Goal: Information Seeking & Learning: Find specific fact

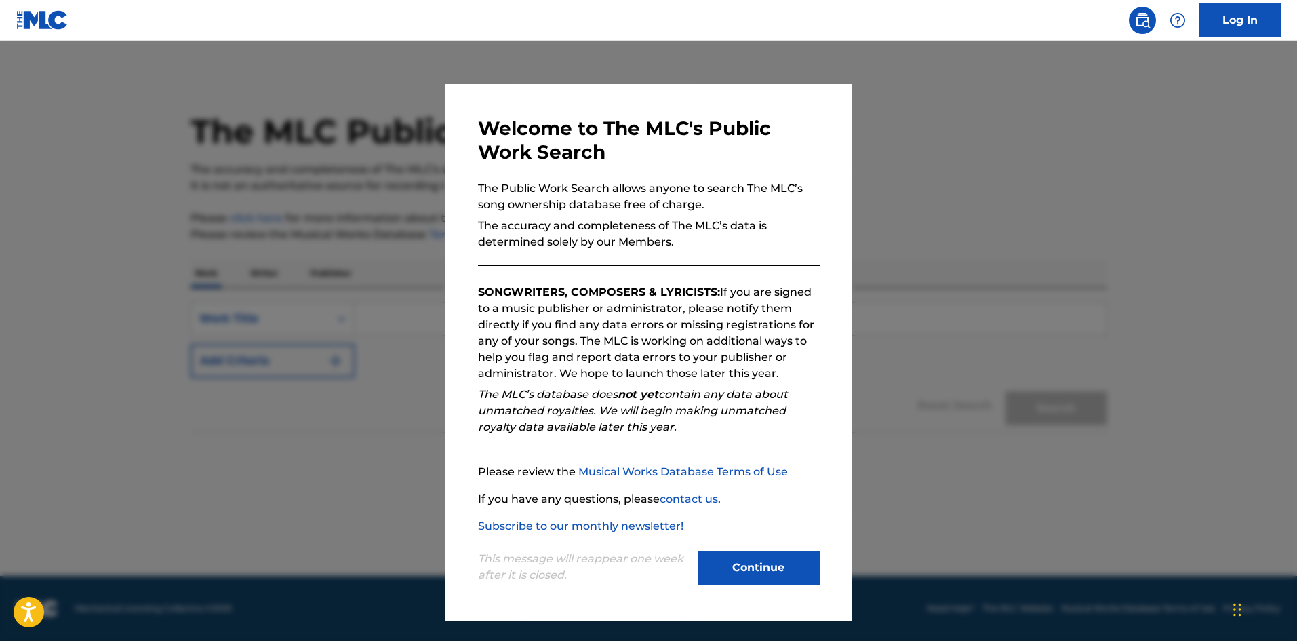
click at [774, 558] on button "Continue" at bounding box center [759, 567] width 122 height 34
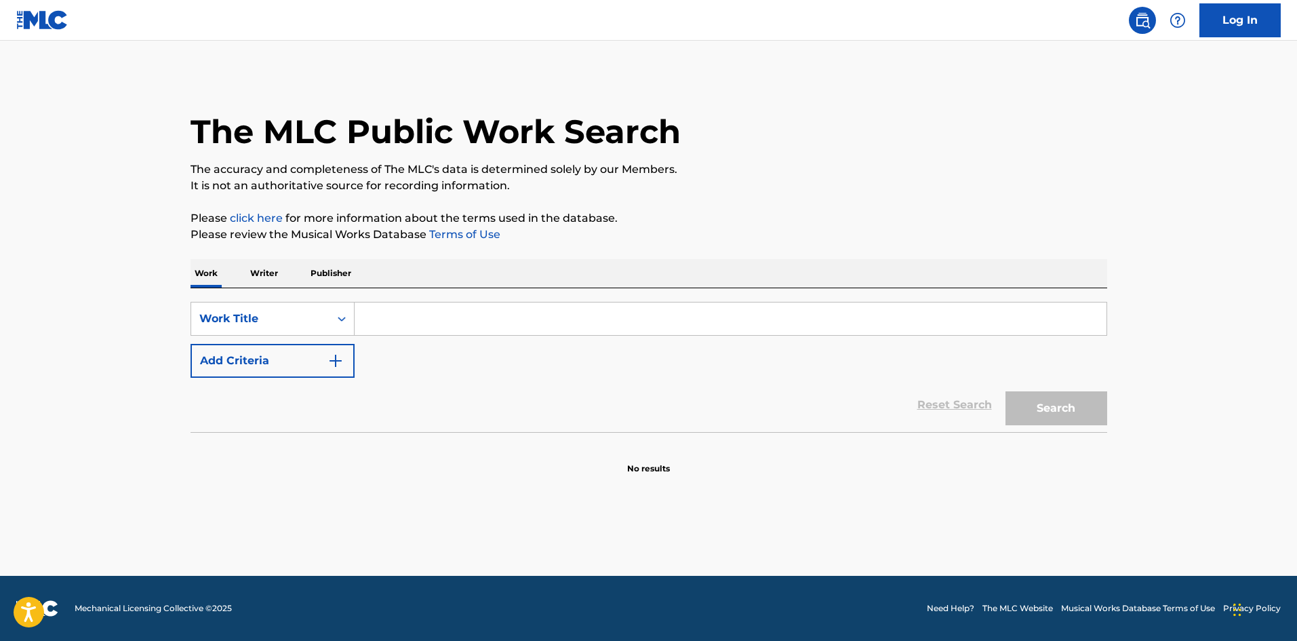
click at [274, 272] on p "Writer" at bounding box center [264, 273] width 36 height 28
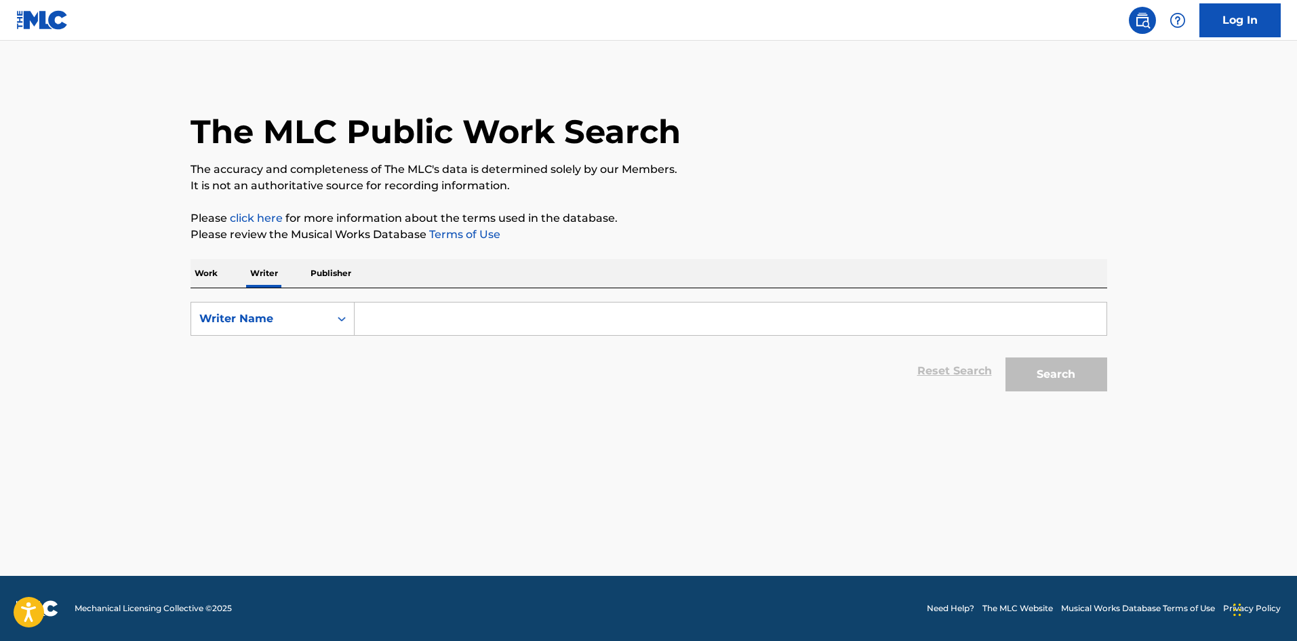
click at [228, 274] on div "Work Writer Publisher" at bounding box center [649, 273] width 917 height 28
click at [211, 269] on p "Work" at bounding box center [206, 273] width 31 height 28
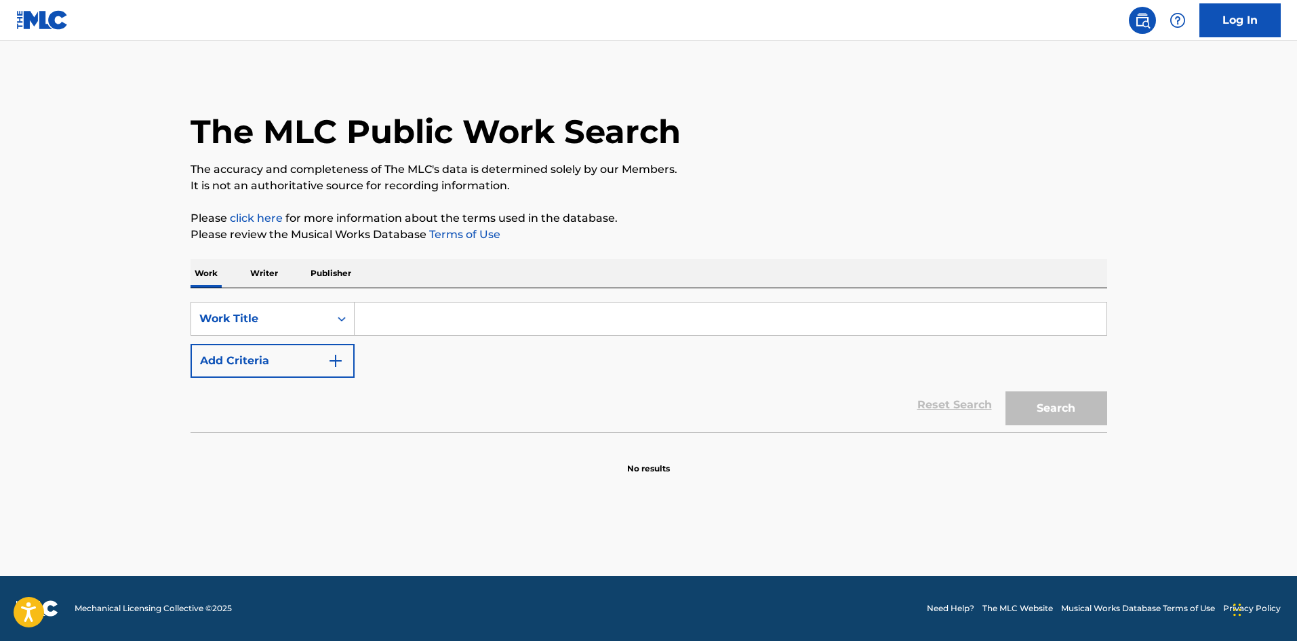
click at [268, 275] on p "Writer" at bounding box center [264, 273] width 36 height 28
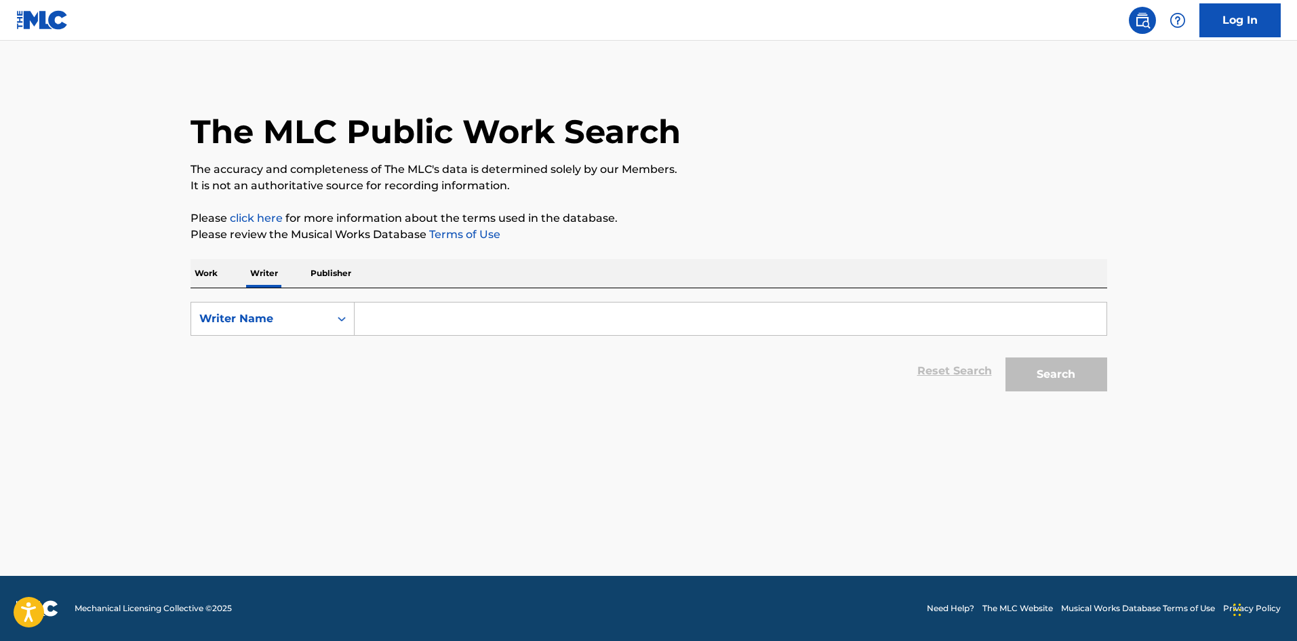
click at [212, 265] on p "Work" at bounding box center [206, 273] width 31 height 28
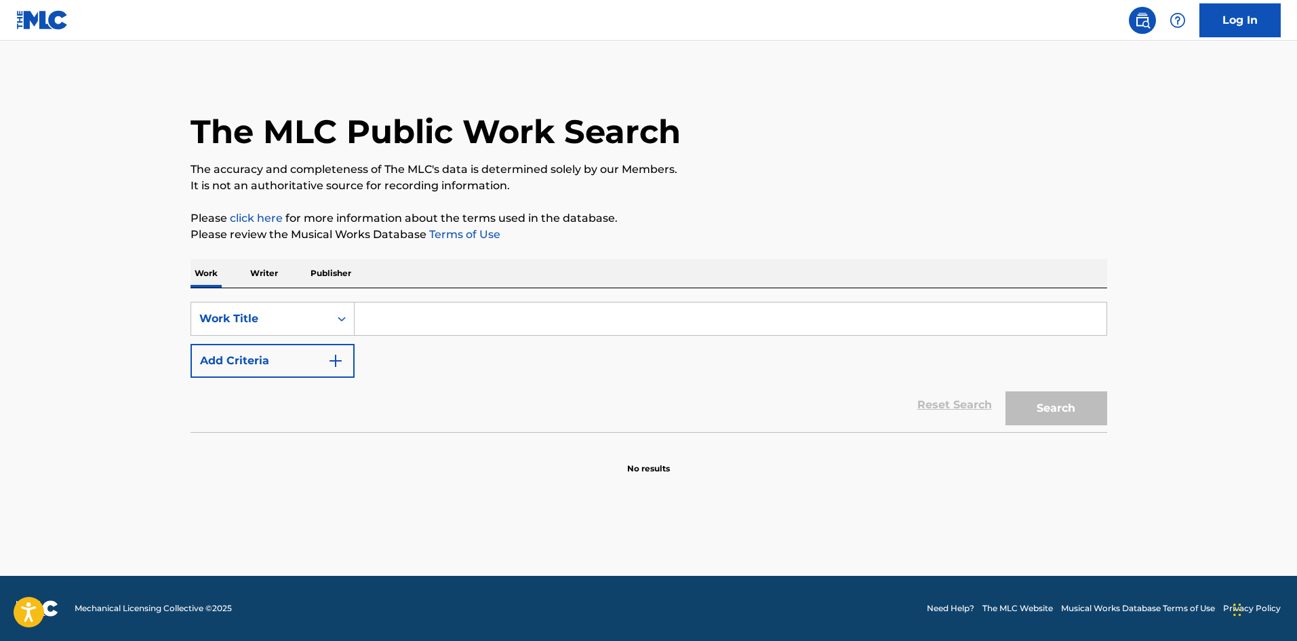
click at [409, 323] on input "Search Form" at bounding box center [731, 318] width 752 height 33
type input "i wanna spend the summer with you"
click at [1005, 391] on button "Search" at bounding box center [1056, 408] width 102 height 34
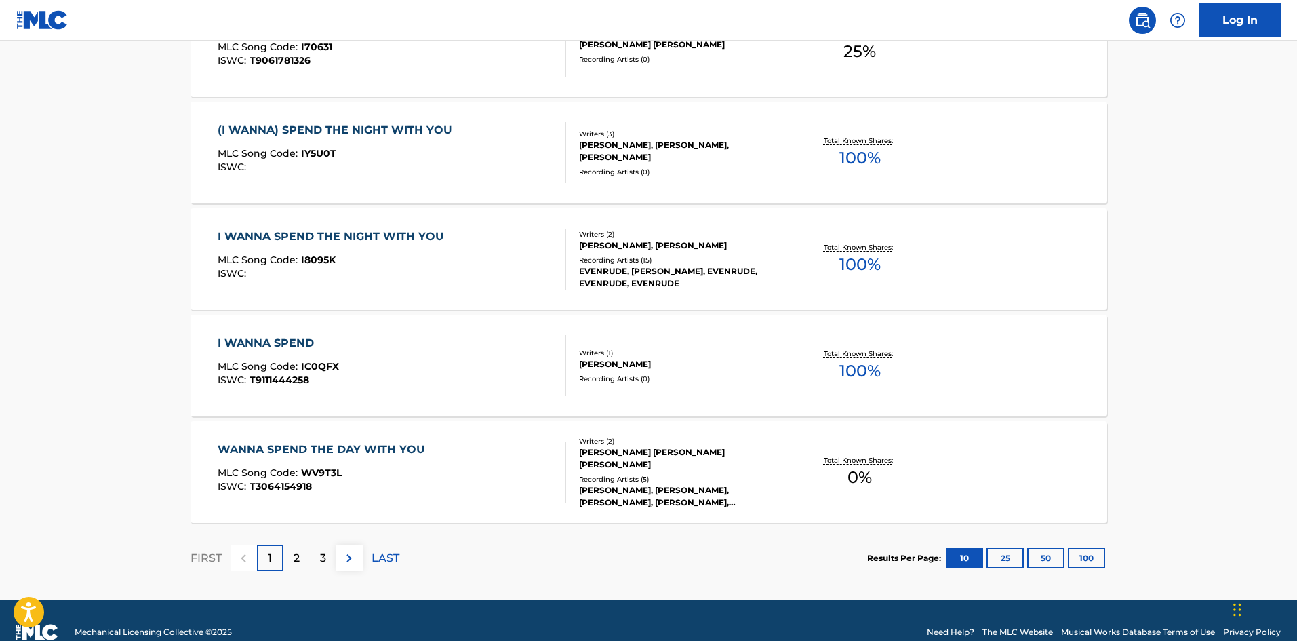
scroll to position [1017, 0]
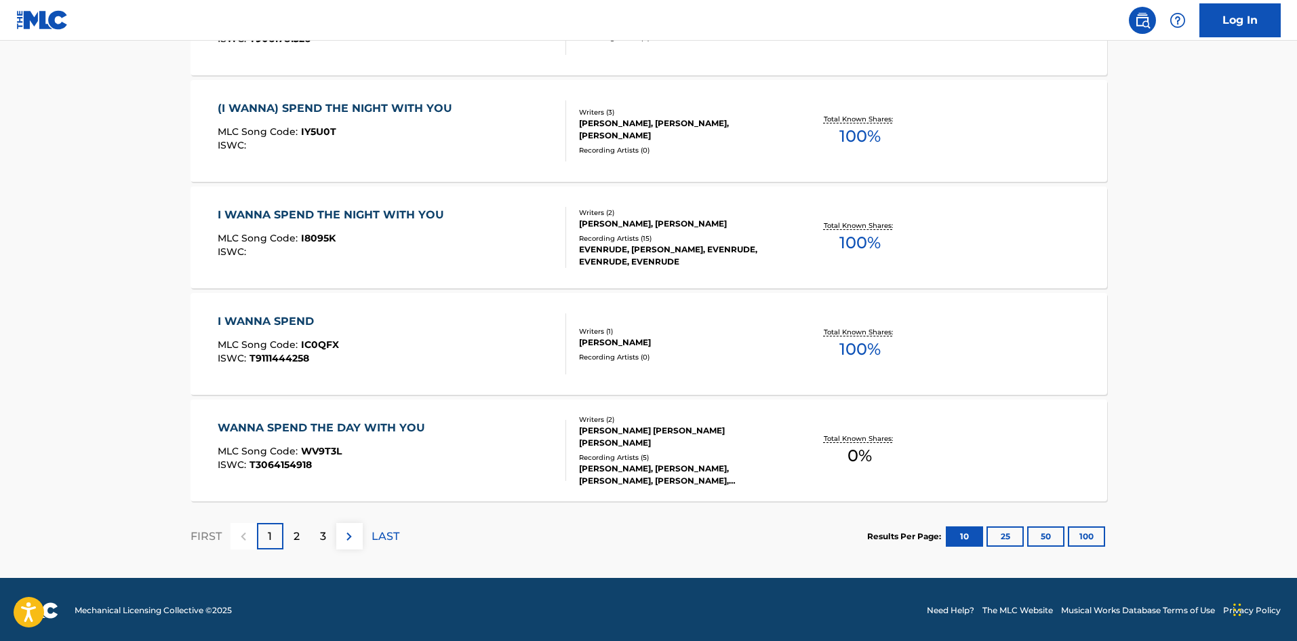
click at [302, 538] on div "2" at bounding box center [296, 536] width 26 height 26
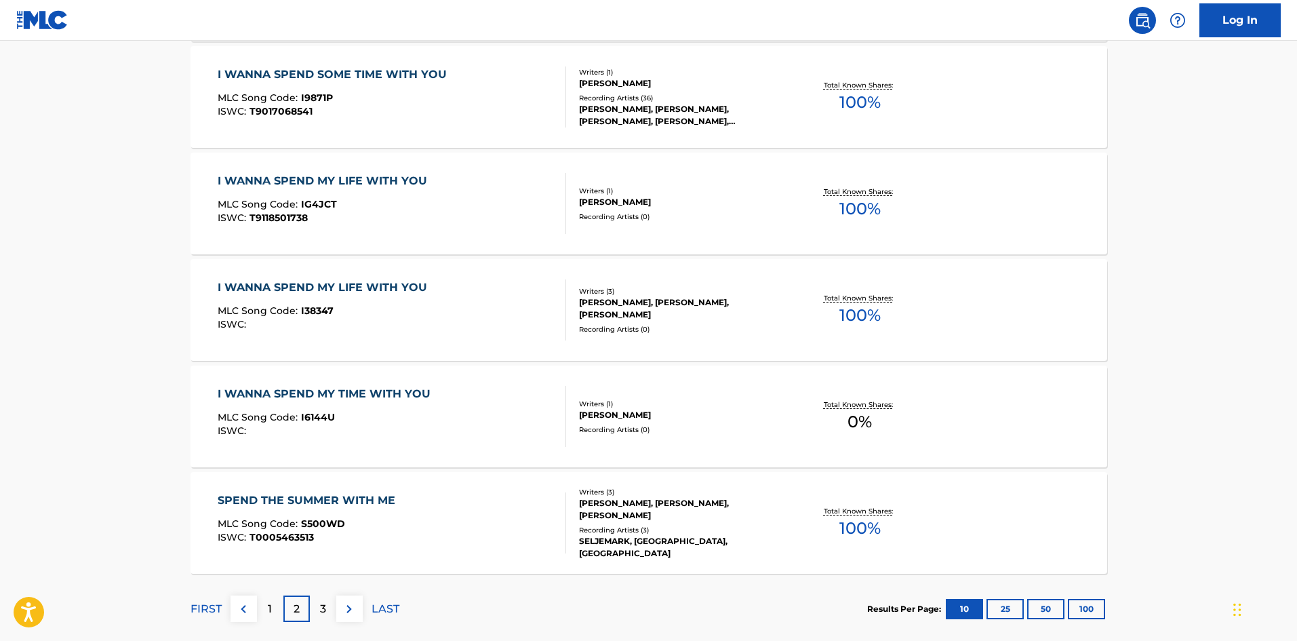
scroll to position [949, 0]
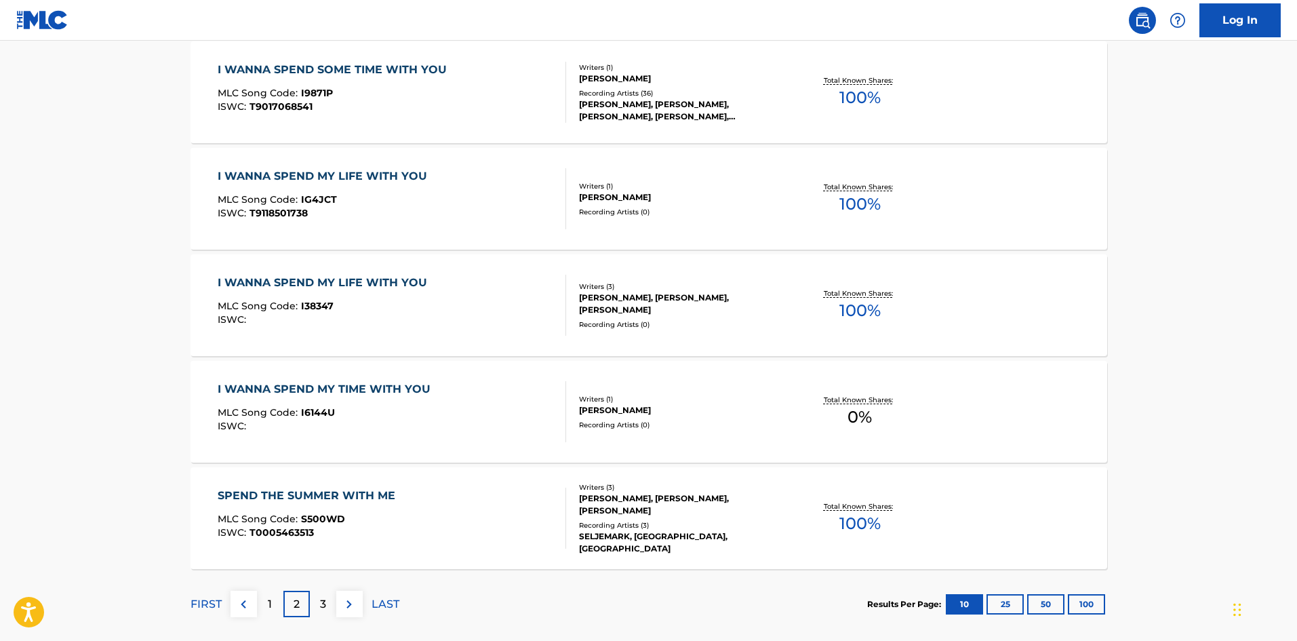
click at [312, 596] on div "3" at bounding box center [323, 603] width 26 height 26
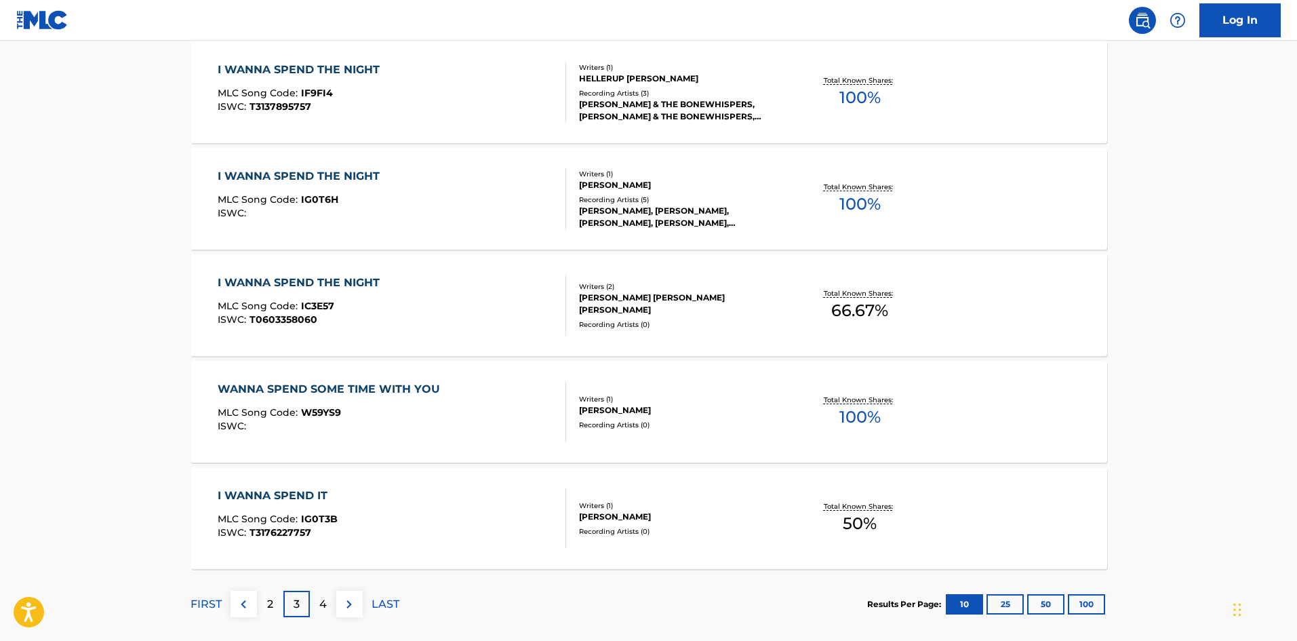
click at [327, 595] on div "4" at bounding box center [323, 603] width 26 height 26
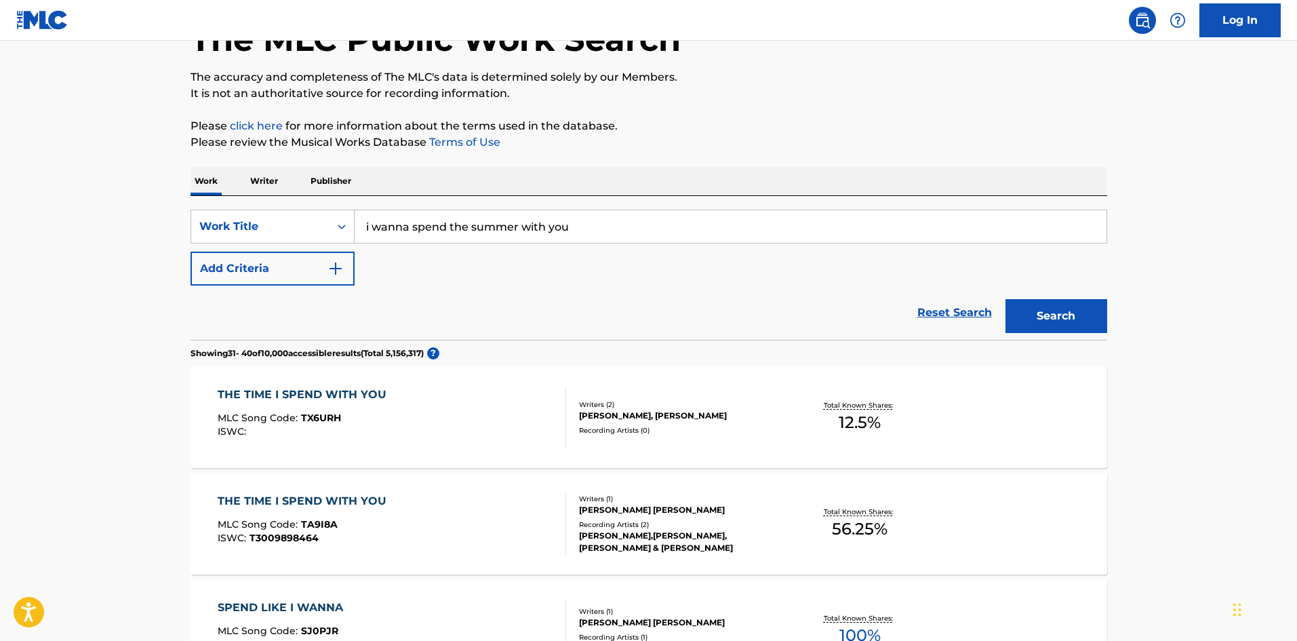
scroll to position [68, 0]
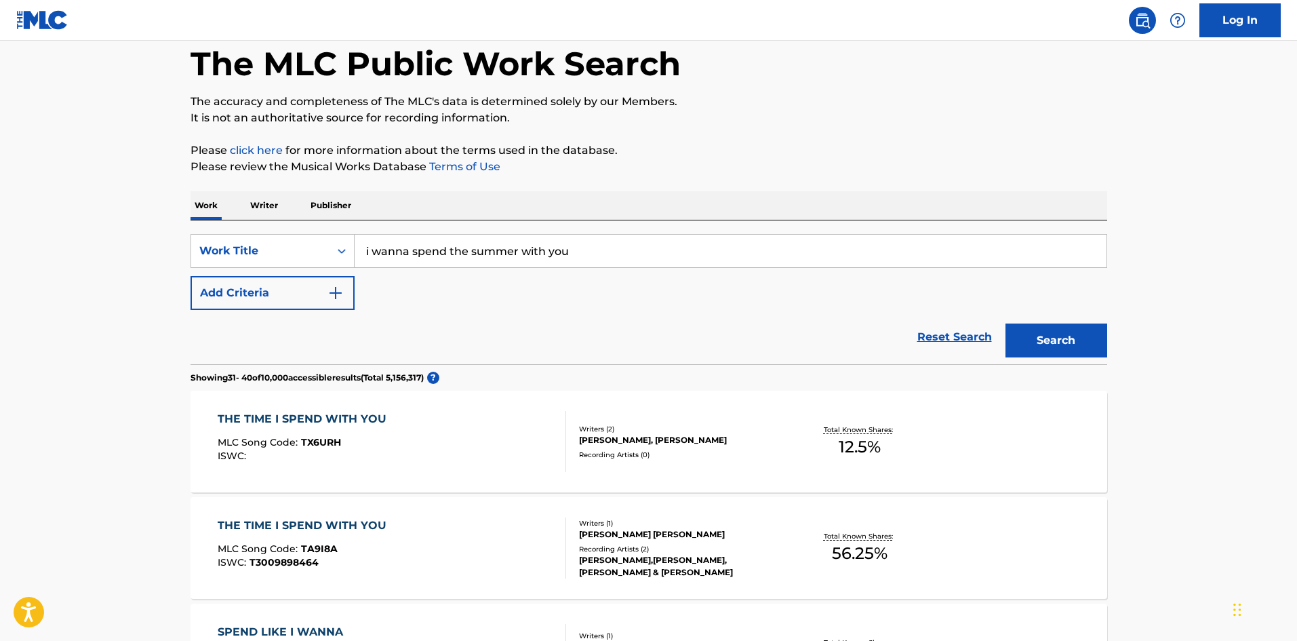
drag, startPoint x: 602, startPoint y: 254, endPoint x: 309, endPoint y: 195, distance: 298.8
click at [1005, 323] on button "Search" at bounding box center [1056, 340] width 102 height 34
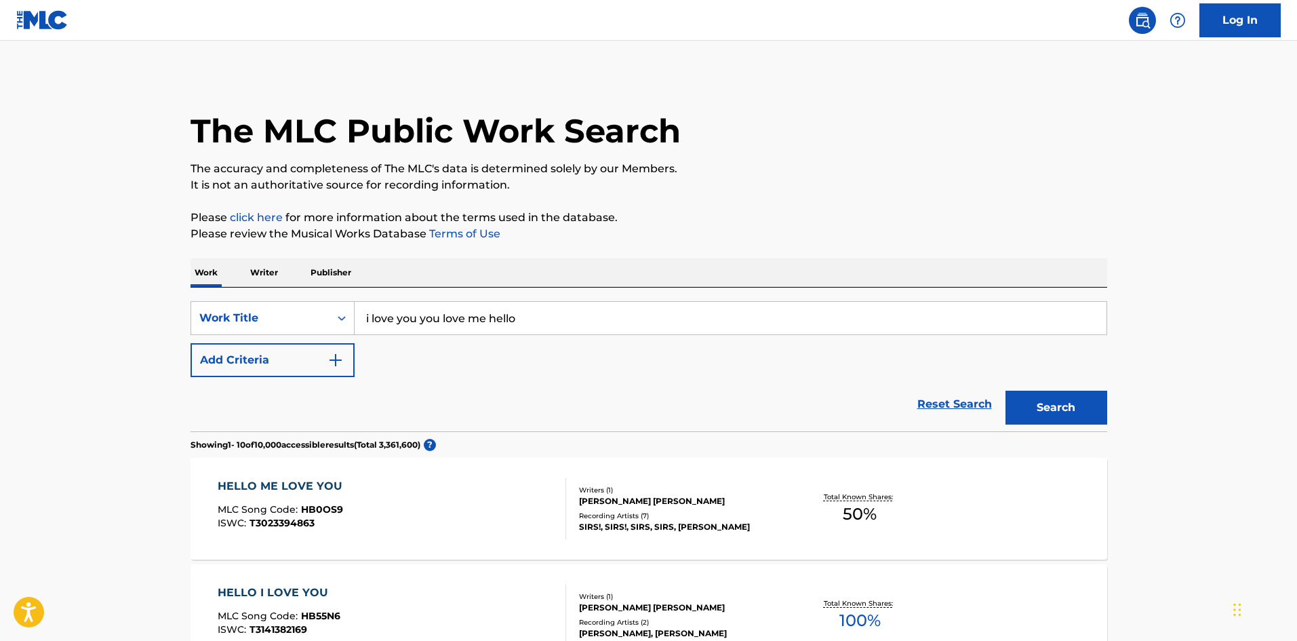
scroll to position [0, 0]
drag, startPoint x: 553, startPoint y: 326, endPoint x: 376, endPoint y: 307, distance: 177.3
click at [376, 307] on input "i love you you love me hello" at bounding box center [731, 318] width 752 height 33
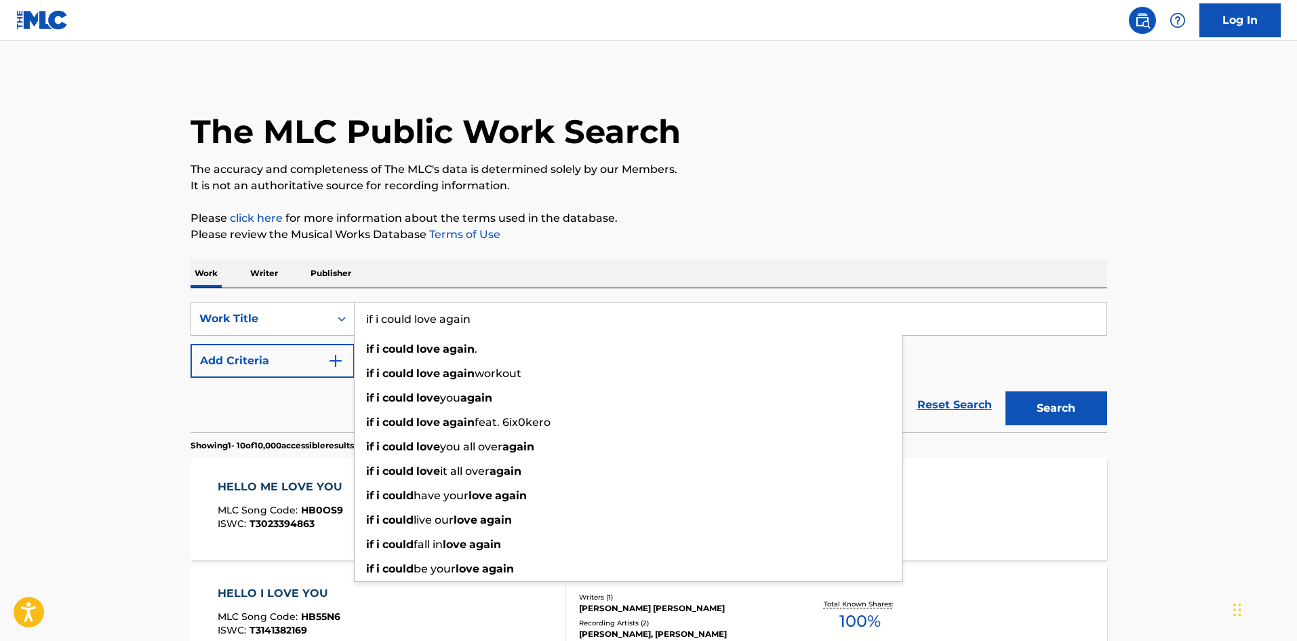
type input "if i could love again"
click at [1005, 391] on button "Search" at bounding box center [1056, 408] width 102 height 34
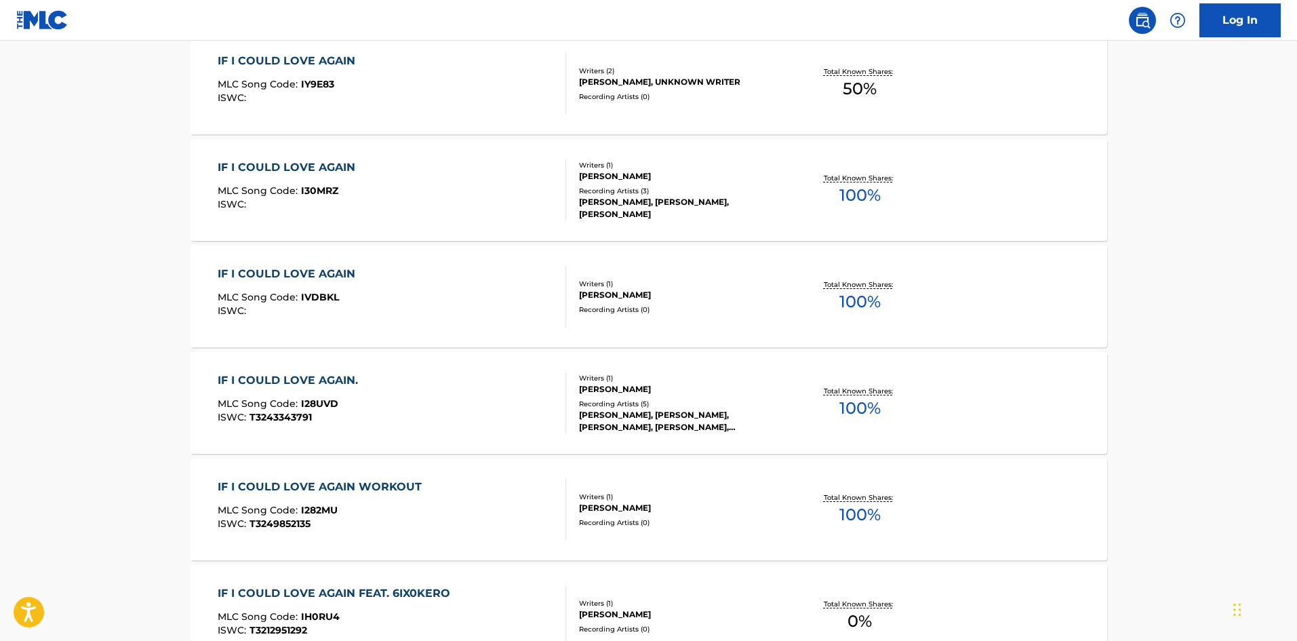
scroll to position [407, 0]
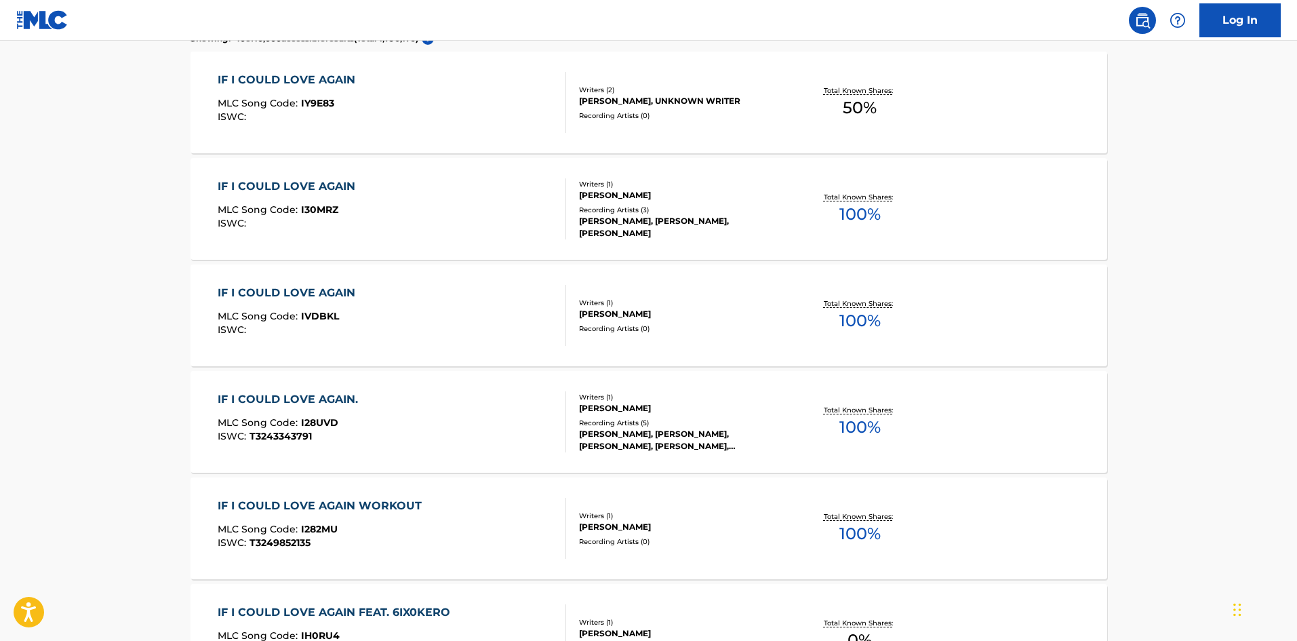
click at [413, 409] on div "IF I COULD LOVE AGAIN. MLC Song Code : I28UVD ISWC : T3243343791" at bounding box center [392, 421] width 348 height 61
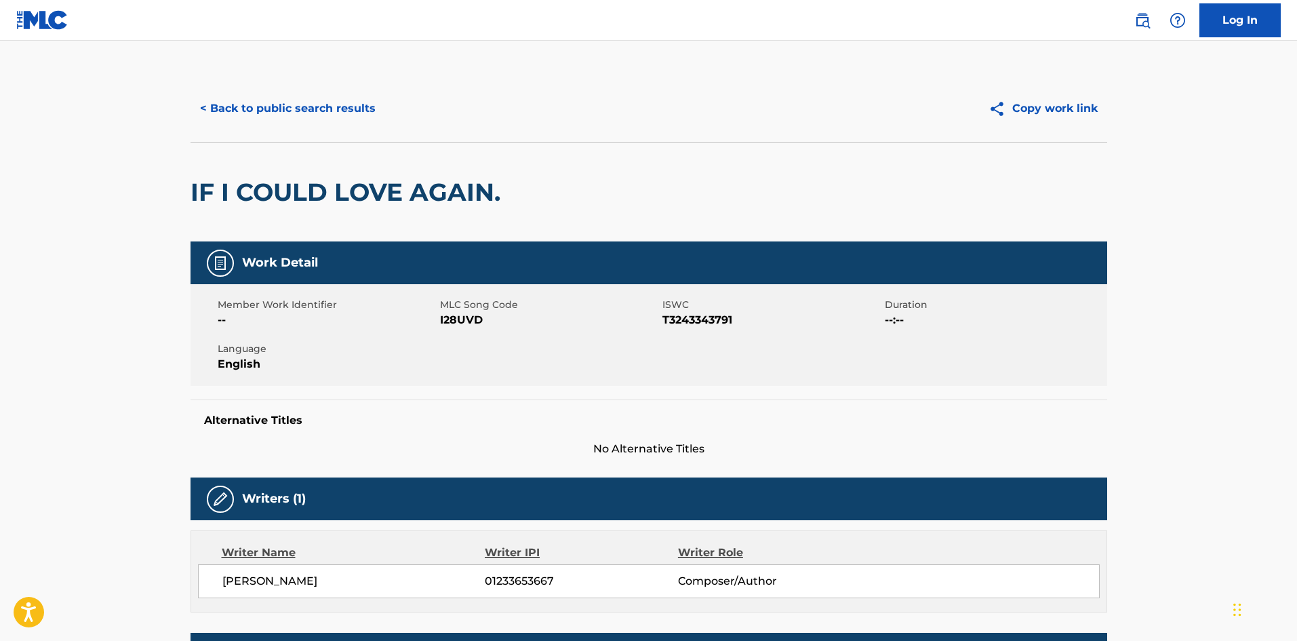
click at [219, 107] on button "< Back to public search results" at bounding box center [288, 109] width 195 height 34
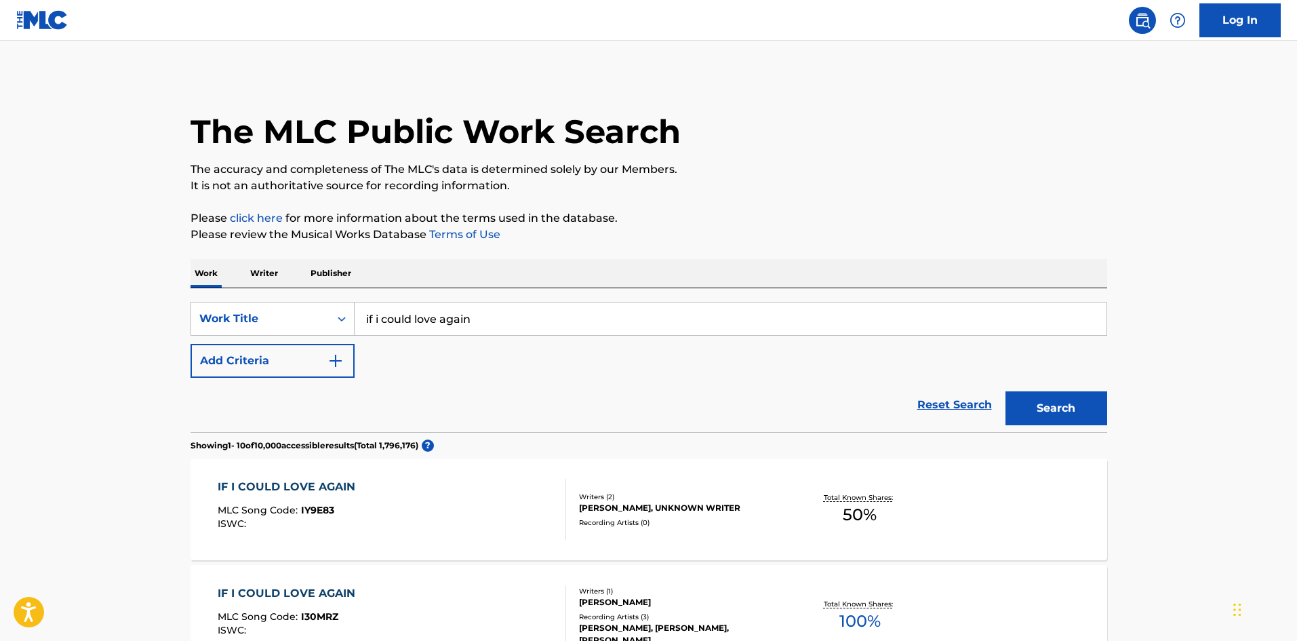
scroll to position [442, 0]
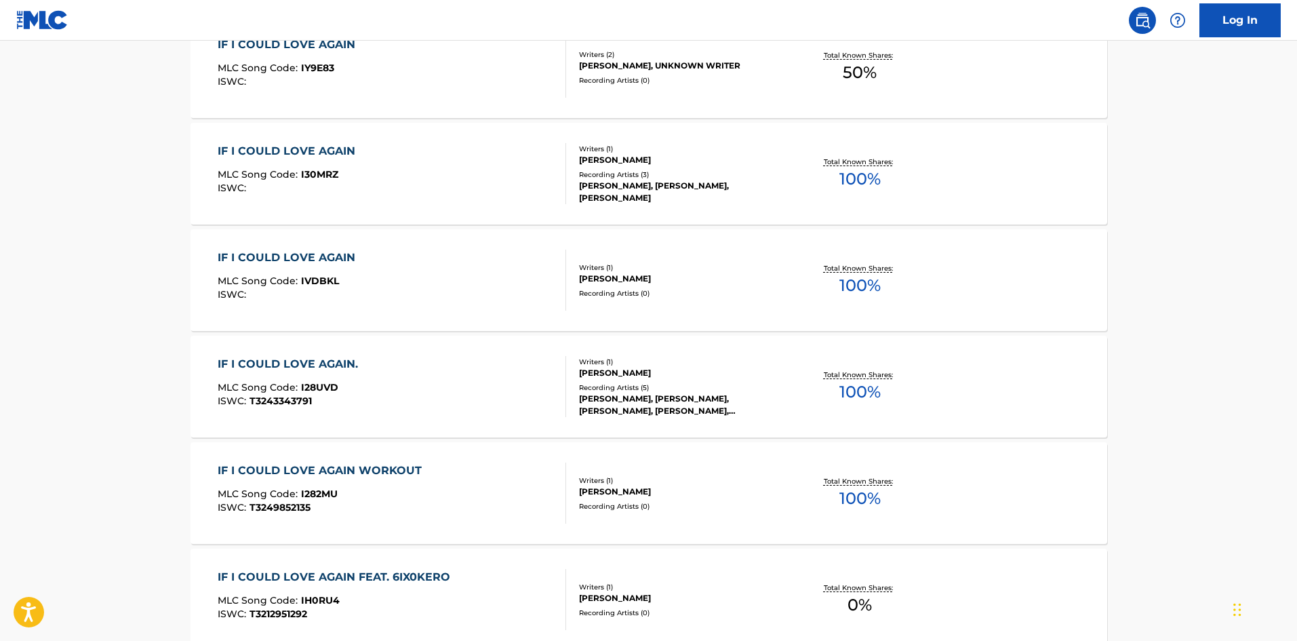
click at [409, 264] on div "IF I COULD LOVE AGAIN MLC Song Code : IVDBKL ISWC :" at bounding box center [392, 279] width 348 height 61
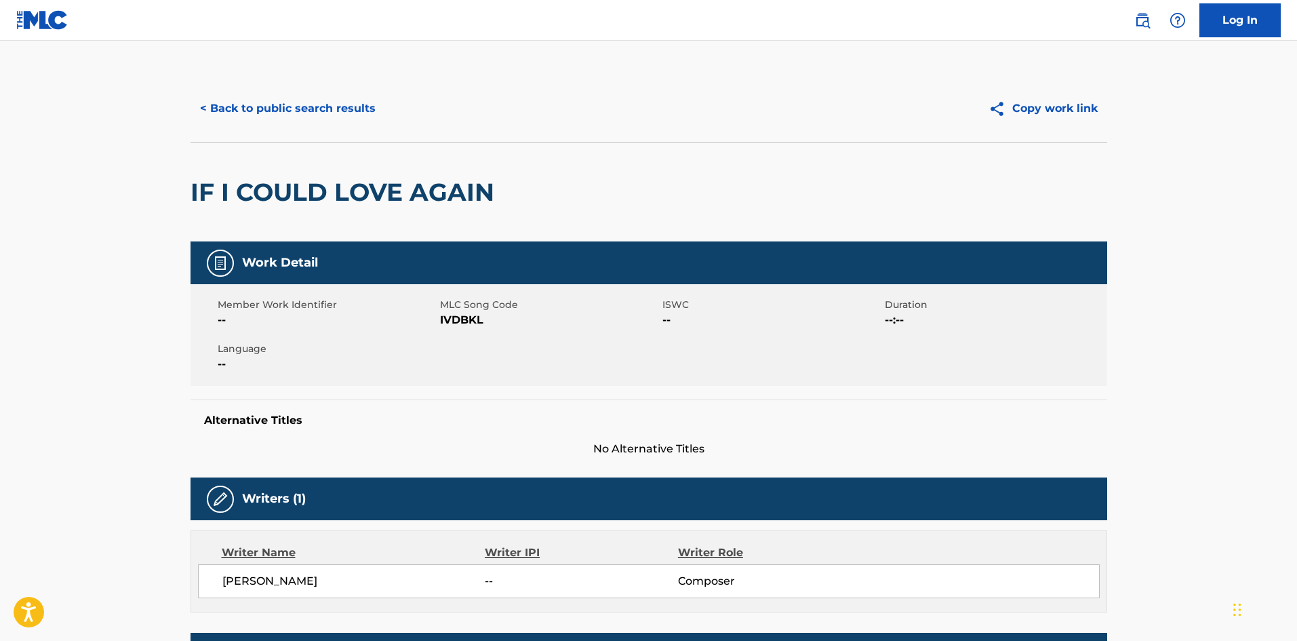
click at [303, 113] on button "< Back to public search results" at bounding box center [288, 109] width 195 height 34
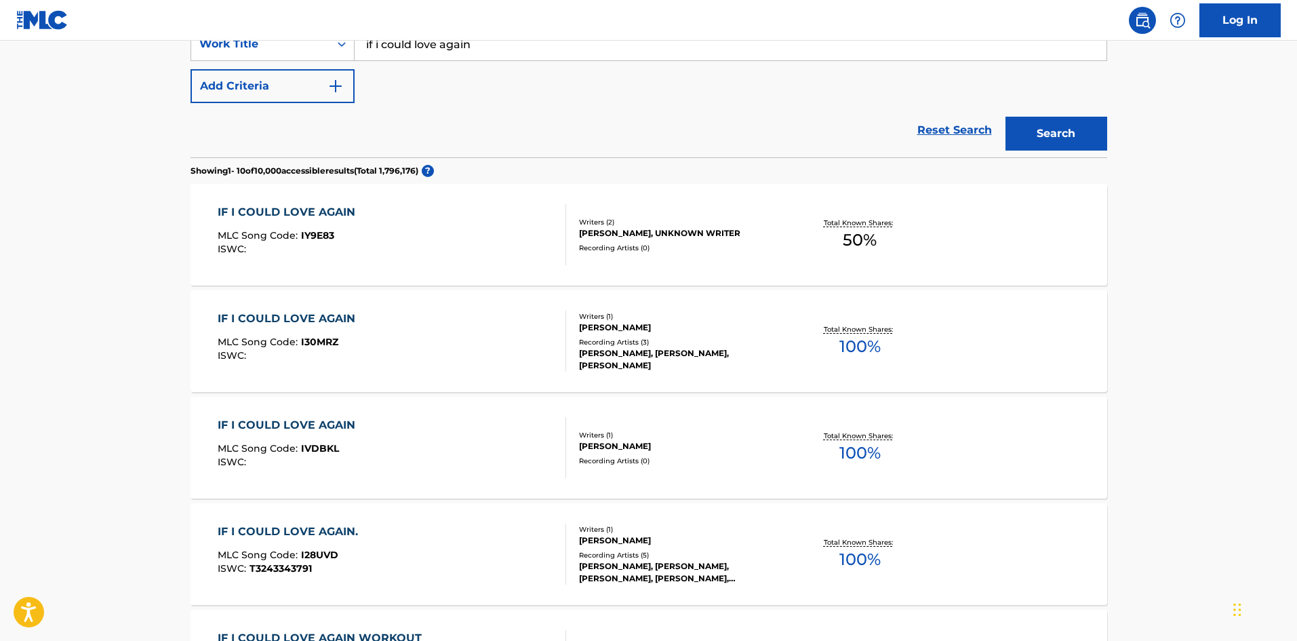
scroll to position [274, 0]
click at [456, 321] on div "IF I COULD LOVE AGAIN MLC Song Code : I30MRZ ISWC :" at bounding box center [392, 341] width 348 height 61
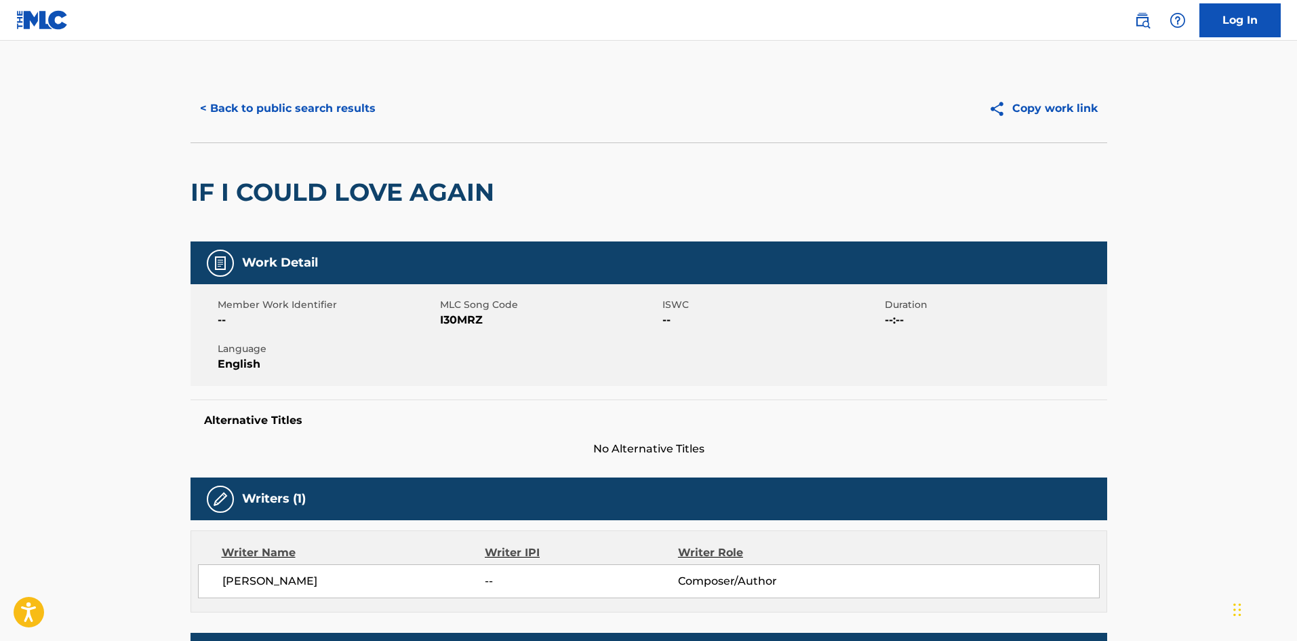
click at [304, 115] on button "< Back to public search results" at bounding box center [288, 109] width 195 height 34
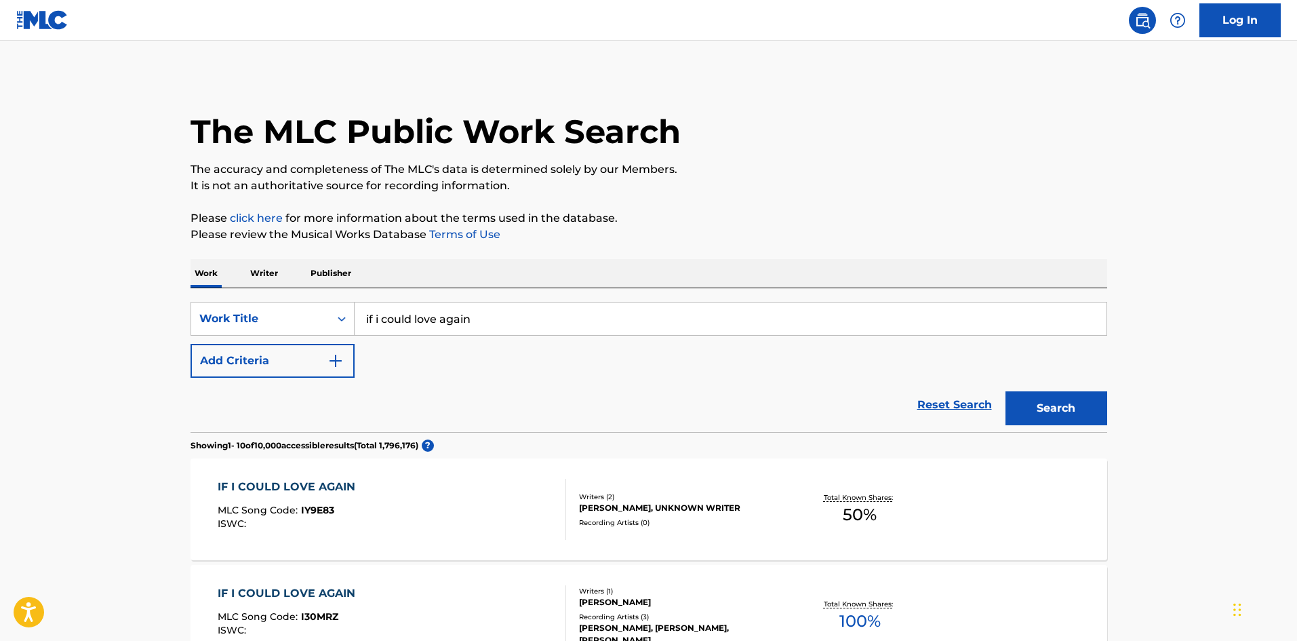
scroll to position [274, 0]
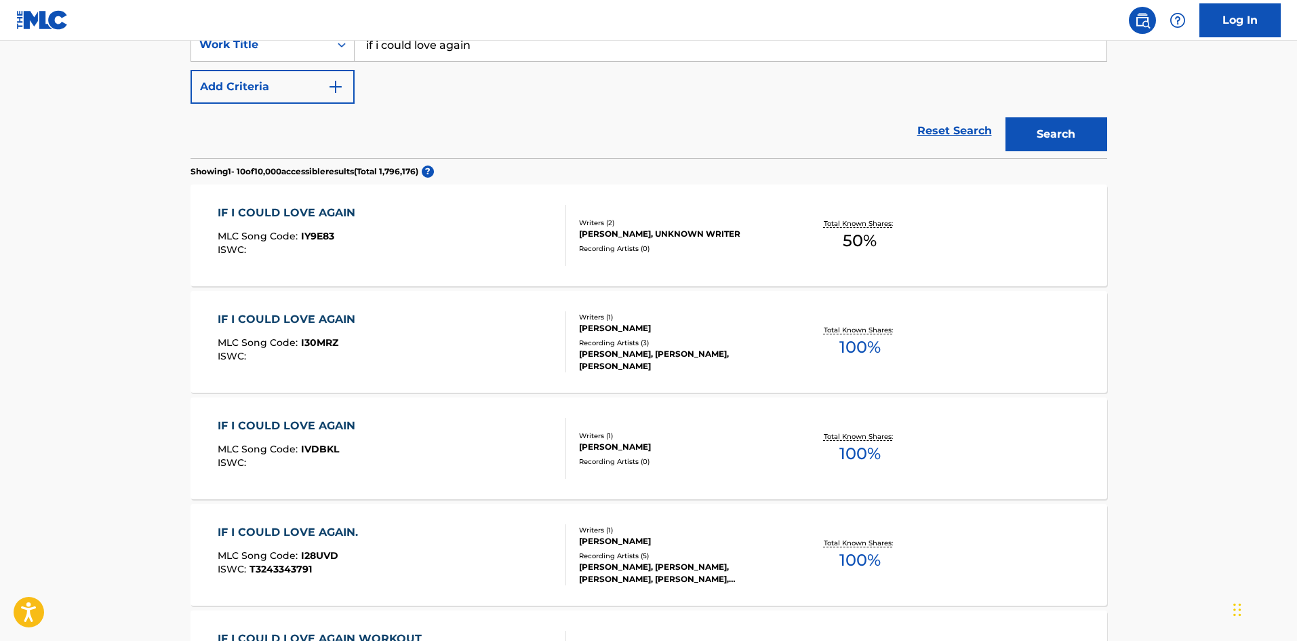
click at [411, 229] on div "IF I COULD LOVE AGAIN MLC Song Code : IY9E83 ISWC :" at bounding box center [392, 235] width 348 height 61
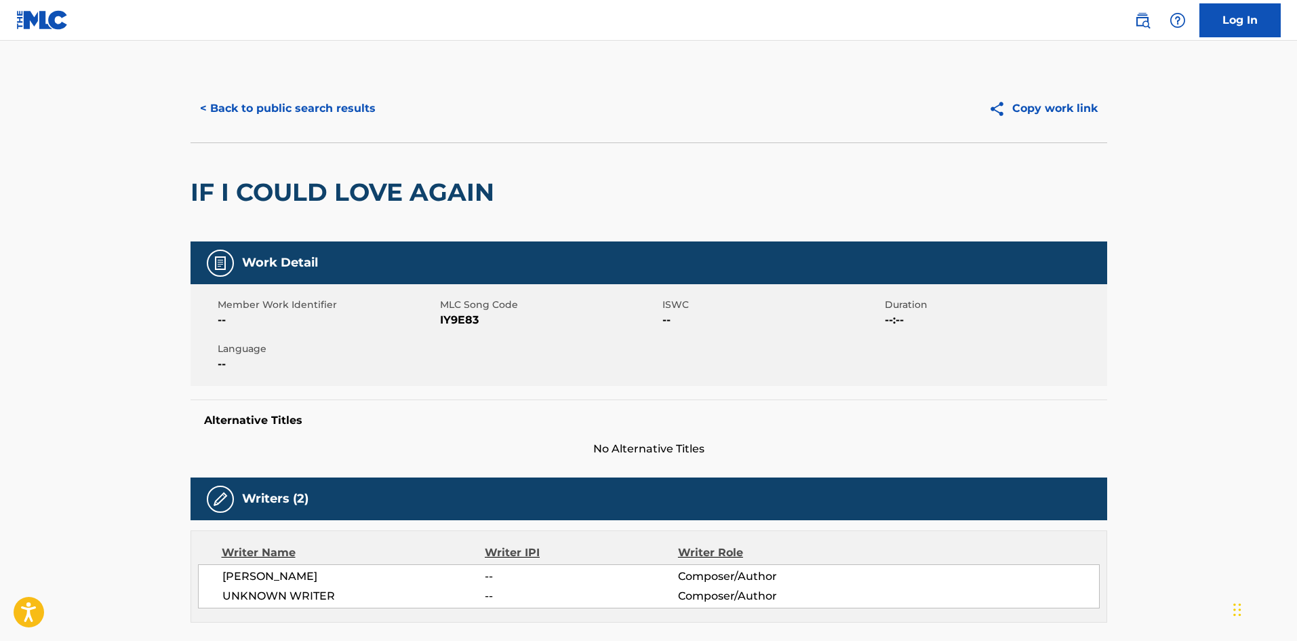
click at [348, 110] on button "< Back to public search results" at bounding box center [288, 109] width 195 height 34
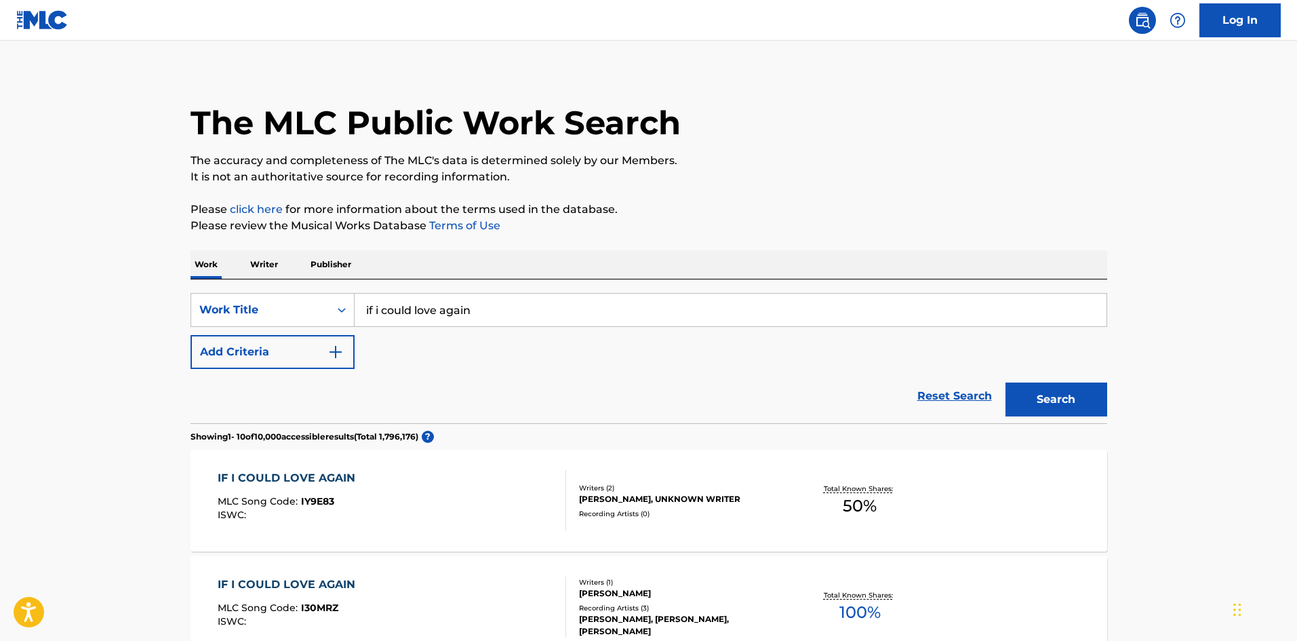
scroll to position [3, 0]
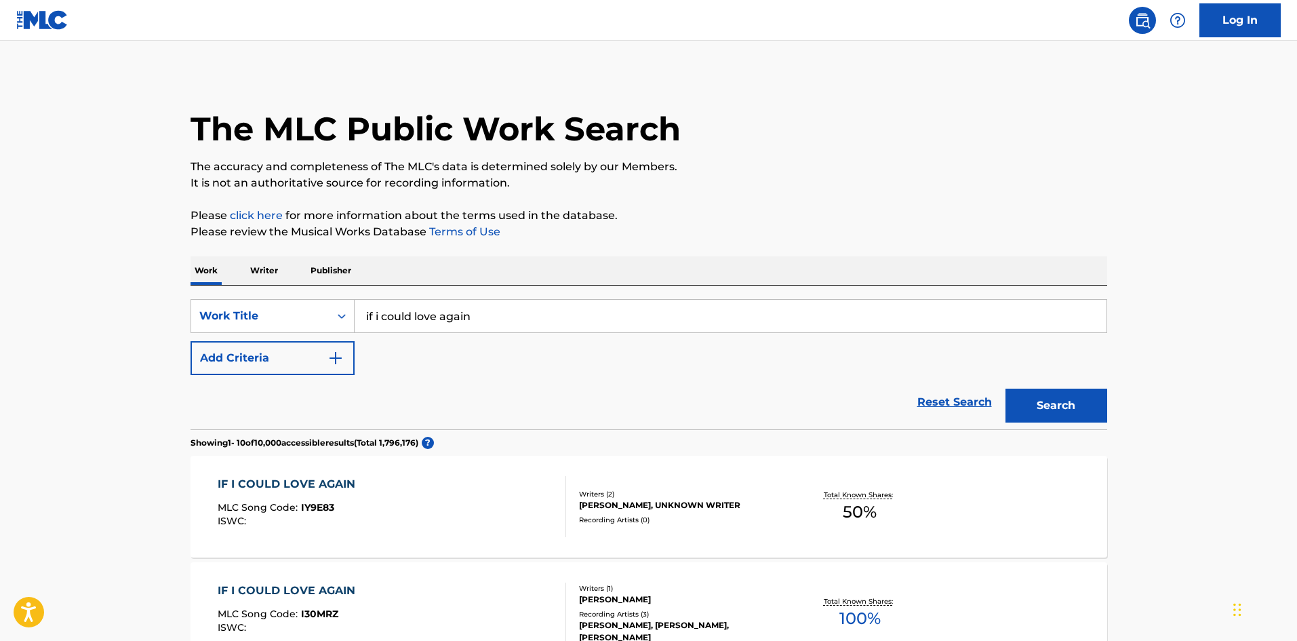
drag, startPoint x: 403, startPoint y: 297, endPoint x: 332, endPoint y: 288, distance: 71.1
click at [333, 288] on div "SearchWithCriteria6f70170d-90d0-487c-95b1-eb84e66d9649 Work Title if i could lo…" at bounding box center [649, 357] width 917 height 144
type input "just big enough to have an affair"
click at [1005, 388] on button "Search" at bounding box center [1056, 405] width 102 height 34
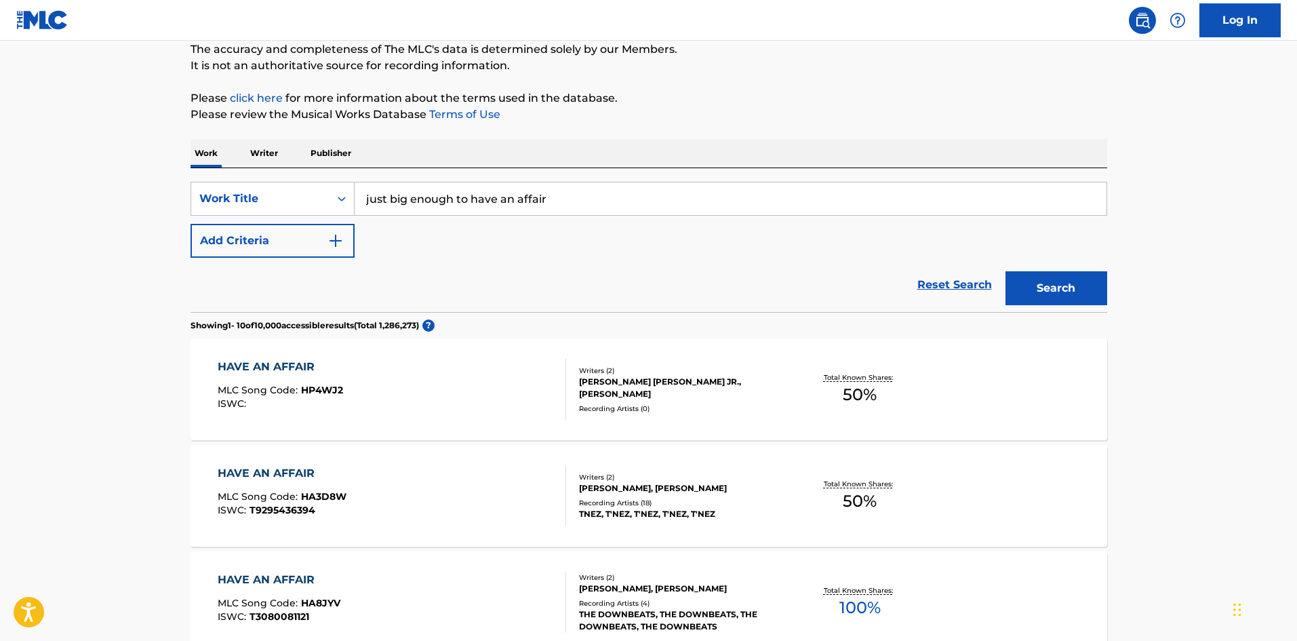
scroll to position [339, 0]
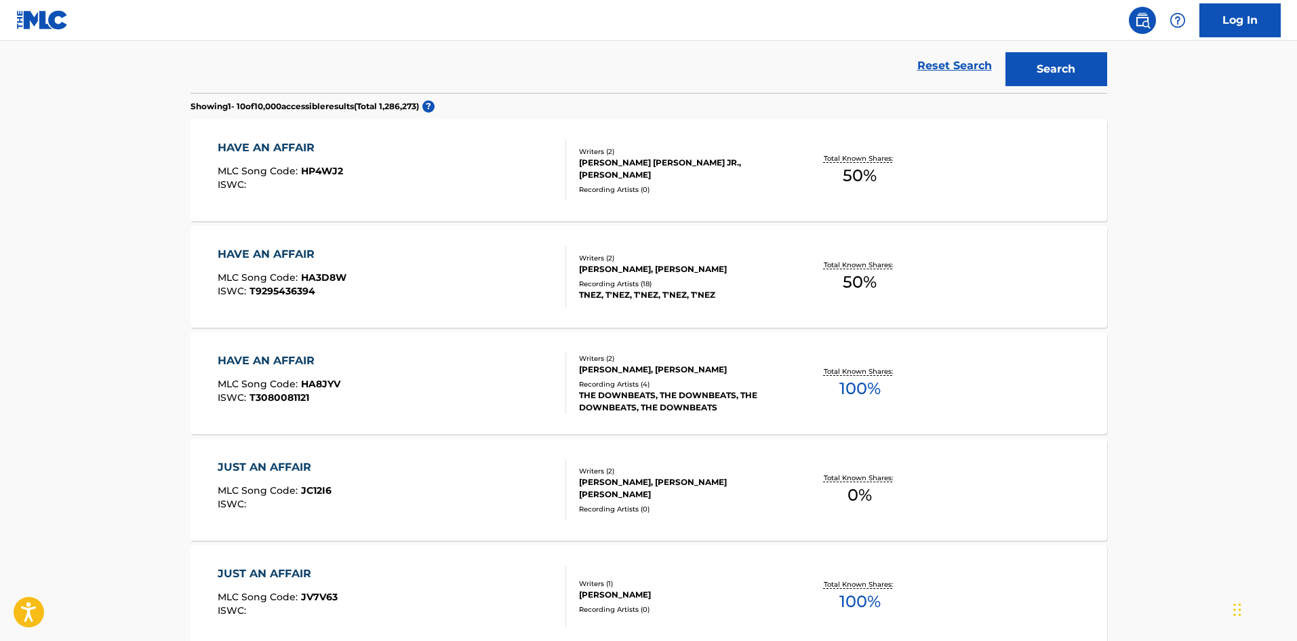
click at [507, 164] on div "HAVE AN AFFAIR MLC Song Code : HP4WJ2 ISWC :" at bounding box center [392, 170] width 348 height 61
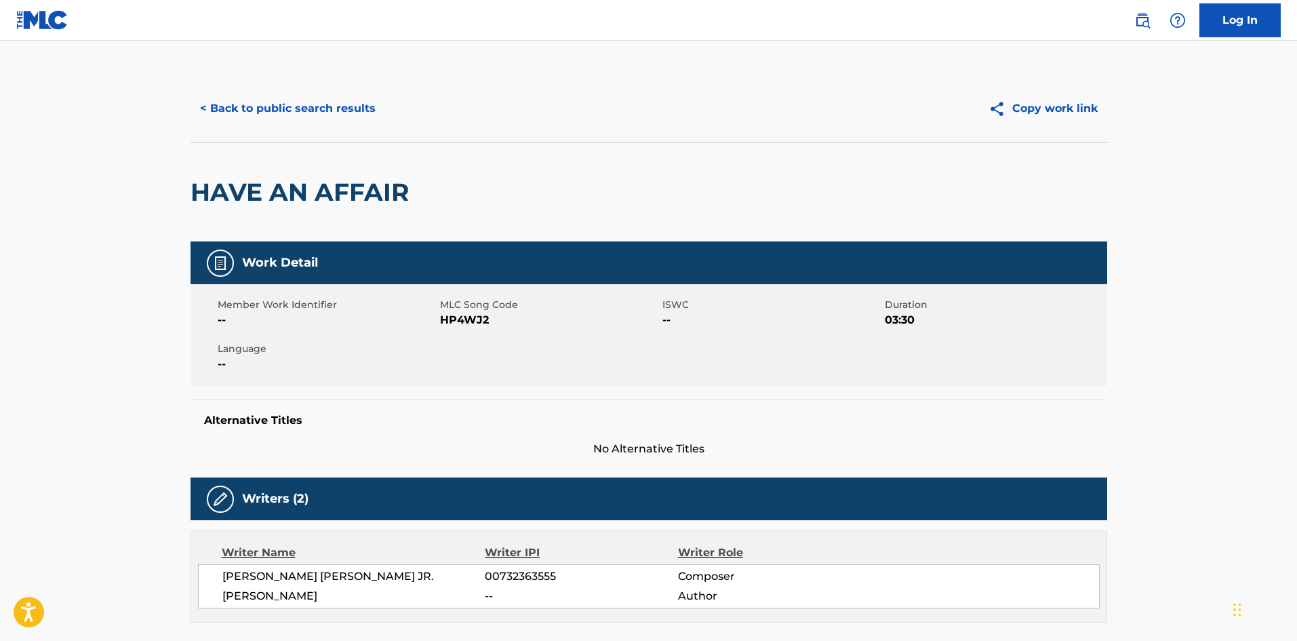
click at [246, 111] on button "< Back to public search results" at bounding box center [288, 109] width 195 height 34
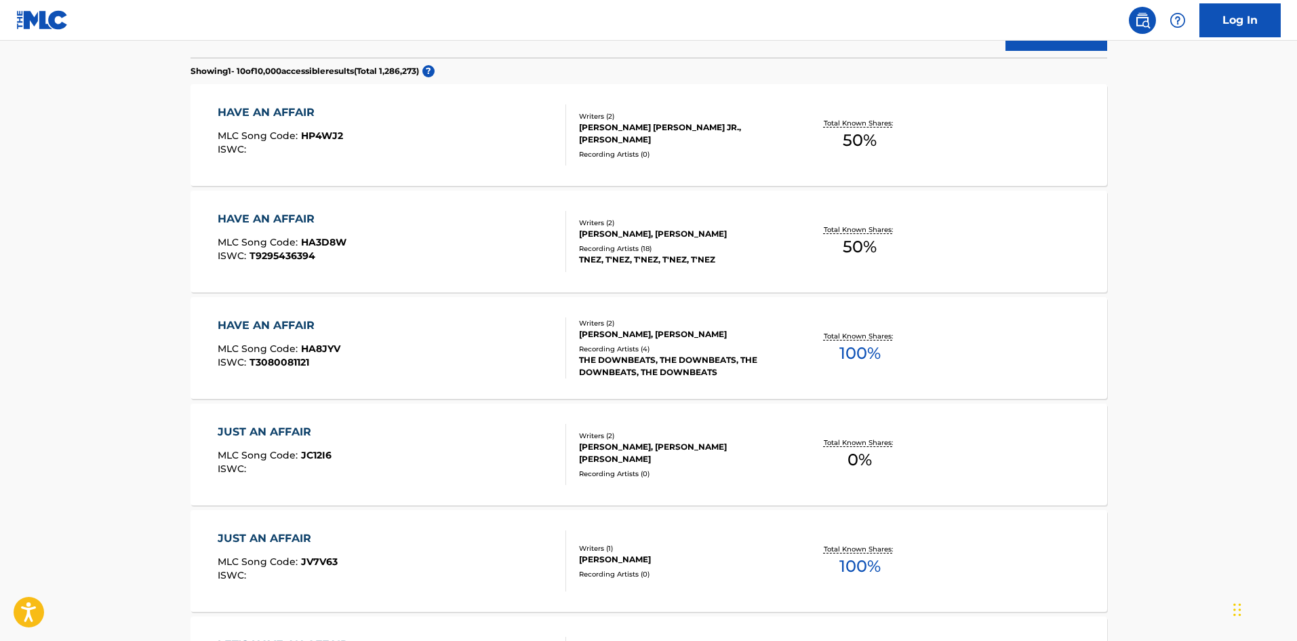
click at [347, 224] on div "HAVE AN AFFAIR MLC Song Code : HA3D8W ISWC : T9295436394" at bounding box center [392, 241] width 348 height 61
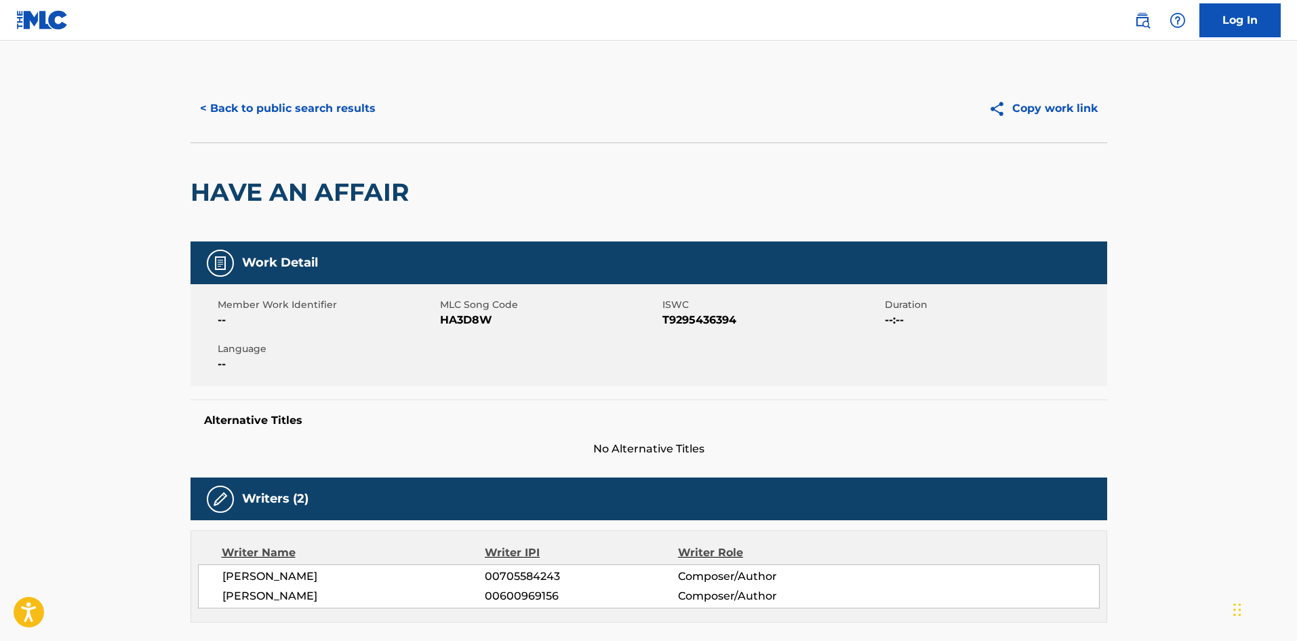
click at [288, 106] on button "< Back to public search results" at bounding box center [288, 109] width 195 height 34
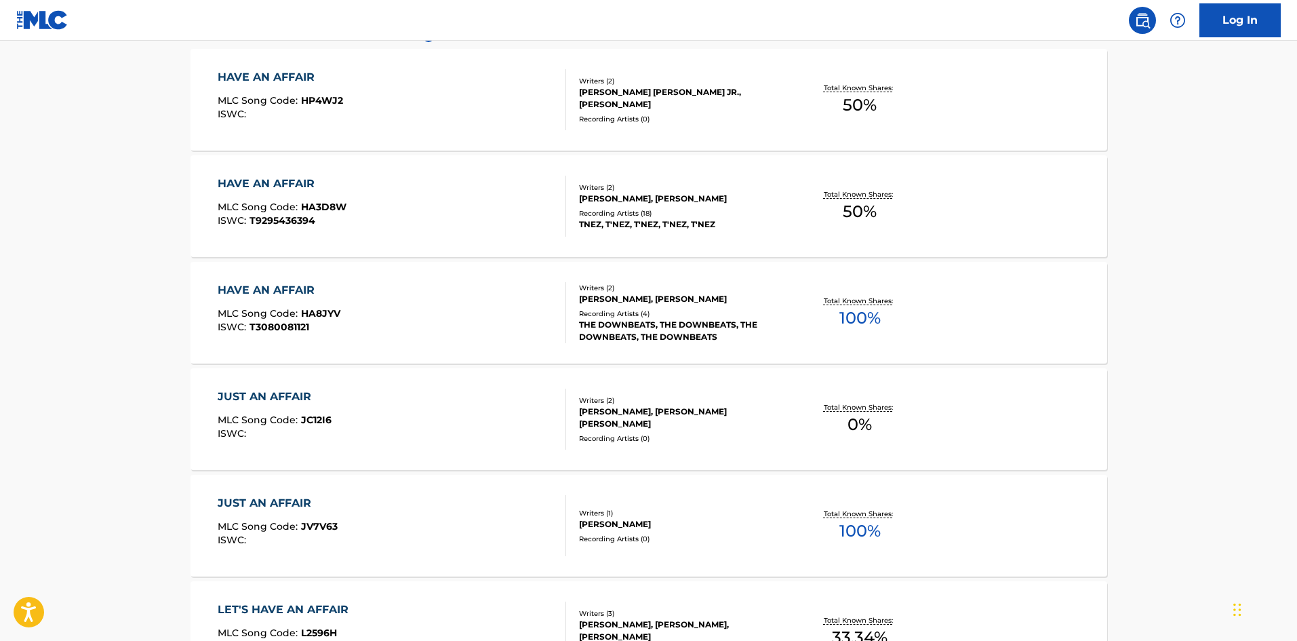
click at [384, 334] on div "HAVE AN AFFAIR MLC Song Code : HA8JYV ISWC : T3080081121" at bounding box center [392, 312] width 348 height 61
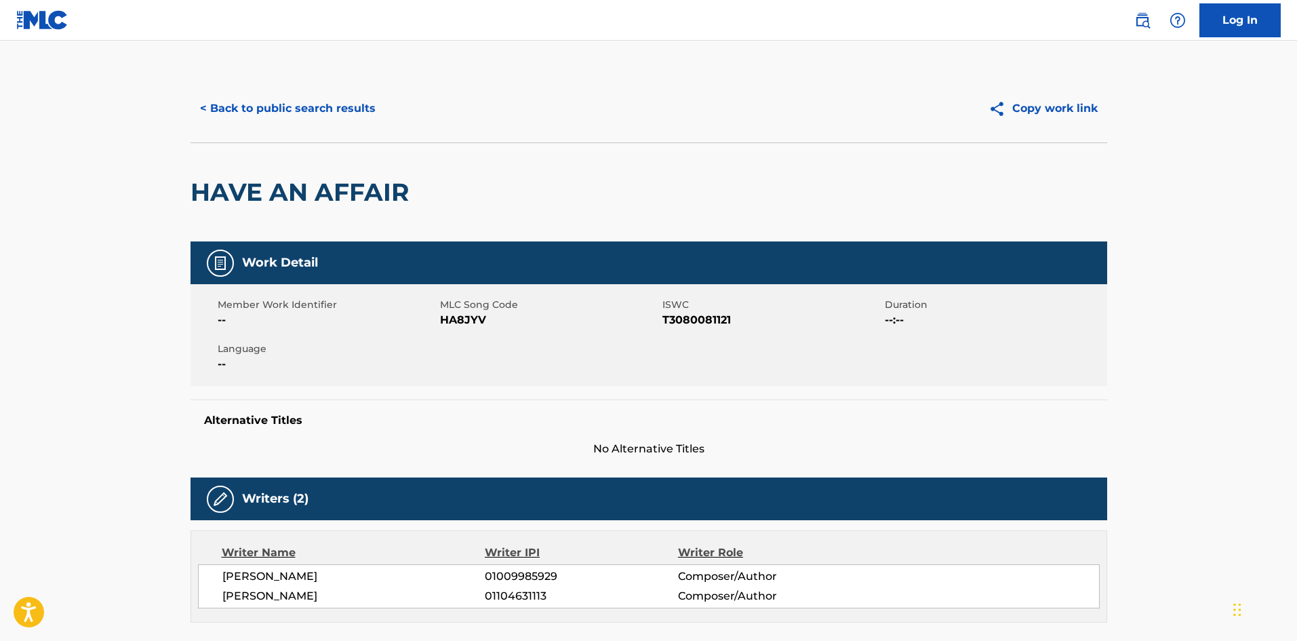
click at [315, 104] on button "< Back to public search results" at bounding box center [288, 109] width 195 height 34
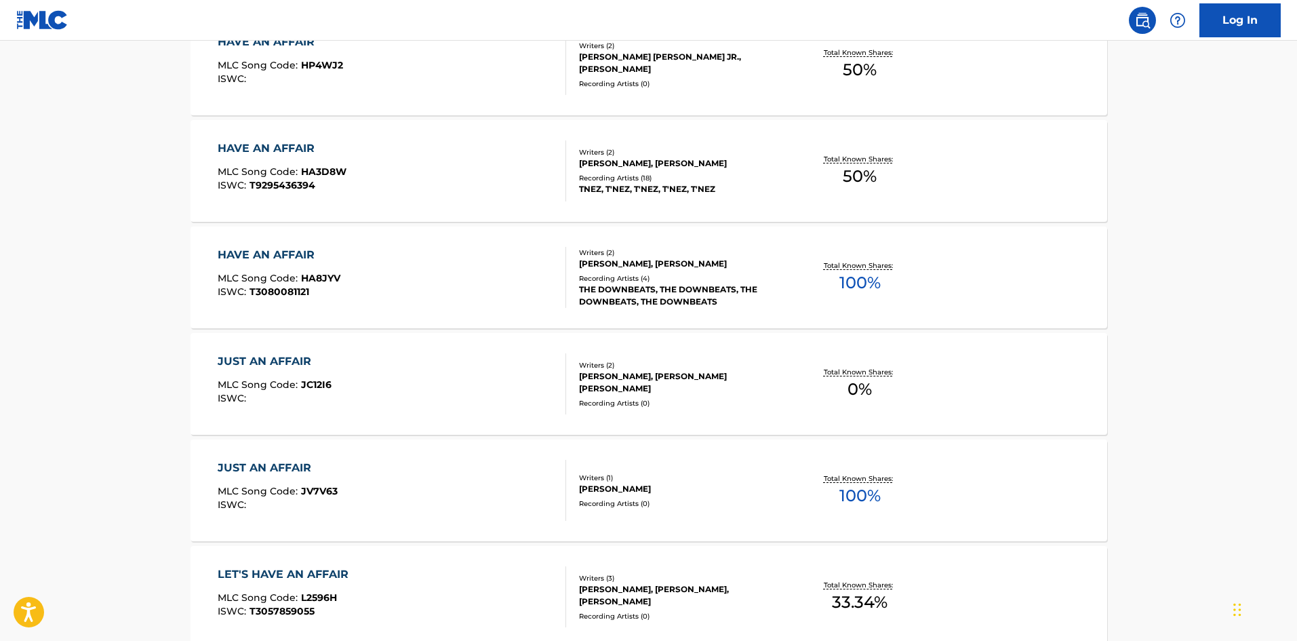
click at [369, 385] on div "JUST AN AFFAIR MLC Song Code : JC12I6 ISWC :" at bounding box center [392, 383] width 348 height 61
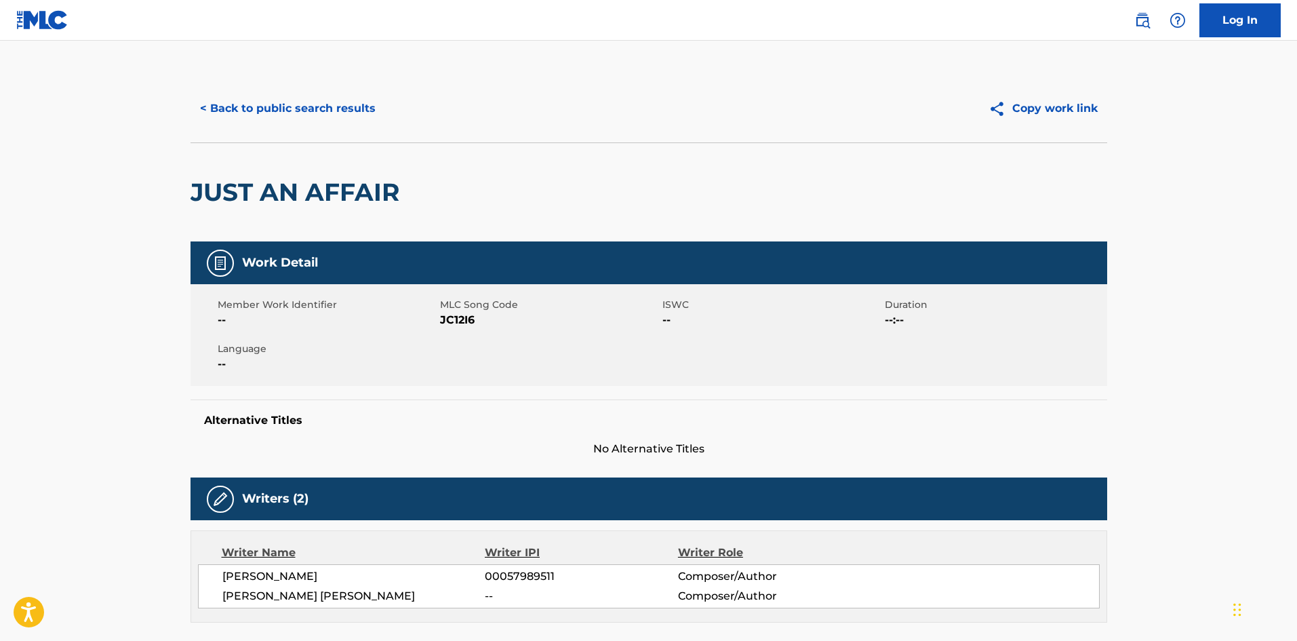
click at [245, 104] on button "< Back to public search results" at bounding box center [288, 109] width 195 height 34
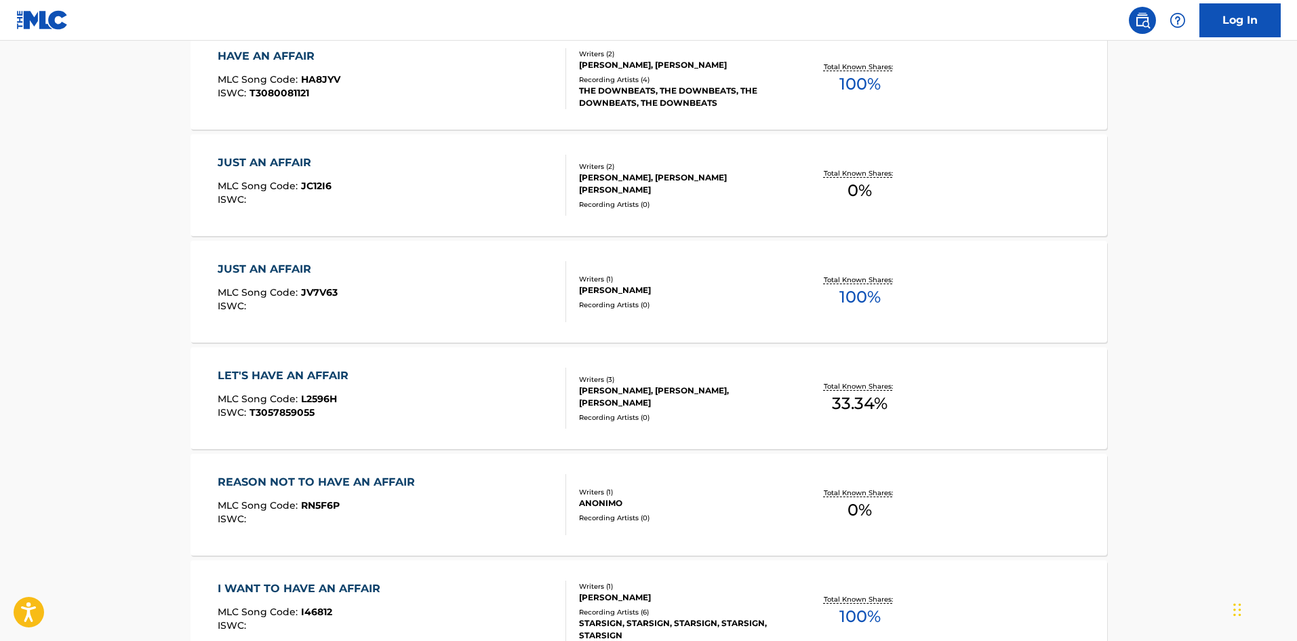
scroll to position [683, 0]
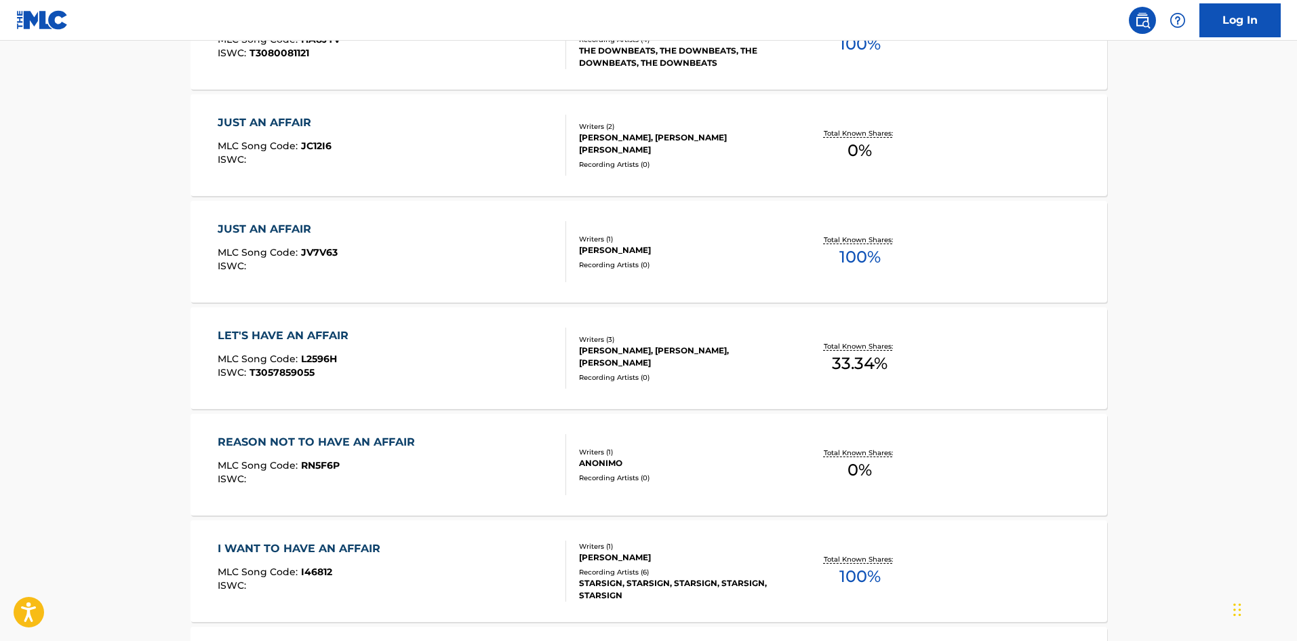
click at [422, 335] on div "LET'S HAVE AN AFFAIR MLC Song Code : L2596H ISWC : T3057859055" at bounding box center [392, 357] width 348 height 61
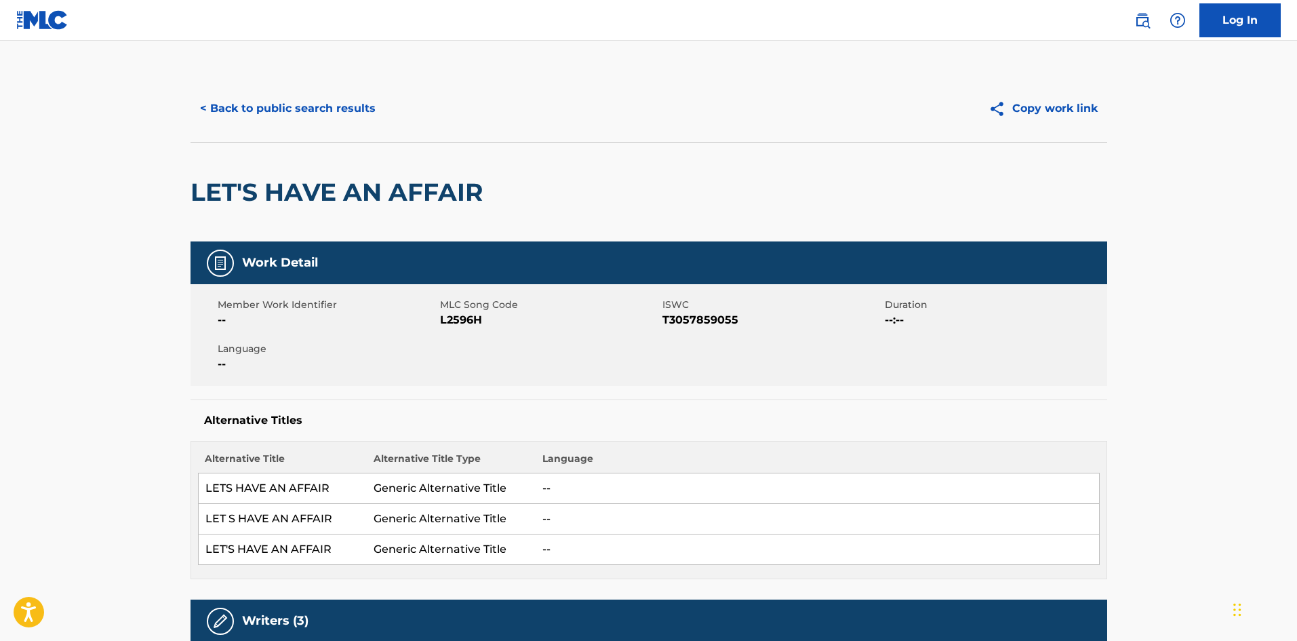
click at [340, 96] on button "< Back to public search results" at bounding box center [288, 109] width 195 height 34
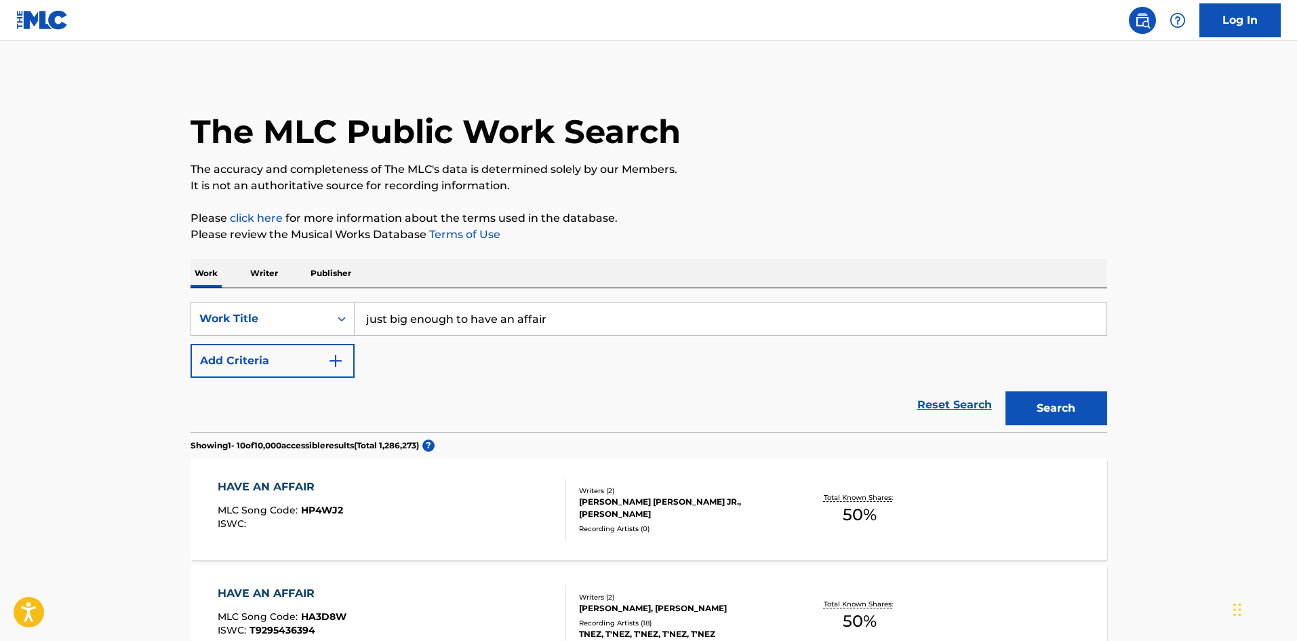
drag, startPoint x: 573, startPoint y: 330, endPoint x: 257, endPoint y: 269, distance: 321.8
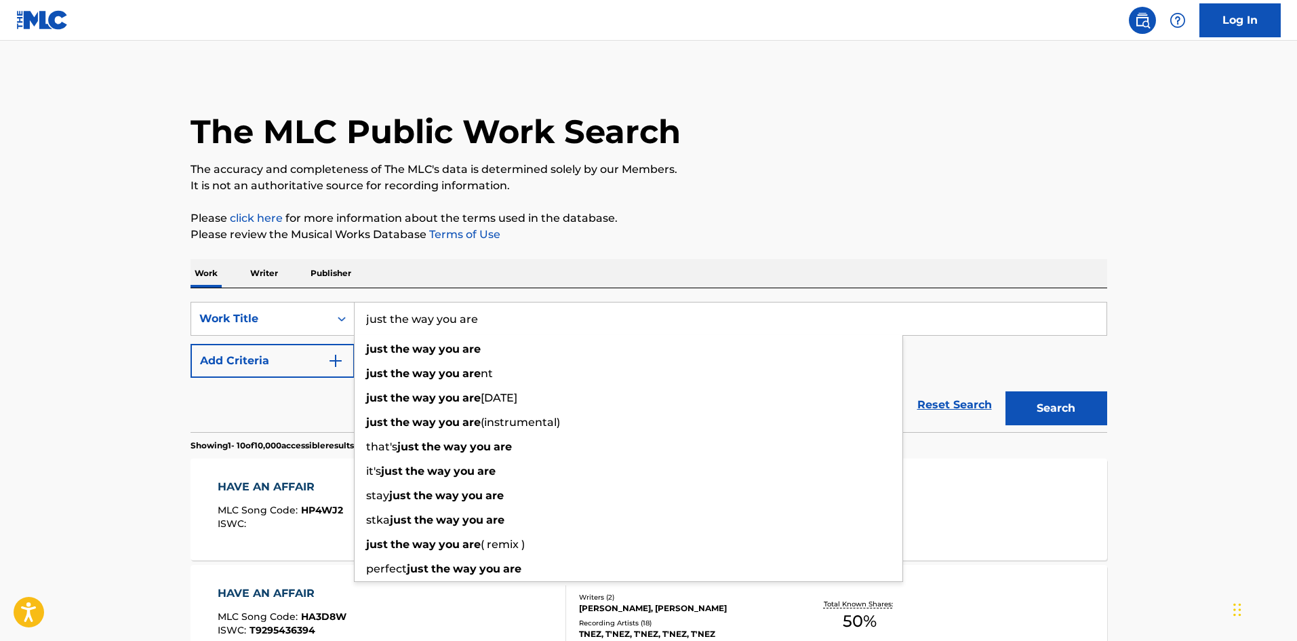
type input "just the way you are"
click at [867, 191] on p "It is not an authoritative source for recording information." at bounding box center [649, 186] width 917 height 16
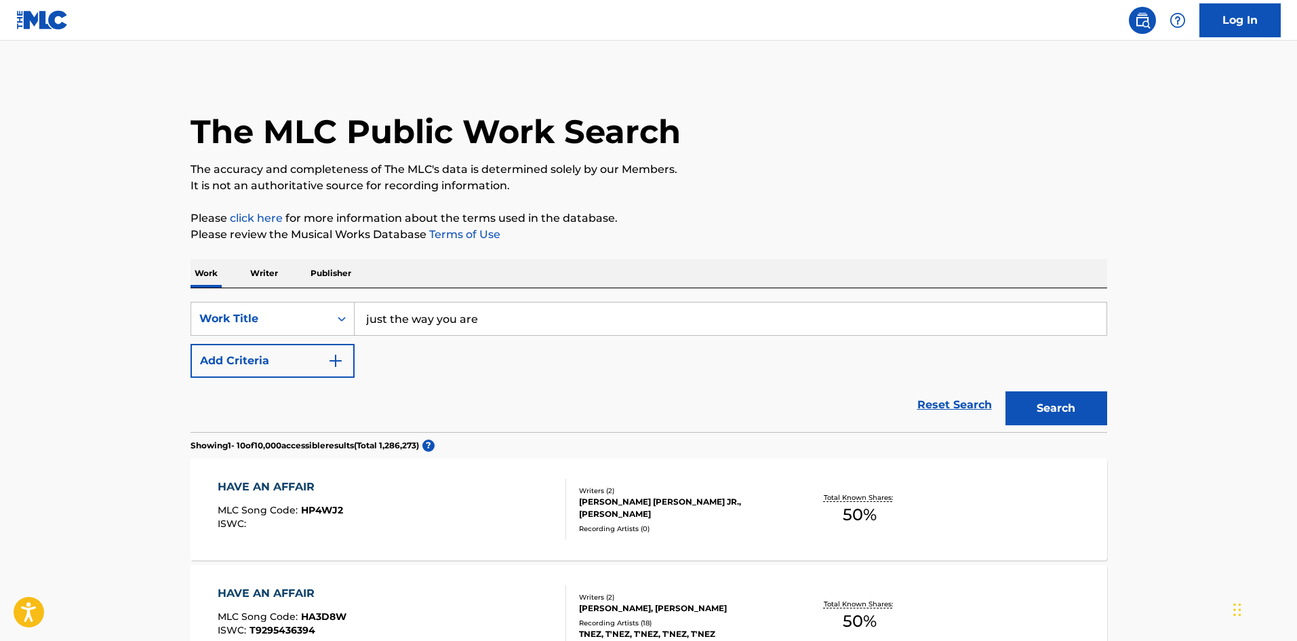
click at [269, 374] on button "Add Criteria" at bounding box center [273, 361] width 164 height 34
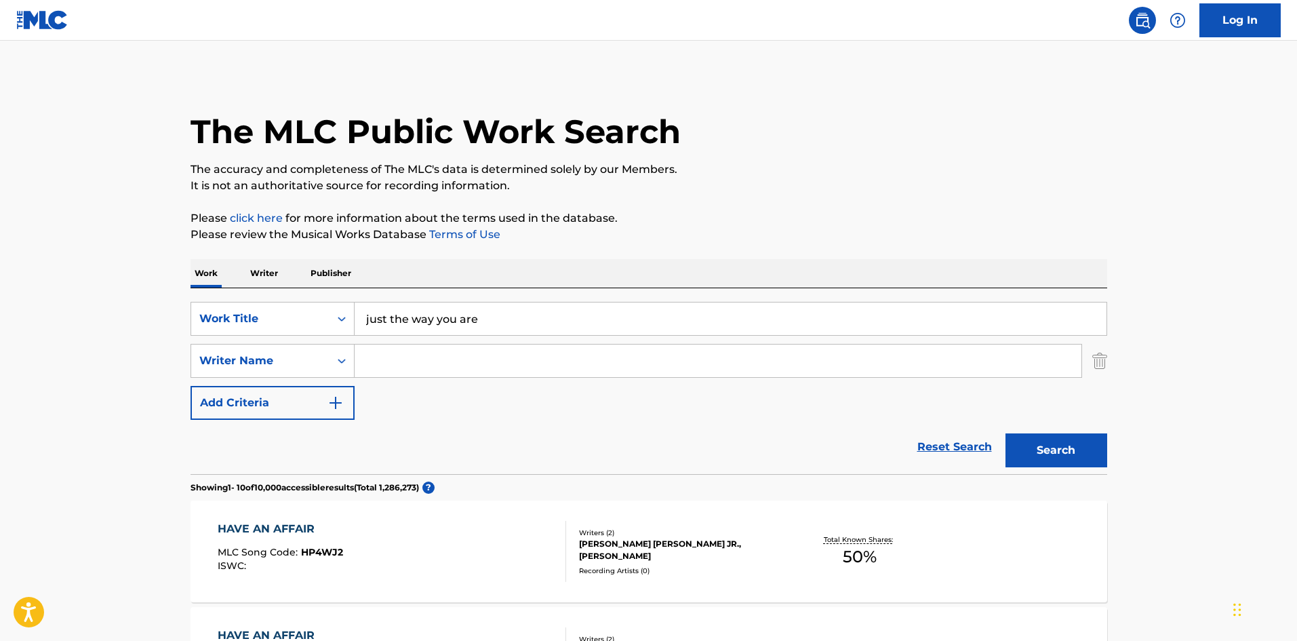
click at [410, 364] on input "Search Form" at bounding box center [718, 360] width 727 height 33
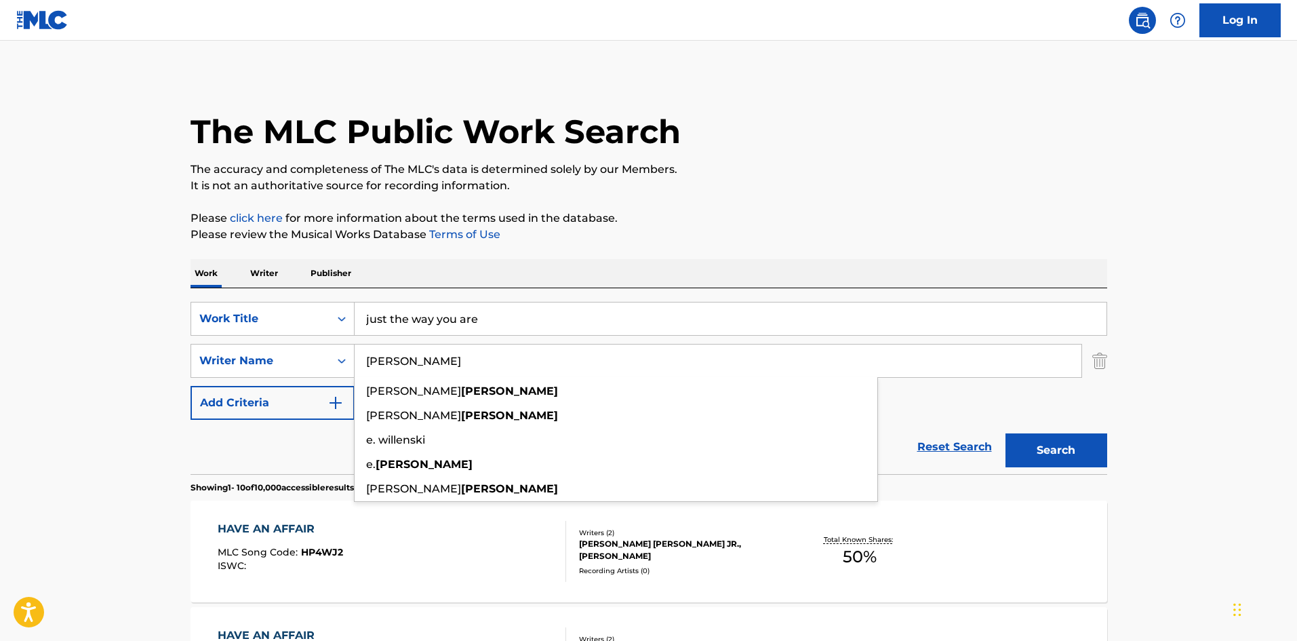
type input "[PERSON_NAME]"
click at [1005, 433] on button "Search" at bounding box center [1056, 450] width 102 height 34
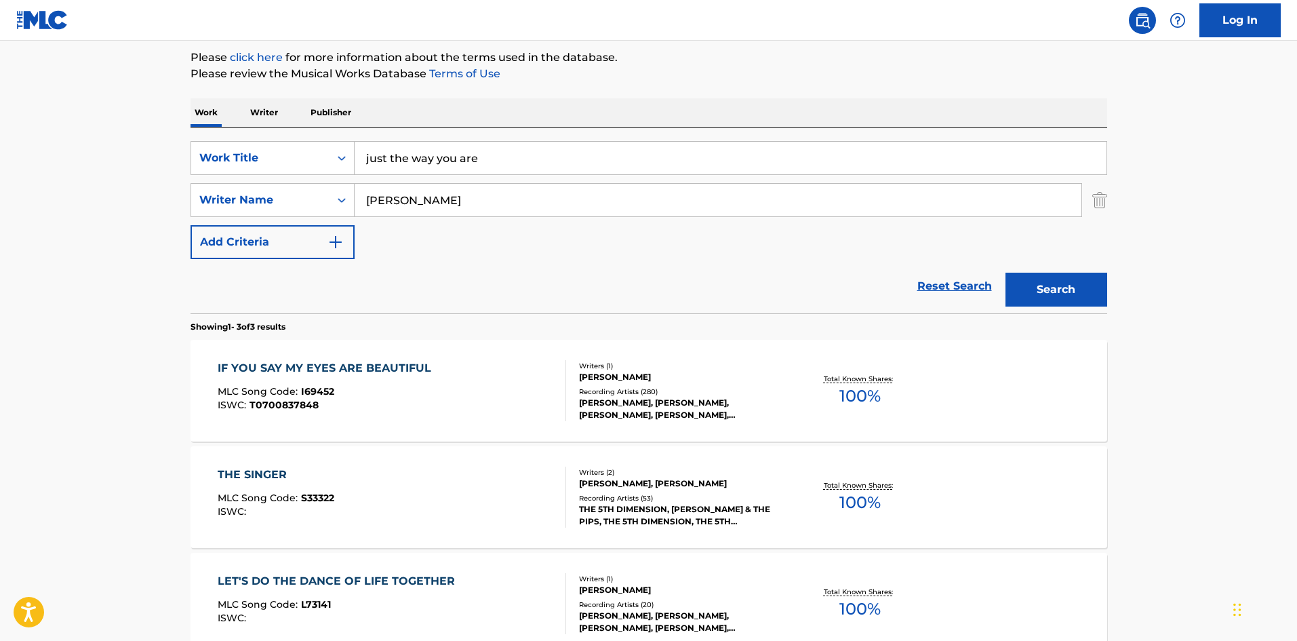
scroll to position [203, 0]
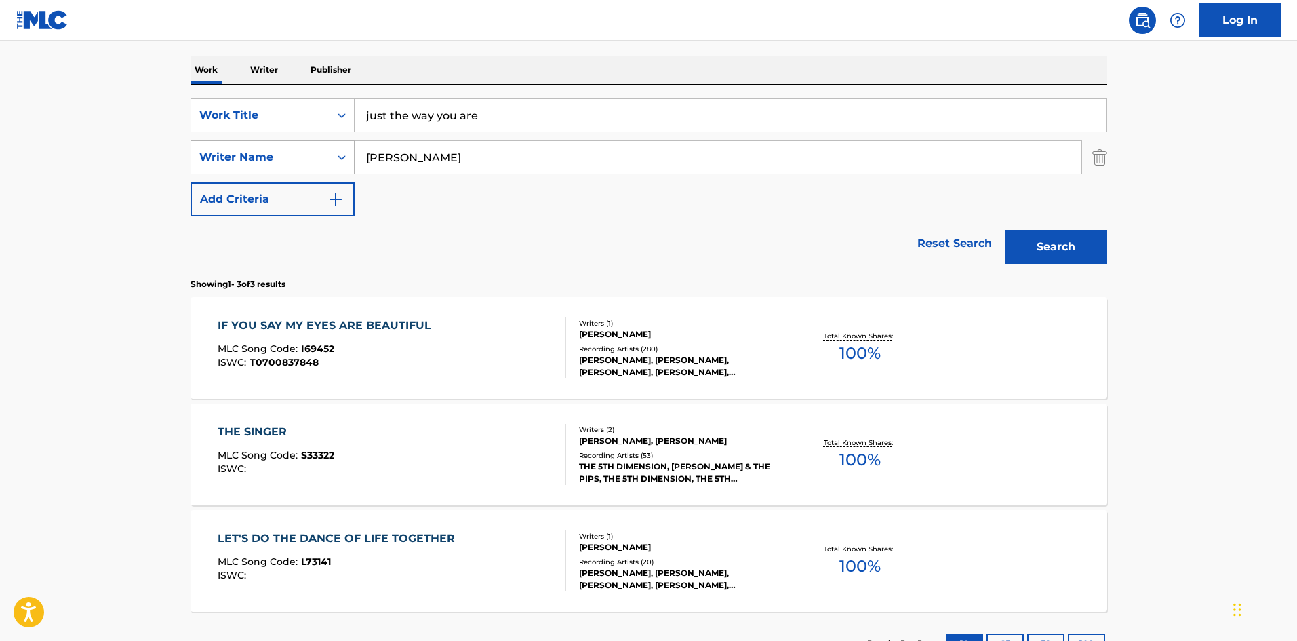
drag, startPoint x: 447, startPoint y: 153, endPoint x: 290, endPoint y: 165, distance: 157.8
click at [290, 165] on div "SearchWithCriteria475484bf-e7d0-4f86-90ae-2f84dc1b29b5 Writer Name willensky" at bounding box center [649, 157] width 917 height 34
drag, startPoint x: 574, startPoint y: 103, endPoint x: 561, endPoint y: 106, distance: 12.5
click at [562, 106] on input "just the way you are" at bounding box center [731, 115] width 752 height 33
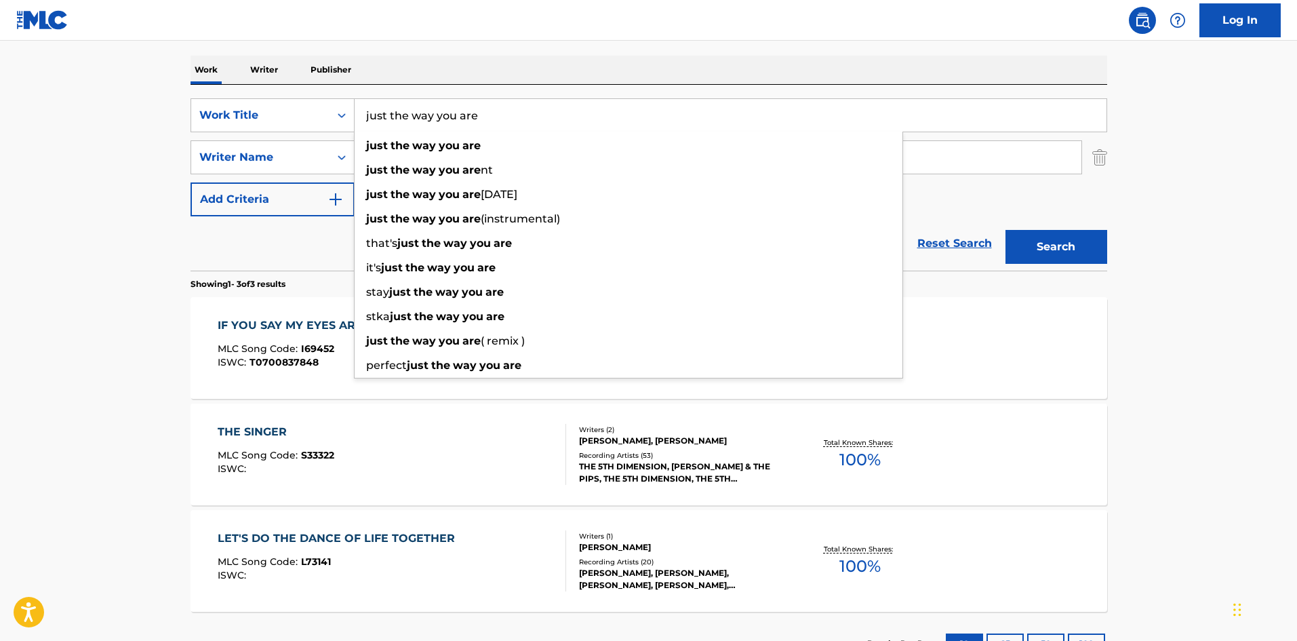
drag, startPoint x: 213, startPoint y: 128, endPoint x: 0, endPoint y: 139, distance: 213.2
click at [0, 139] on main "The MLC Public Work Search The accuracy and completeness of The MLC's data is d…" at bounding box center [648, 259] width 1297 height 845
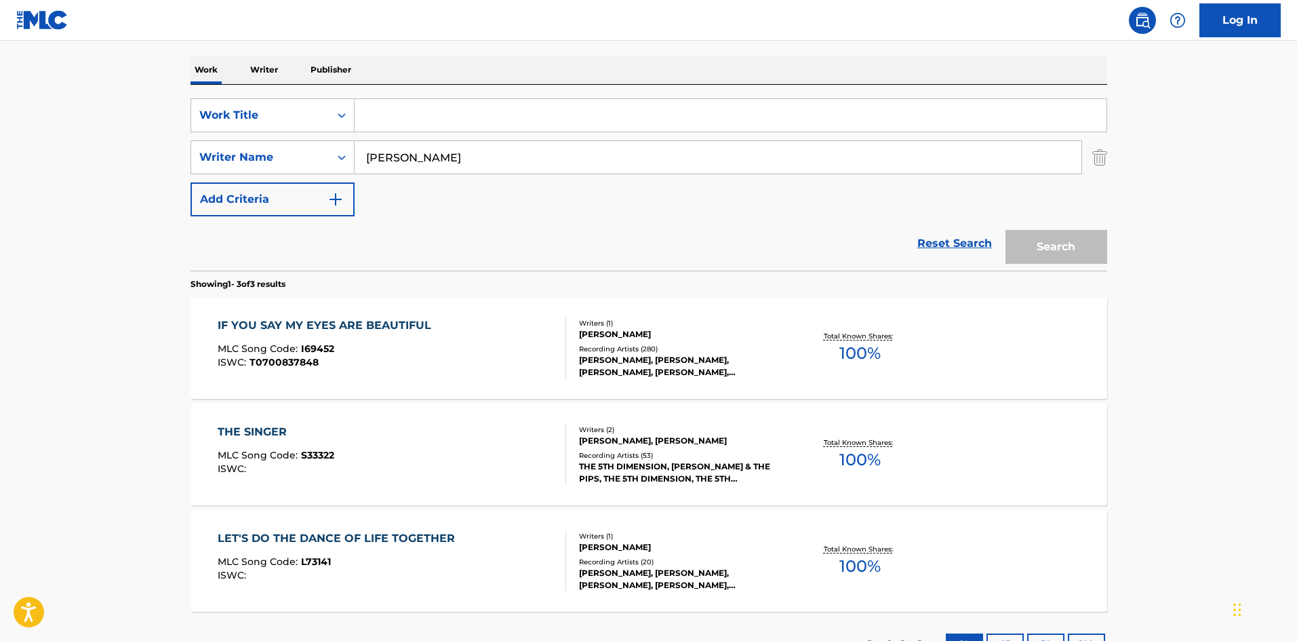
click at [690, 153] on input "[PERSON_NAME]" at bounding box center [718, 157] width 727 height 33
click at [975, 241] on link "Reset Search" at bounding box center [954, 243] width 88 height 30
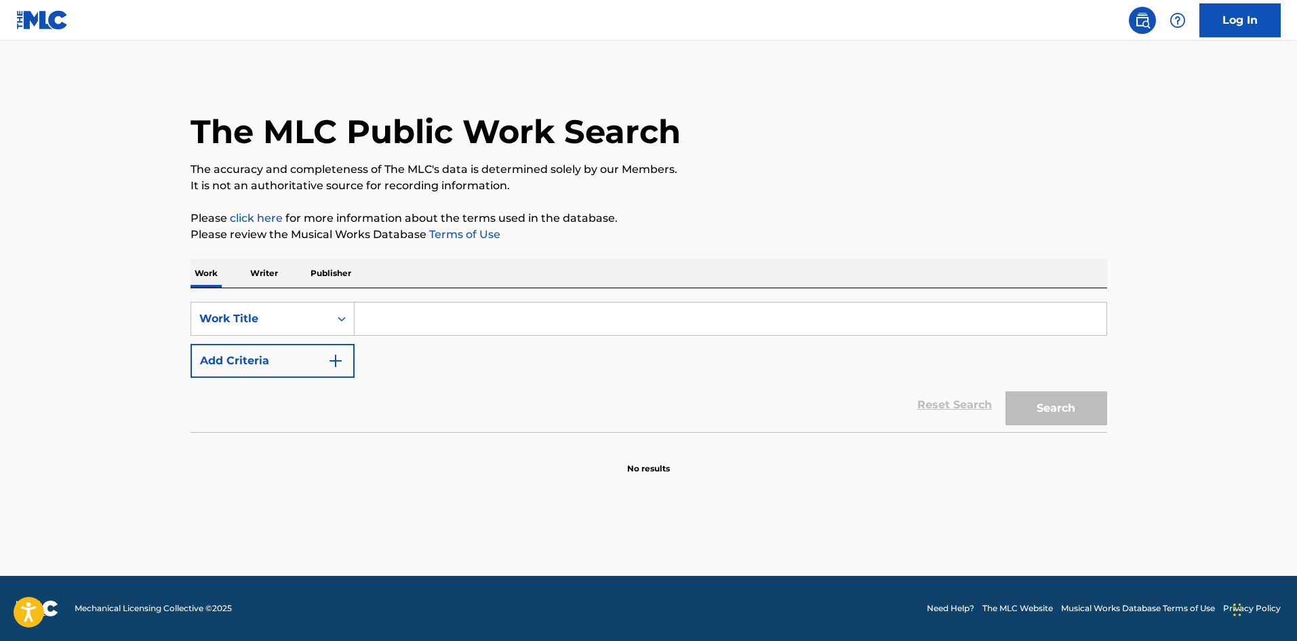
click at [268, 274] on p "Writer" at bounding box center [264, 273] width 36 height 28
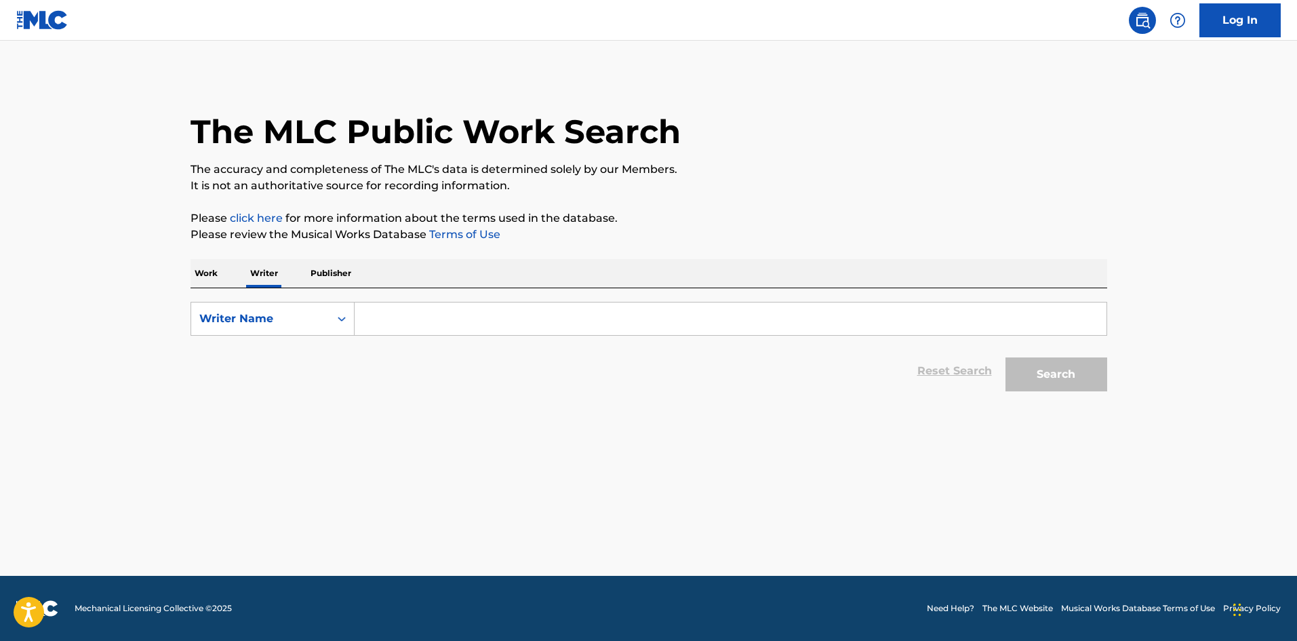
click at [427, 333] on input "Search Form" at bounding box center [731, 318] width 752 height 33
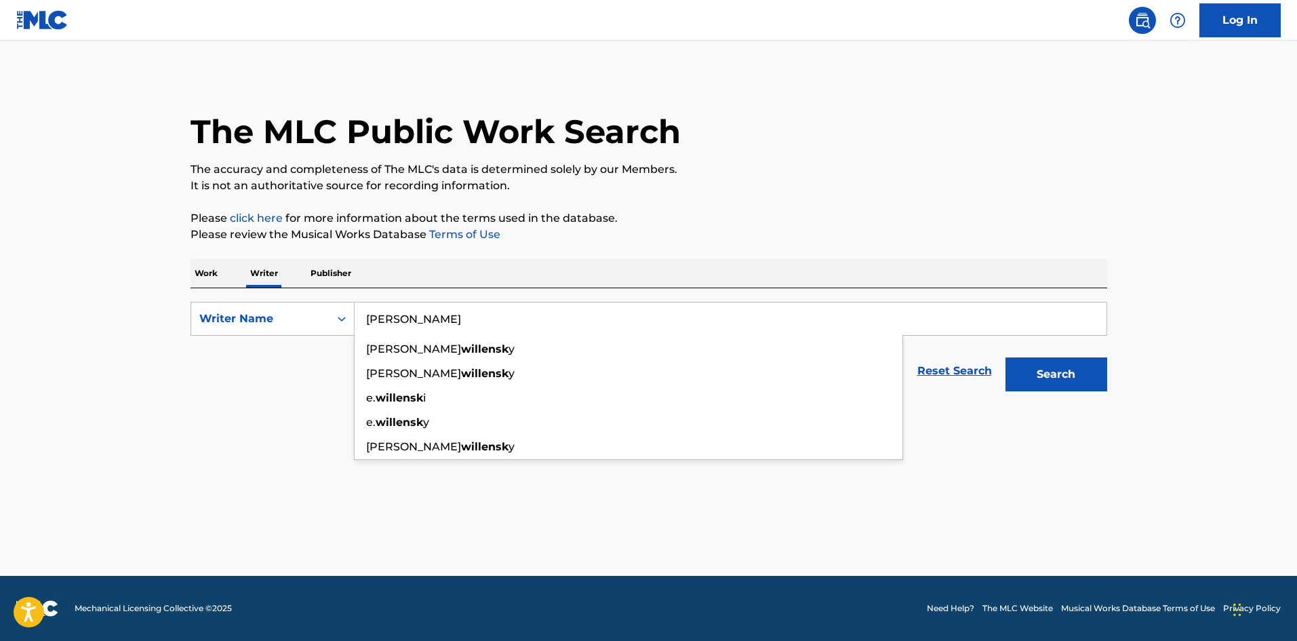
type input "[PERSON_NAME]"
click at [1005, 357] on button "Search" at bounding box center [1056, 374] width 102 height 34
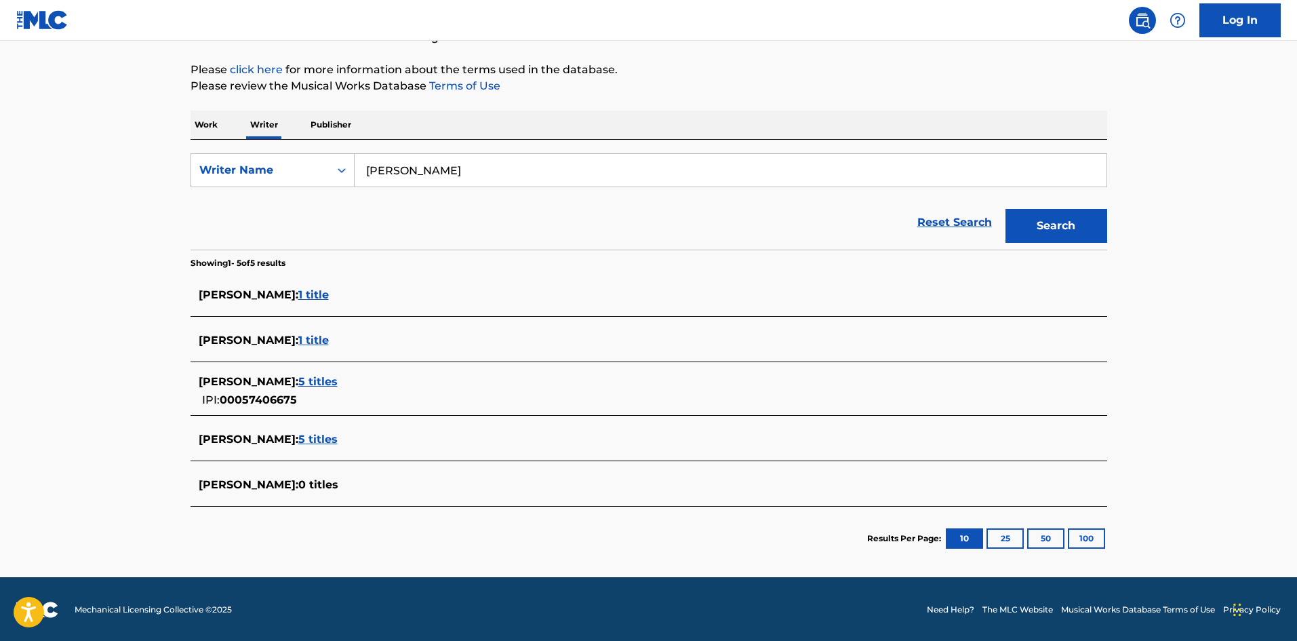
scroll to position [150, 0]
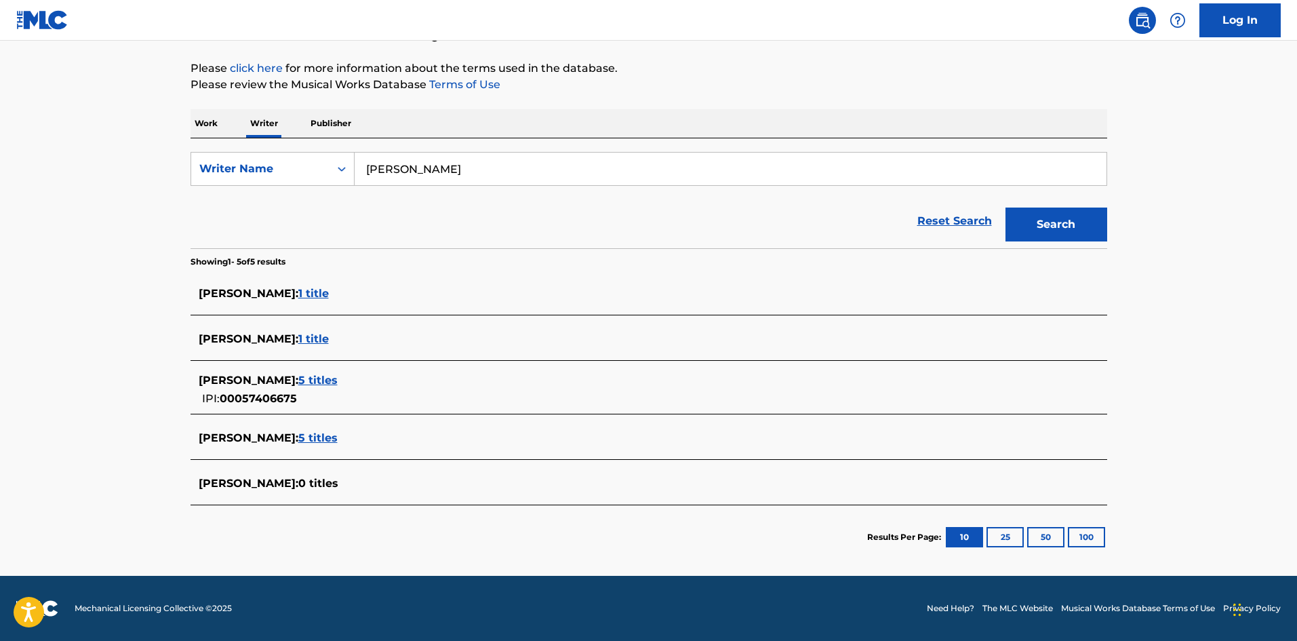
click at [329, 291] on span "1 title" at bounding box center [313, 293] width 31 height 13
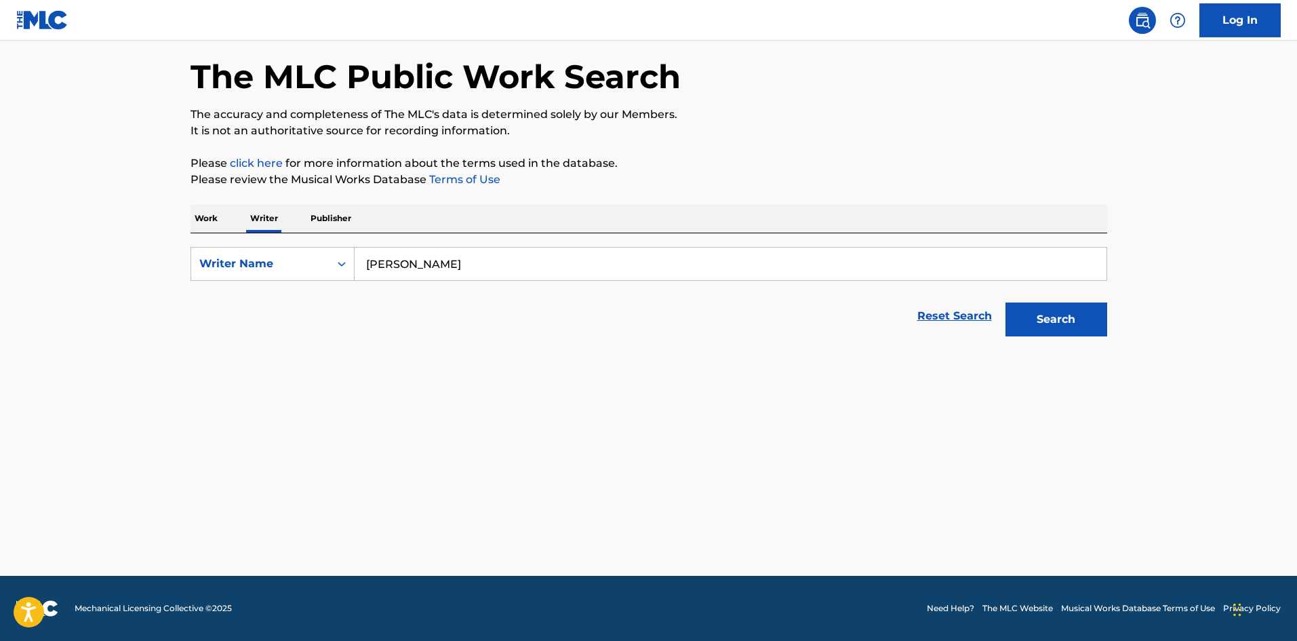
scroll to position [55, 0]
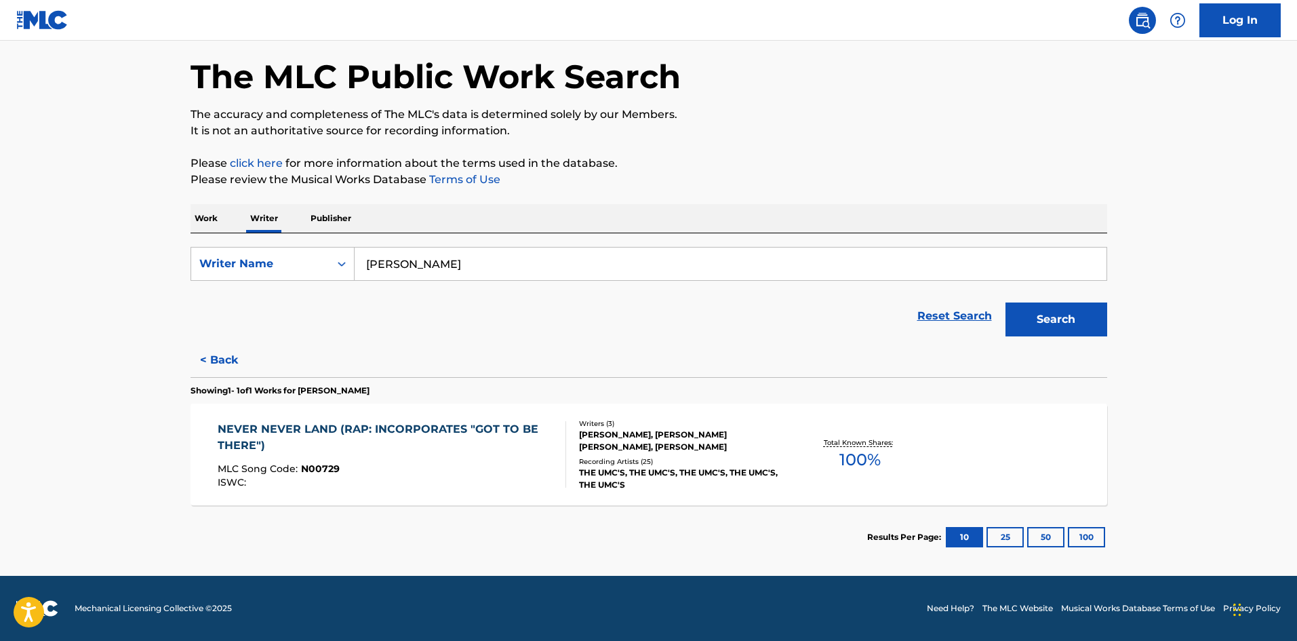
click at [224, 351] on button "< Back" at bounding box center [231, 360] width 81 height 34
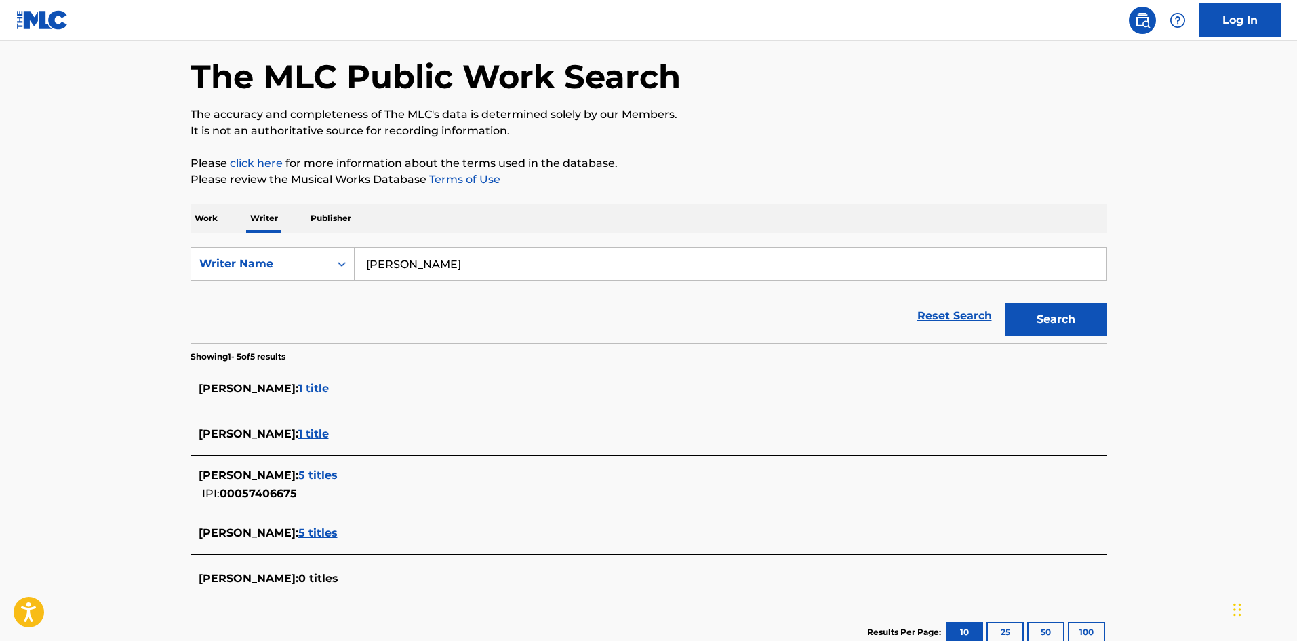
click at [306, 432] on span "1 title" at bounding box center [313, 433] width 31 height 13
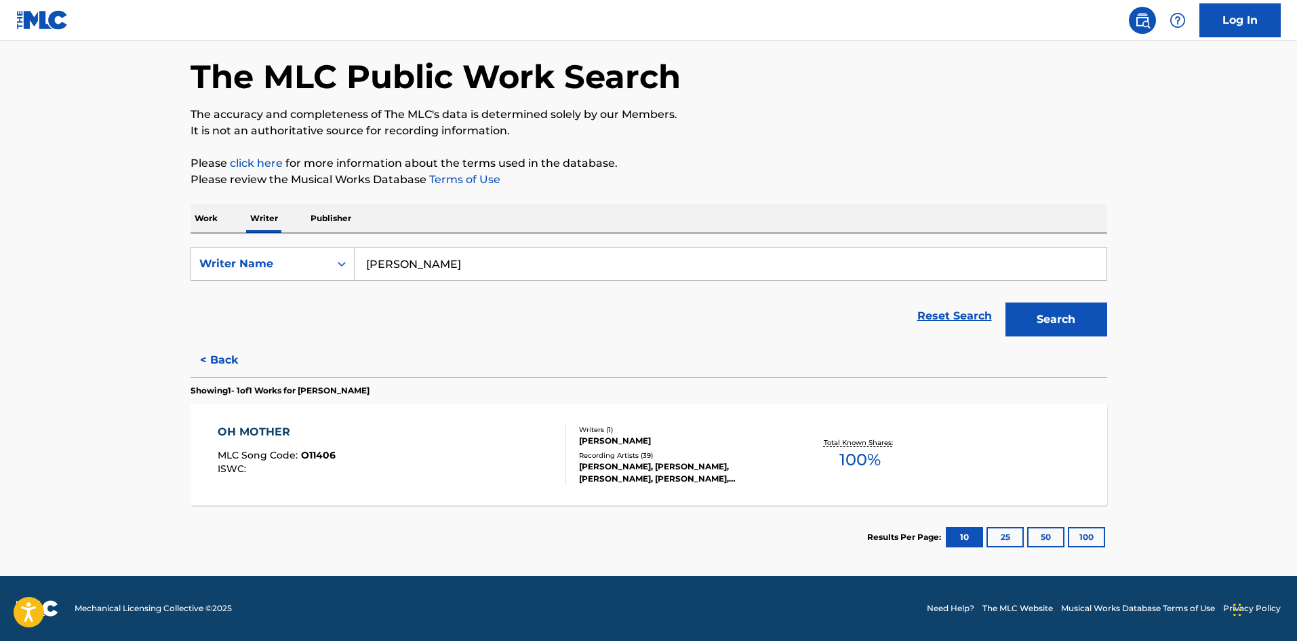
click at [401, 458] on div "OH MOTHER MLC Song Code : O11406 ISWC :" at bounding box center [392, 454] width 348 height 61
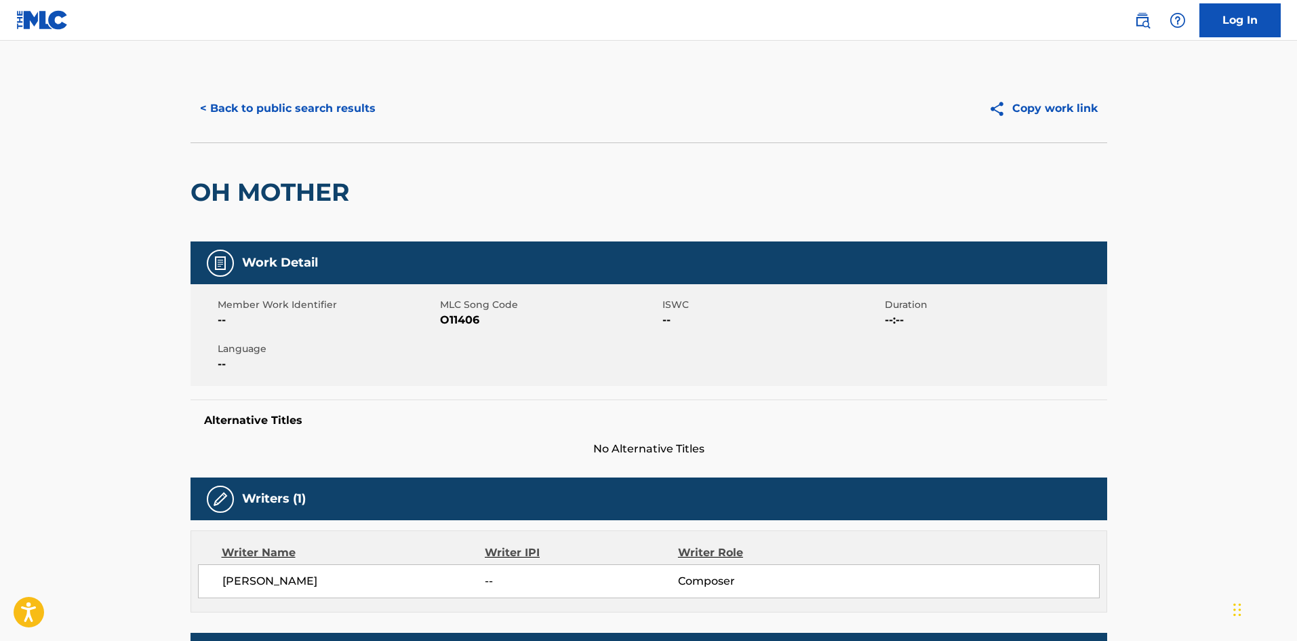
click at [285, 92] on button "< Back to public search results" at bounding box center [288, 109] width 195 height 34
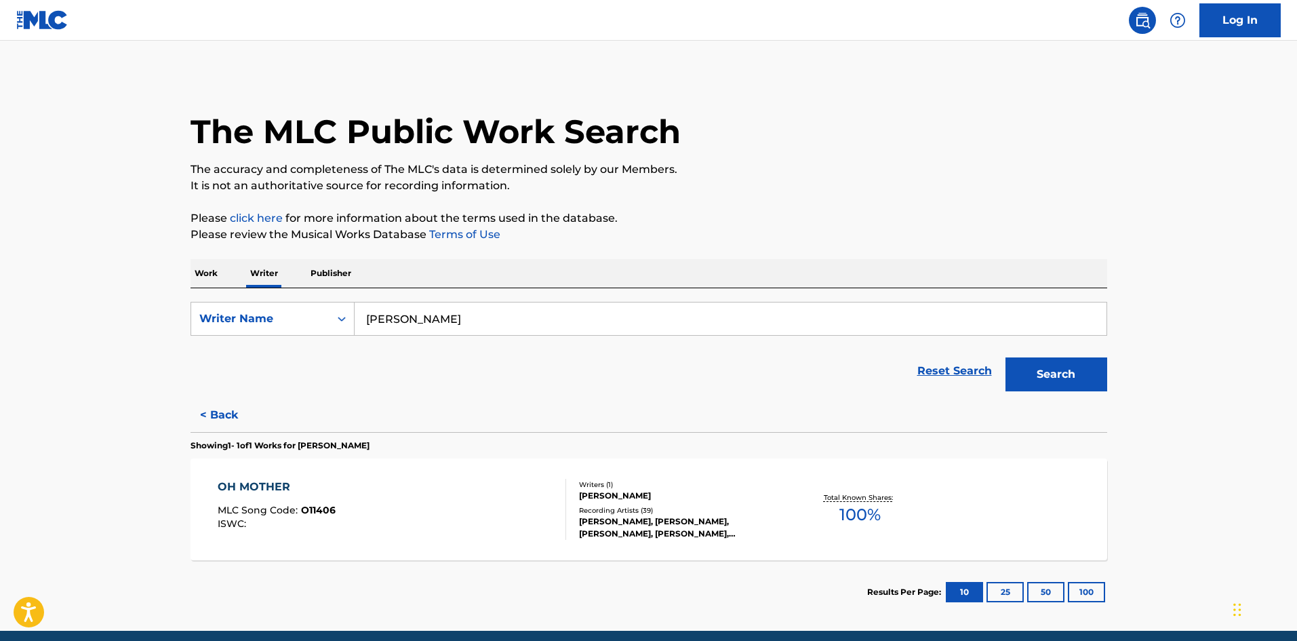
click at [201, 273] on p "Work" at bounding box center [206, 273] width 31 height 28
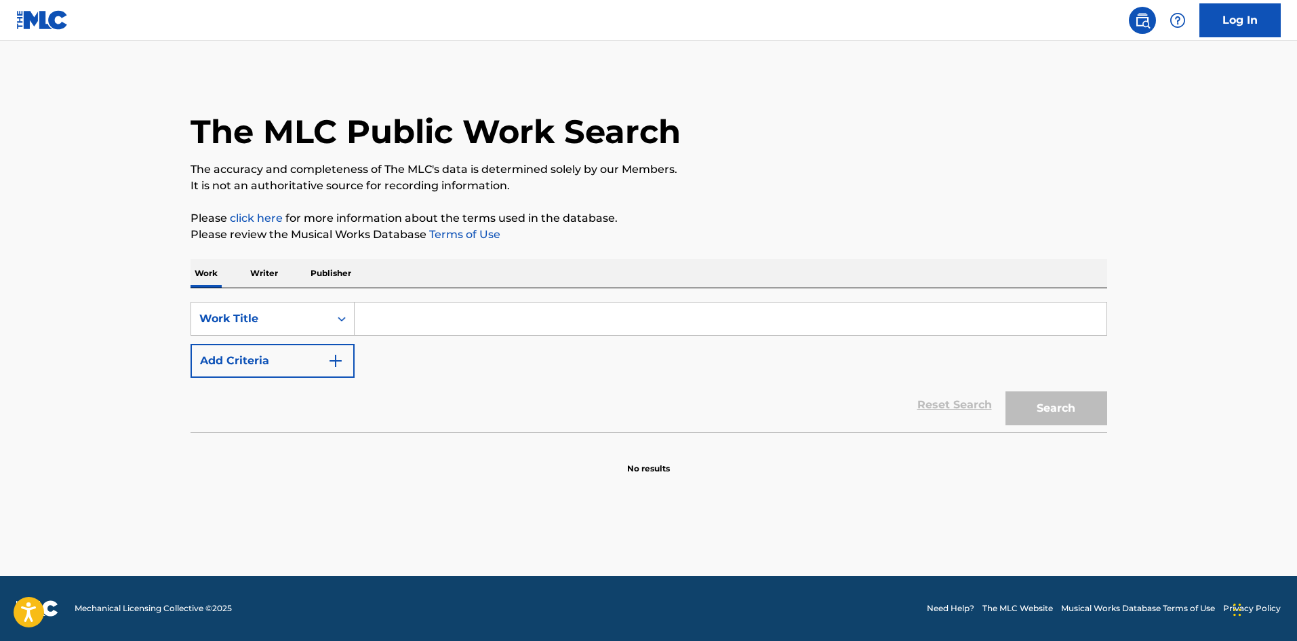
click at [386, 312] on input "Search Form" at bounding box center [731, 318] width 752 height 33
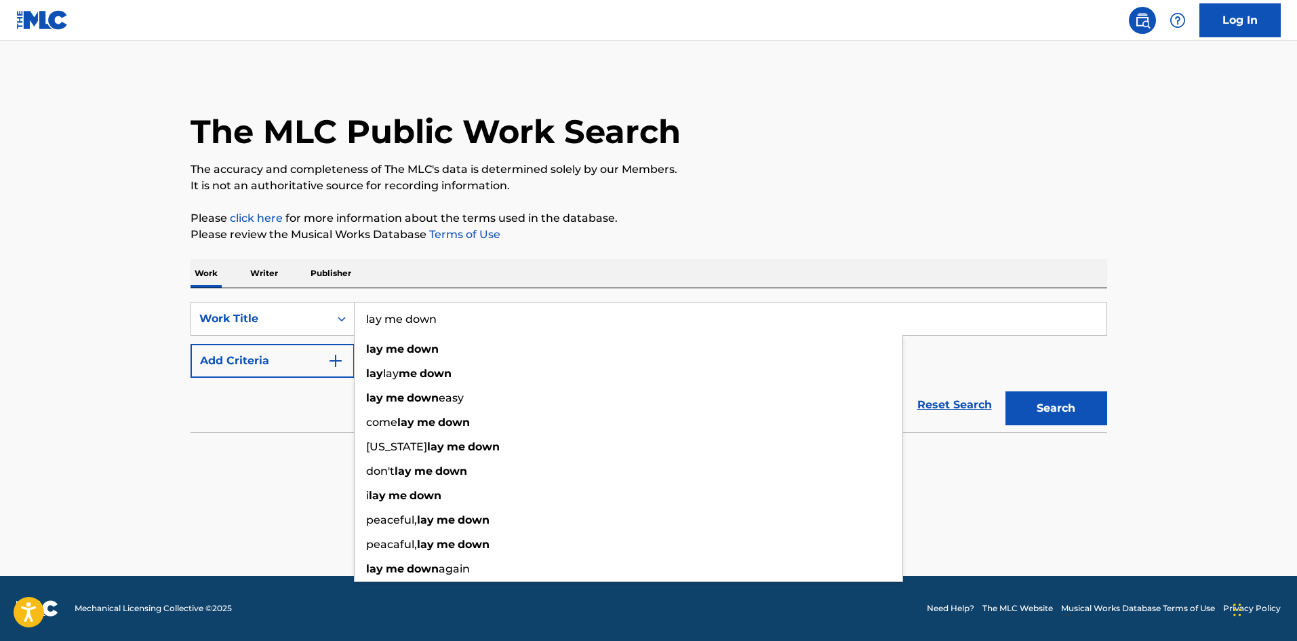
type input "lay me down"
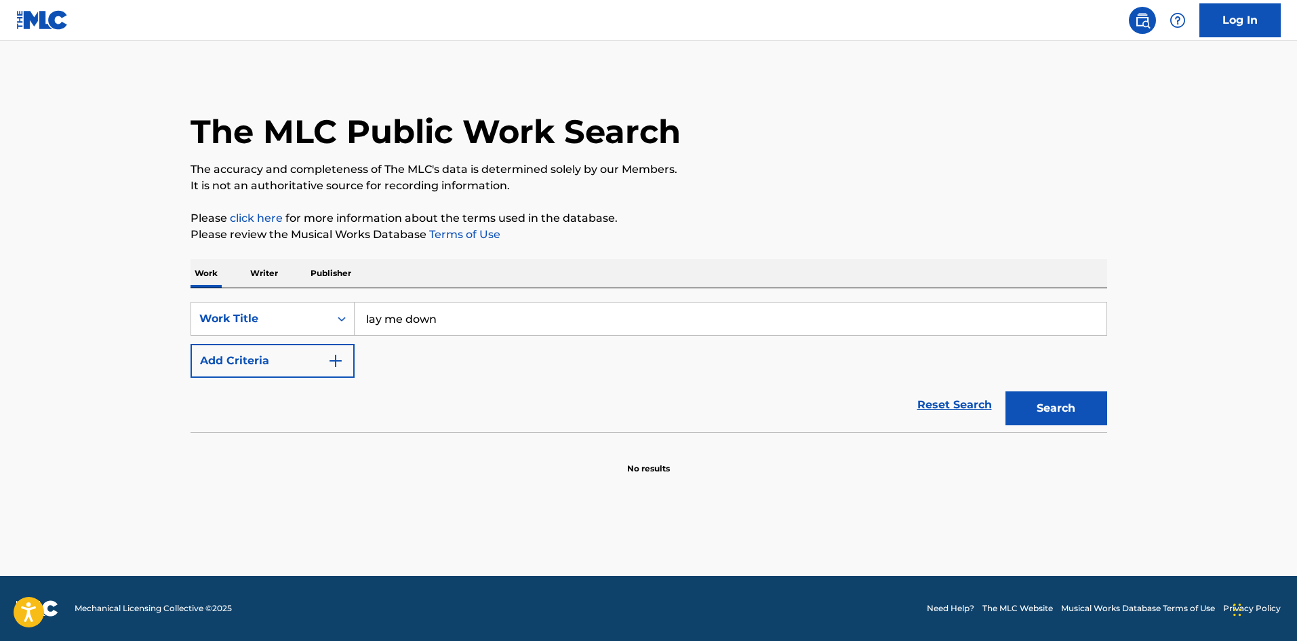
click at [174, 496] on main "The MLC Public Work Search The accuracy and completeness of The MLC's data is d…" at bounding box center [648, 308] width 1297 height 535
click at [321, 357] on button "Add Criteria" at bounding box center [273, 361] width 164 height 34
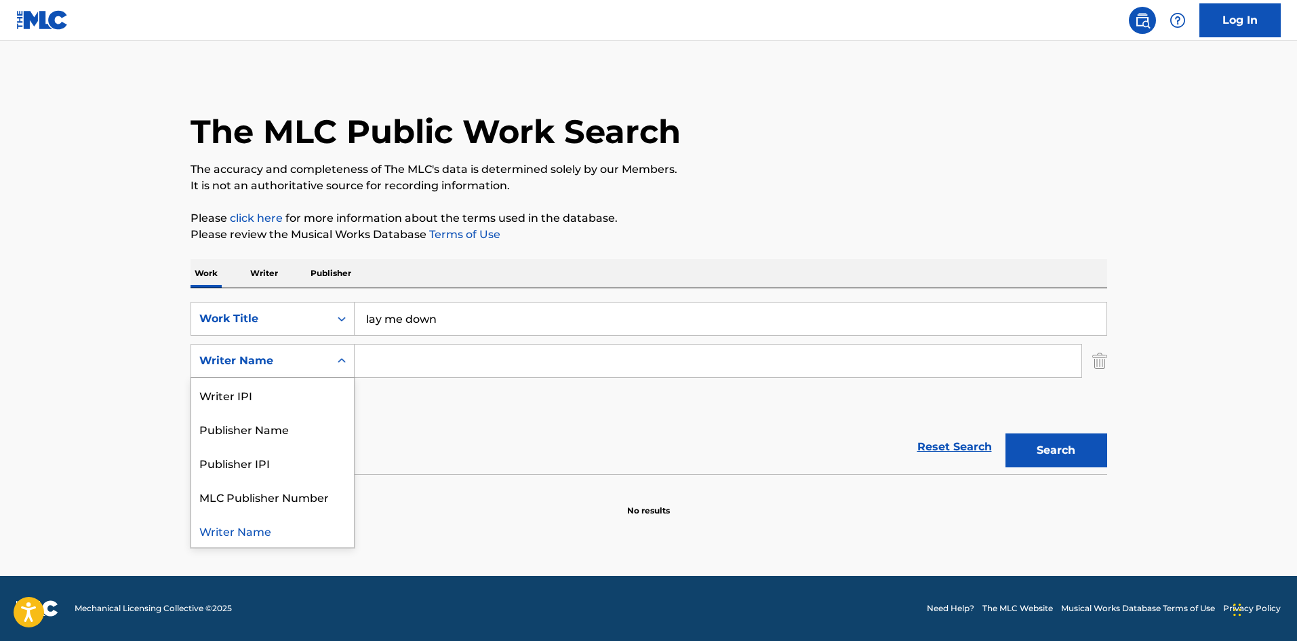
click at [312, 363] on div "Writer Name" at bounding box center [260, 361] width 122 height 16
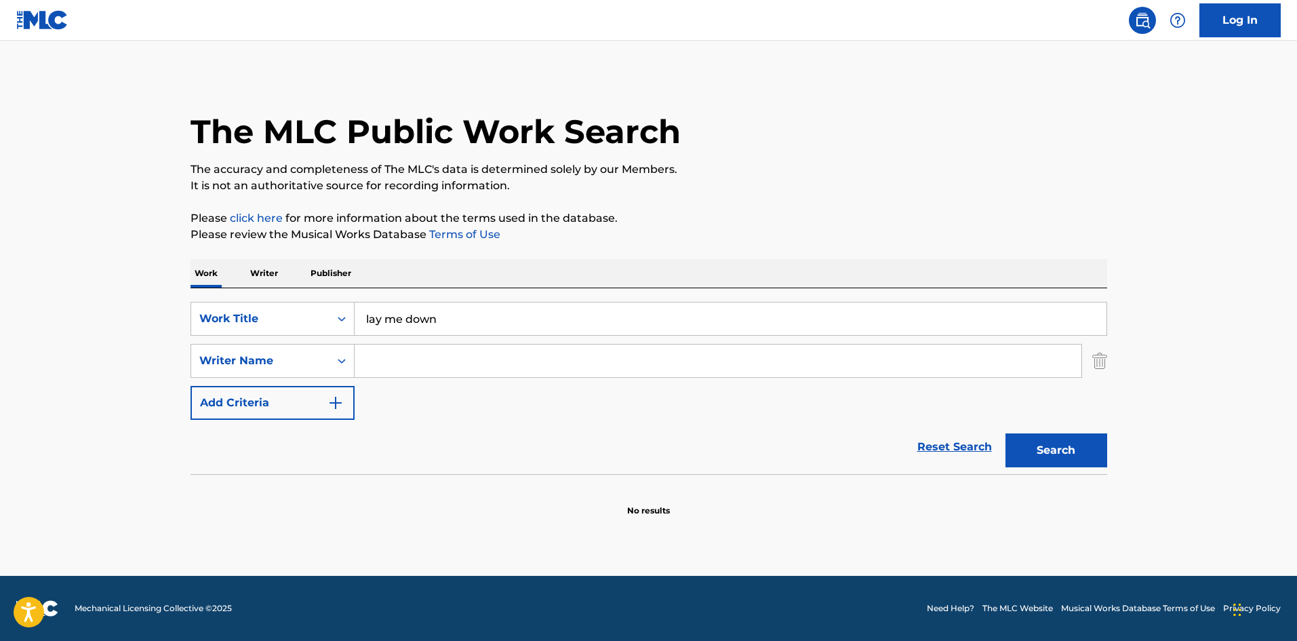
click at [759, 347] on input "Search Form" at bounding box center [718, 360] width 727 height 33
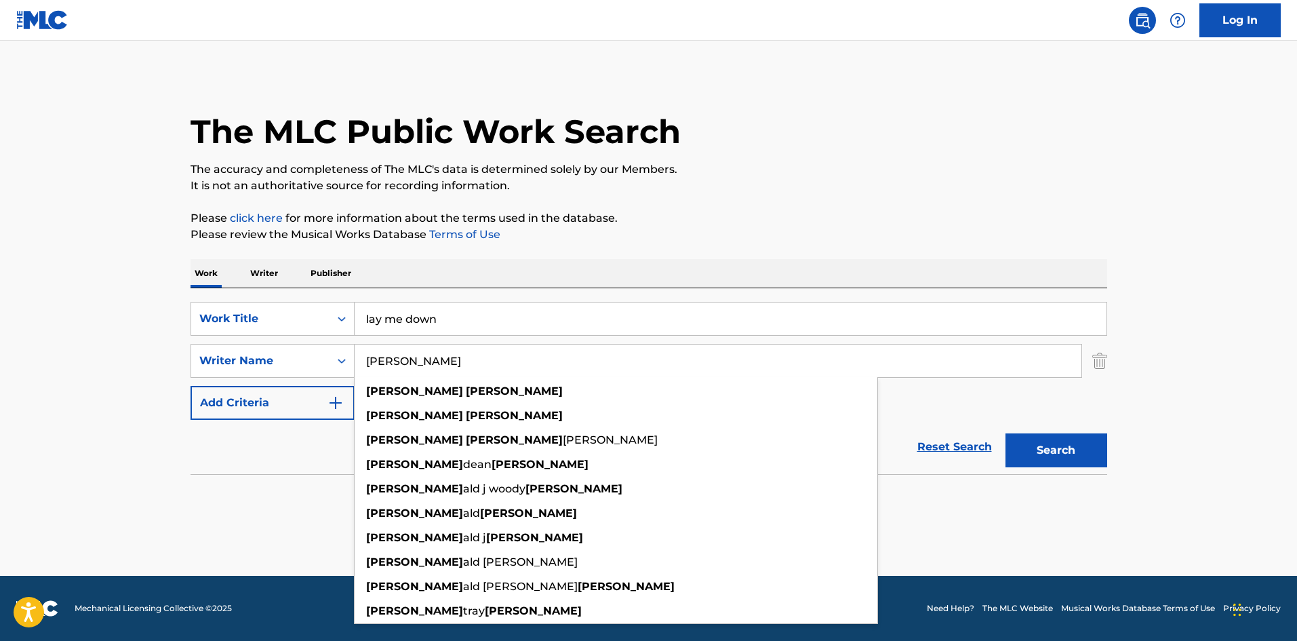
click at [1005, 433] on button "Search" at bounding box center [1056, 450] width 102 height 34
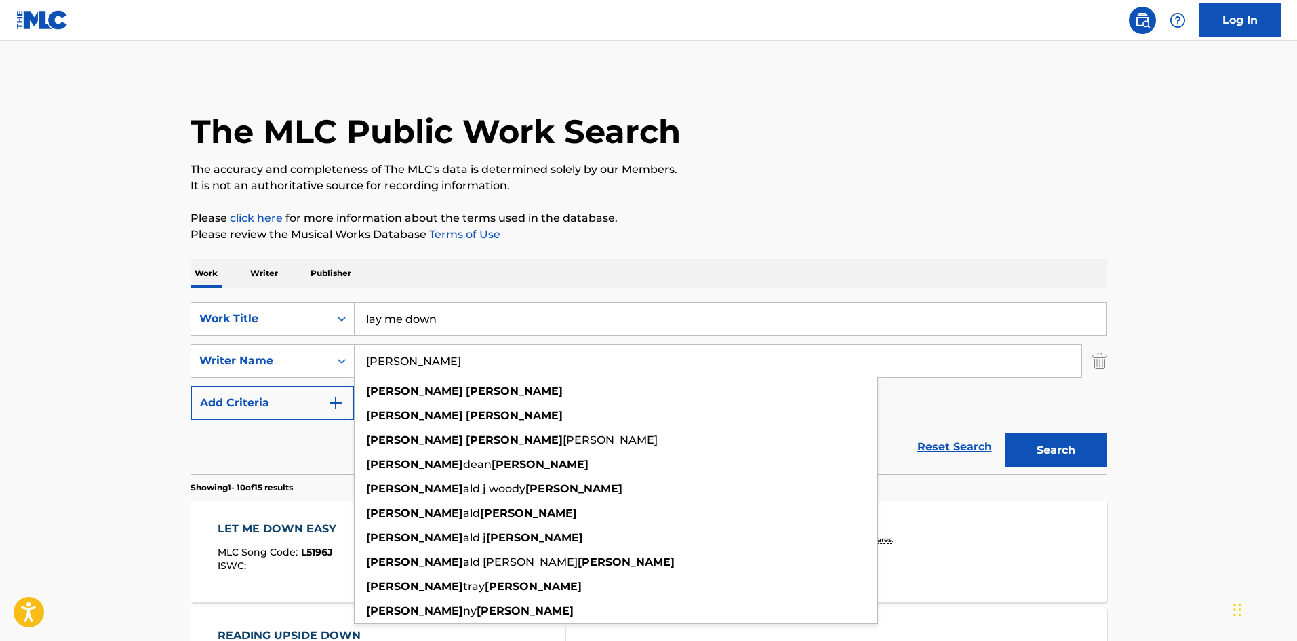
click at [1031, 213] on p "Please click here for more information about the terms used in the database." at bounding box center [649, 218] width 917 height 16
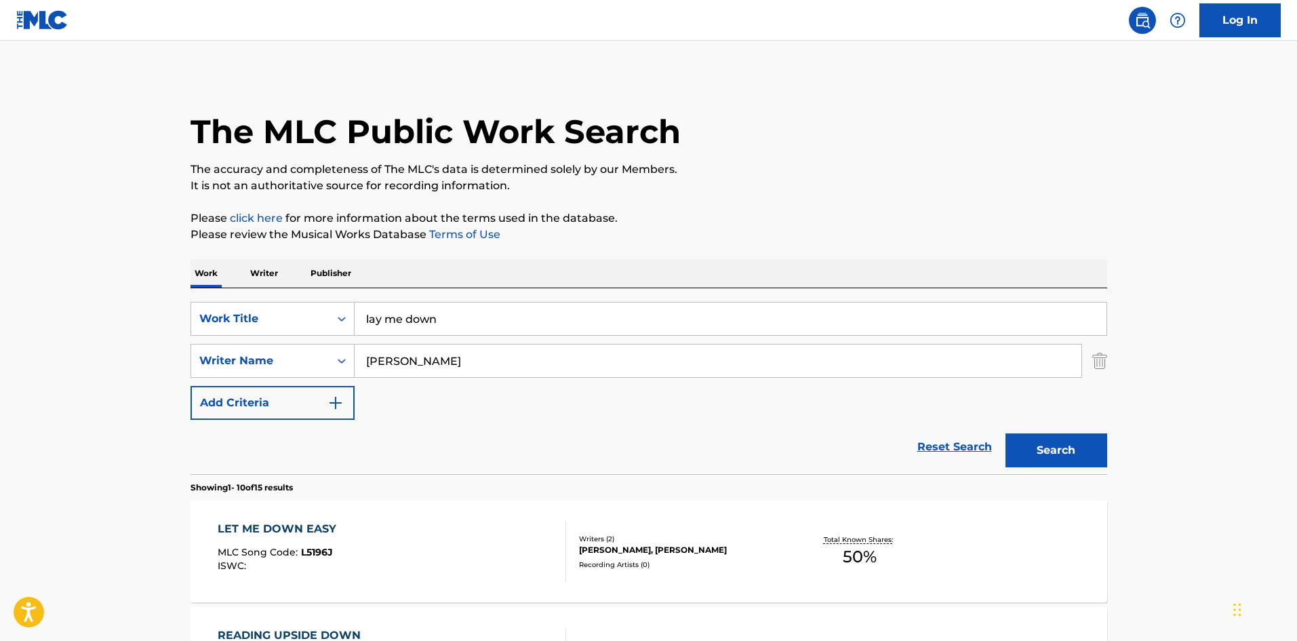
click at [384, 365] on input "ron miller" at bounding box center [718, 360] width 727 height 33
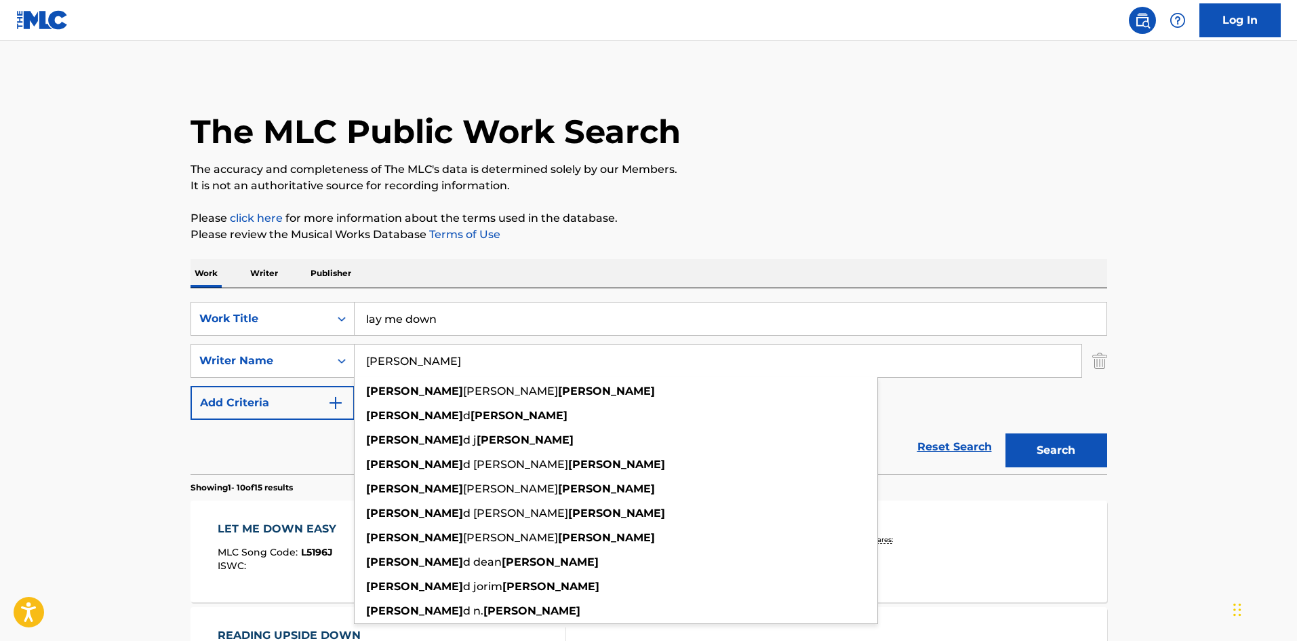
click at [1005, 433] on button "Search" at bounding box center [1056, 450] width 102 height 34
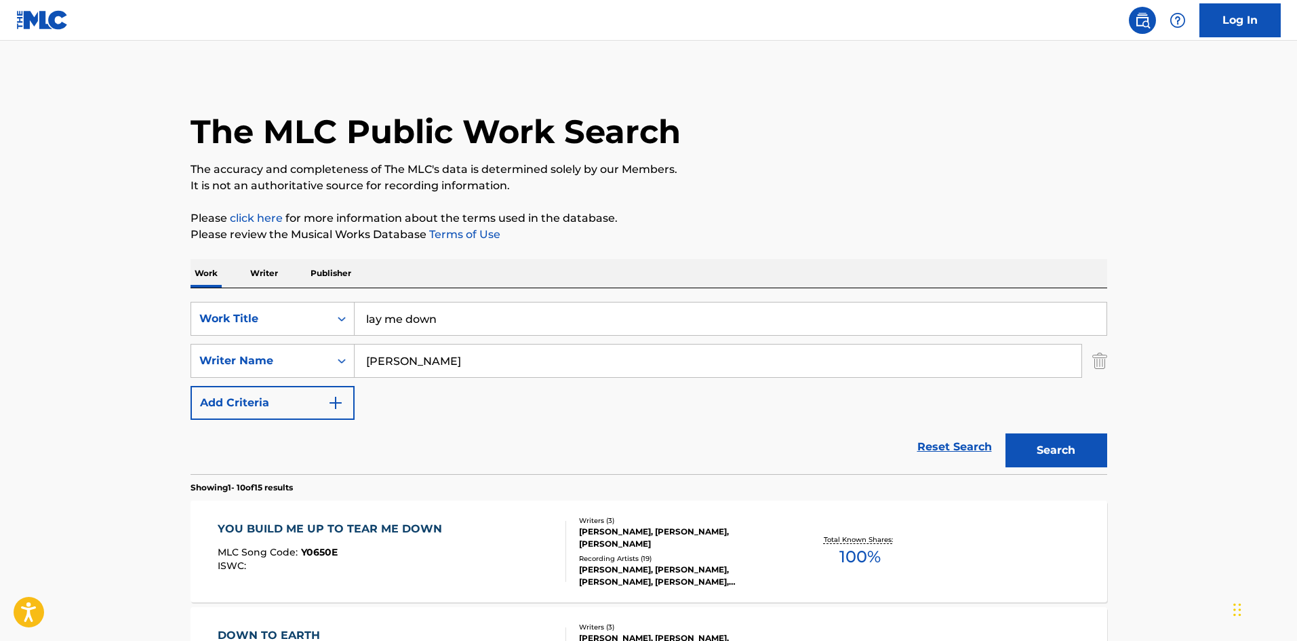
type input "ronald n. miller"
click at [1005, 433] on button "Search" at bounding box center [1056, 450] width 102 height 34
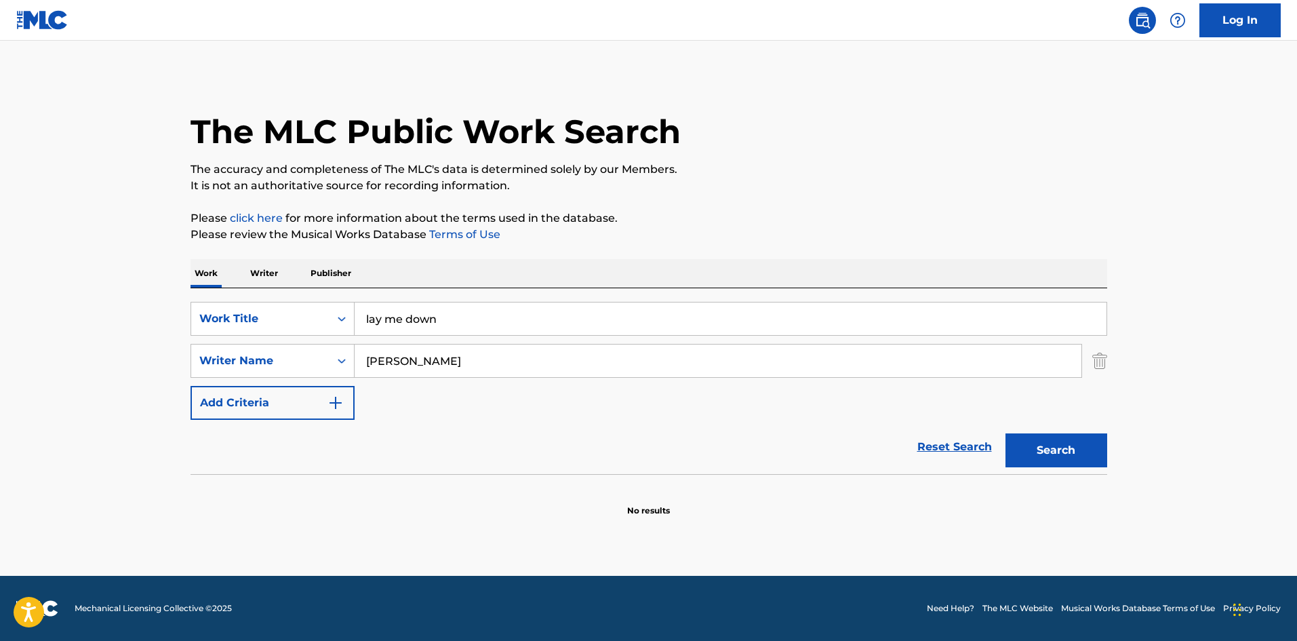
drag, startPoint x: 479, startPoint y: 363, endPoint x: 354, endPoint y: 345, distance: 126.1
click at [355, 345] on input "ronald n. miller" at bounding box center [718, 360] width 727 height 33
type input "e"
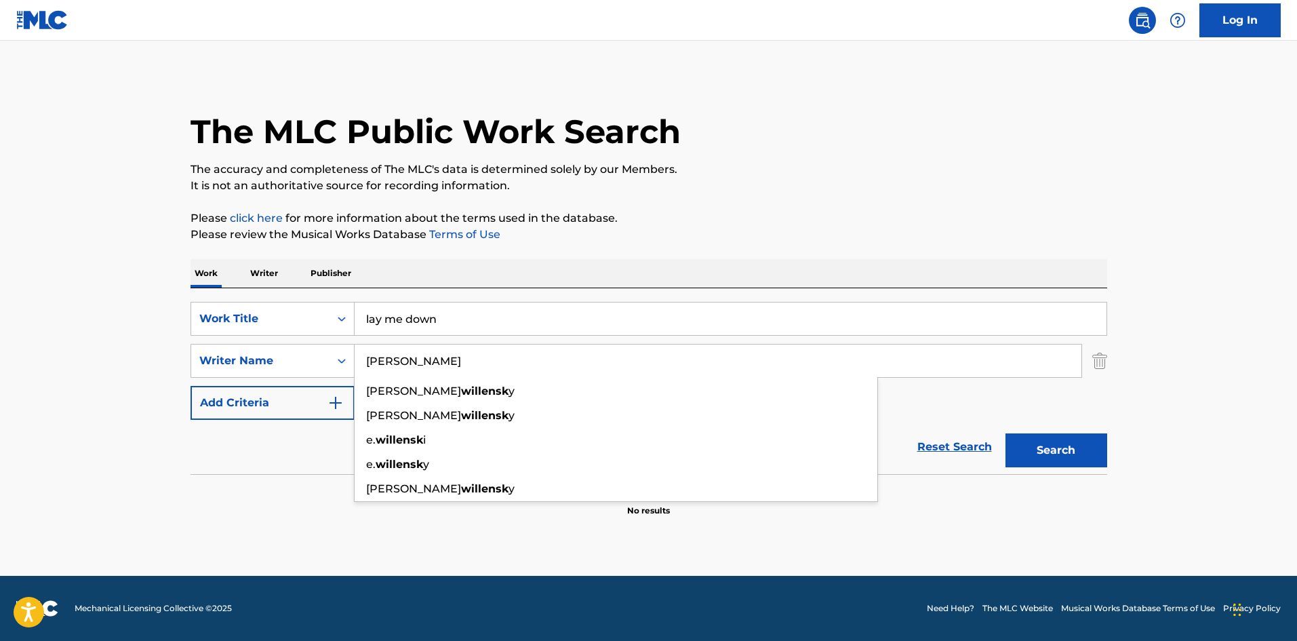
type input "[PERSON_NAME]"
click at [1005, 433] on button "Search" at bounding box center [1056, 450] width 102 height 34
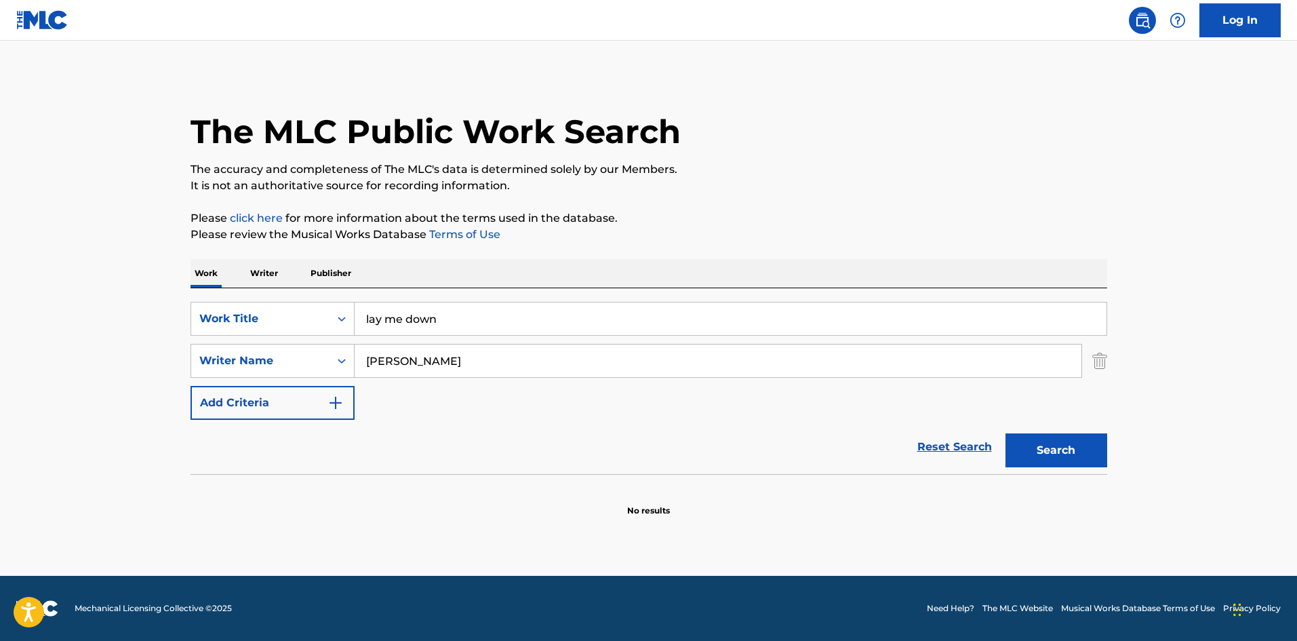
click at [268, 277] on p "Writer" at bounding box center [264, 273] width 36 height 28
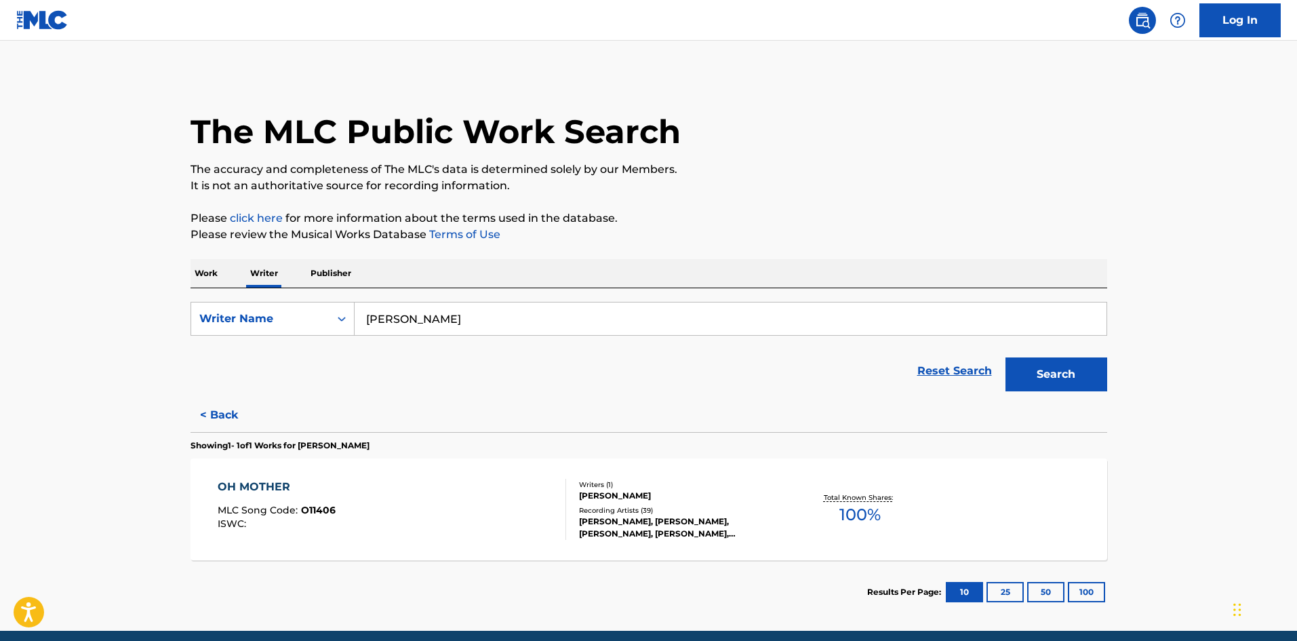
click at [241, 412] on button "< Back" at bounding box center [231, 415] width 81 height 34
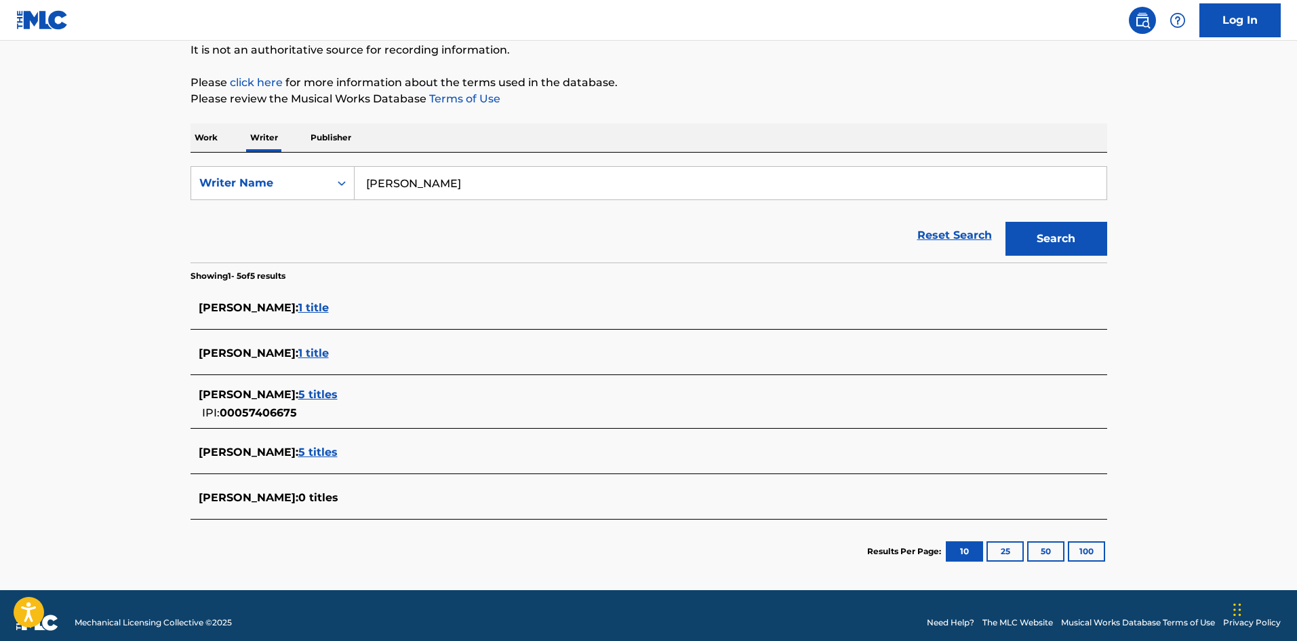
click at [329, 305] on span "1 title" at bounding box center [313, 307] width 31 height 13
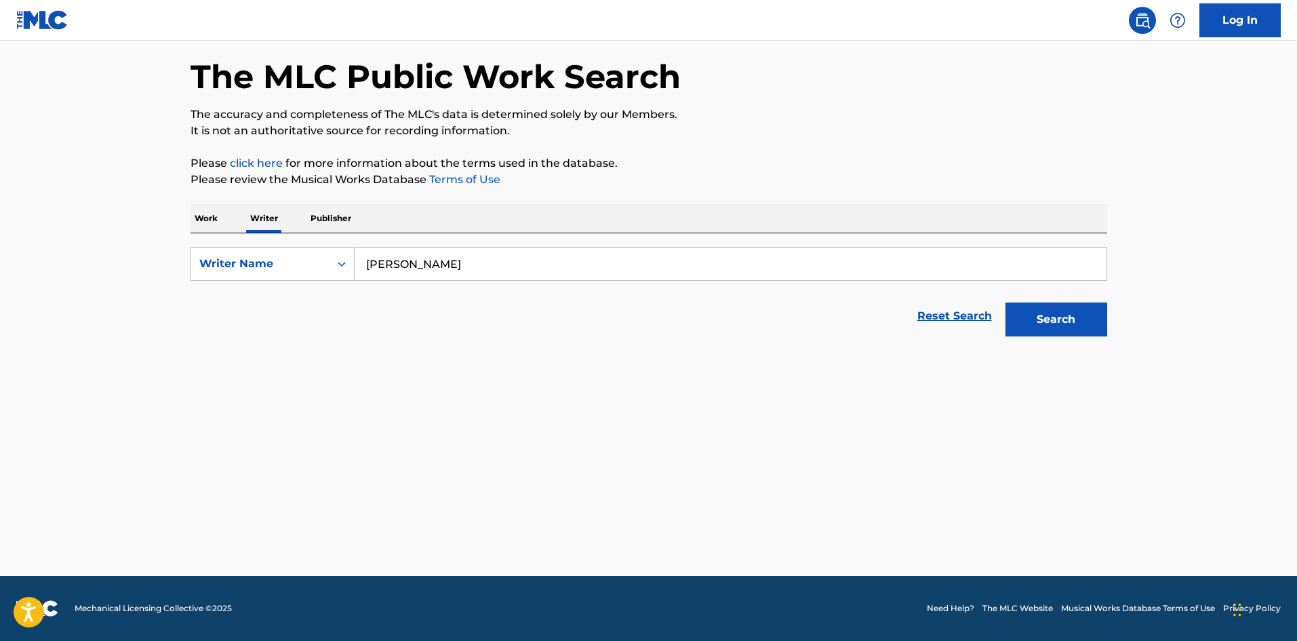
scroll to position [55, 0]
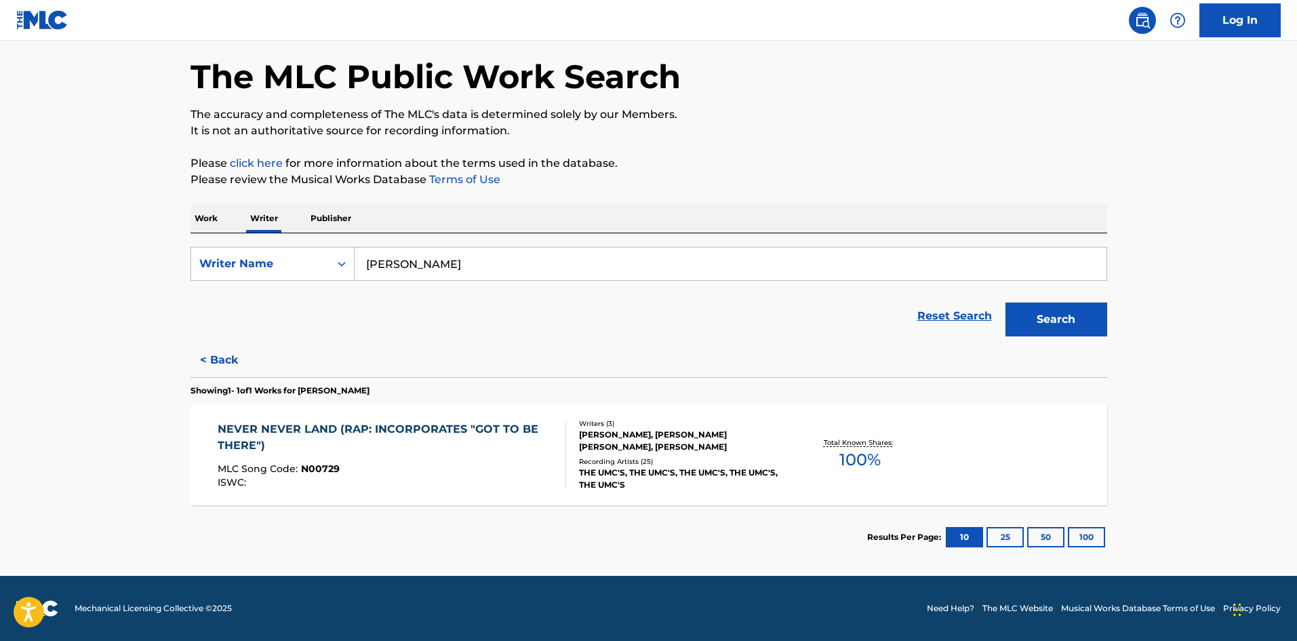
click at [218, 356] on button "< Back" at bounding box center [231, 360] width 81 height 34
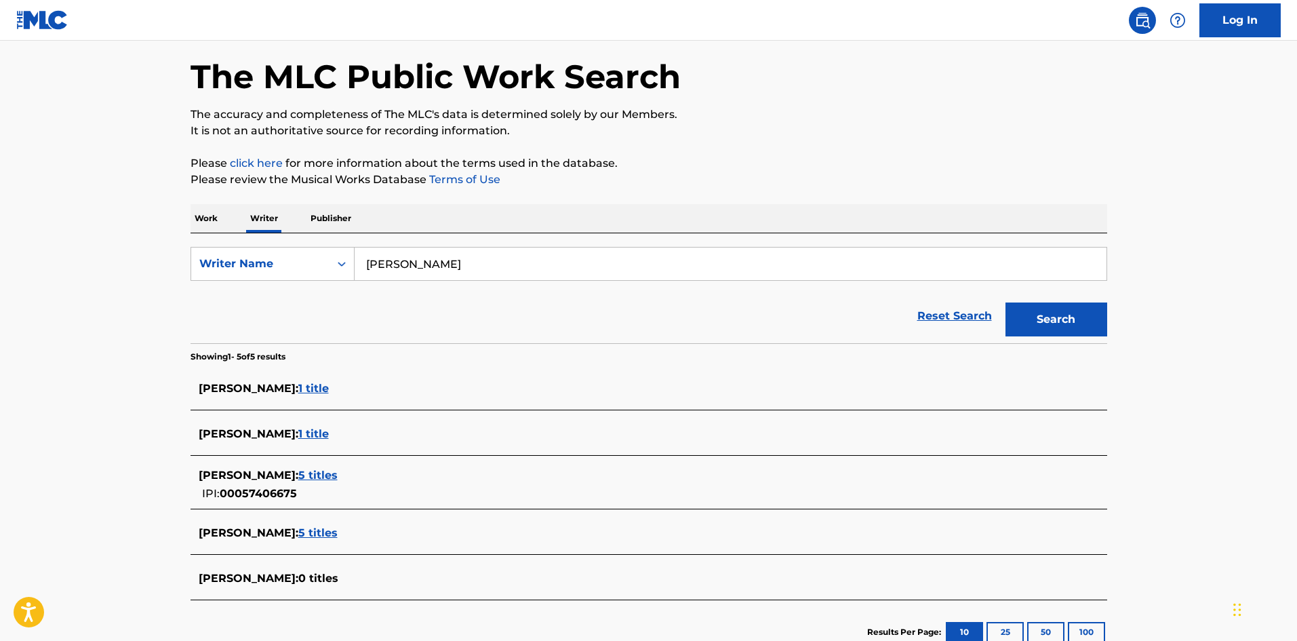
click at [307, 428] on span "1 title" at bounding box center [313, 433] width 31 height 13
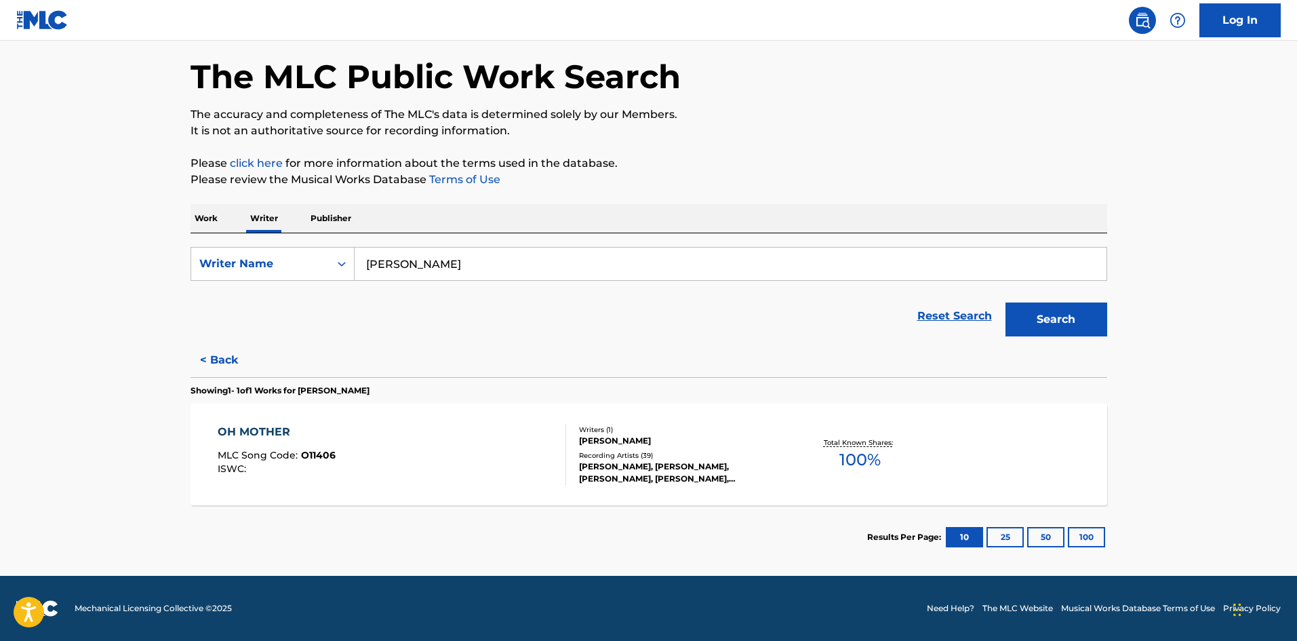
click at [207, 361] on button "< Back" at bounding box center [231, 360] width 81 height 34
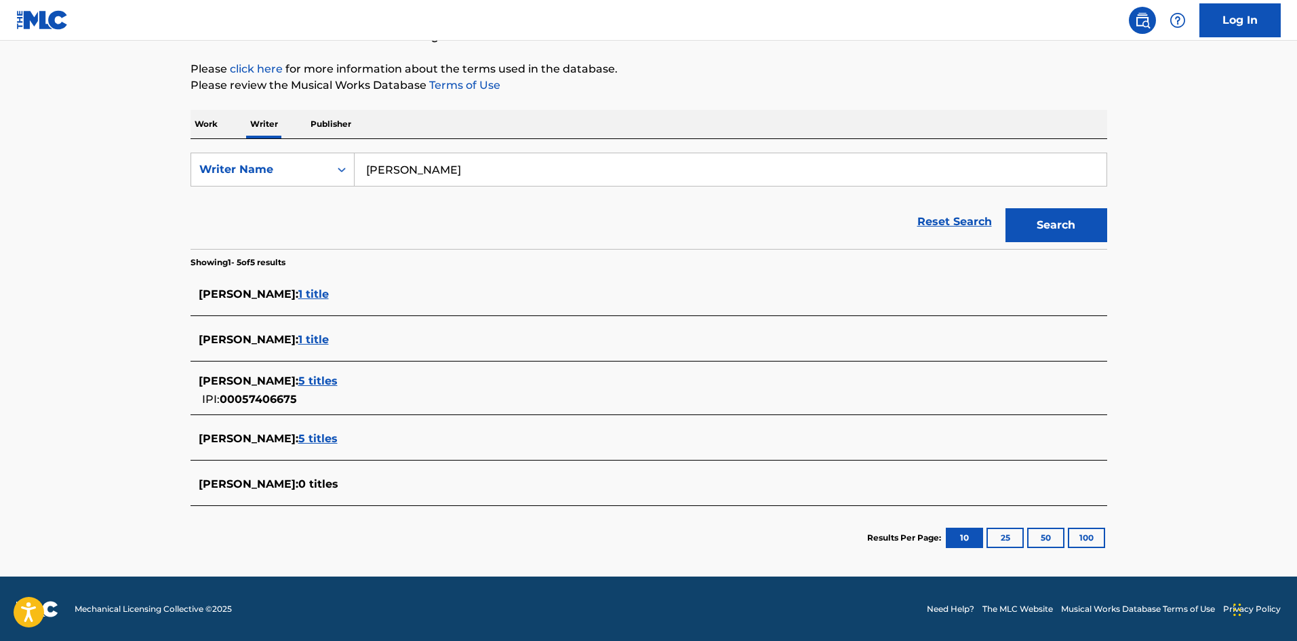
scroll to position [150, 0]
click at [298, 384] on span "ELLIOTT A. WILLENSKY :" at bounding box center [249, 380] width 100 height 13
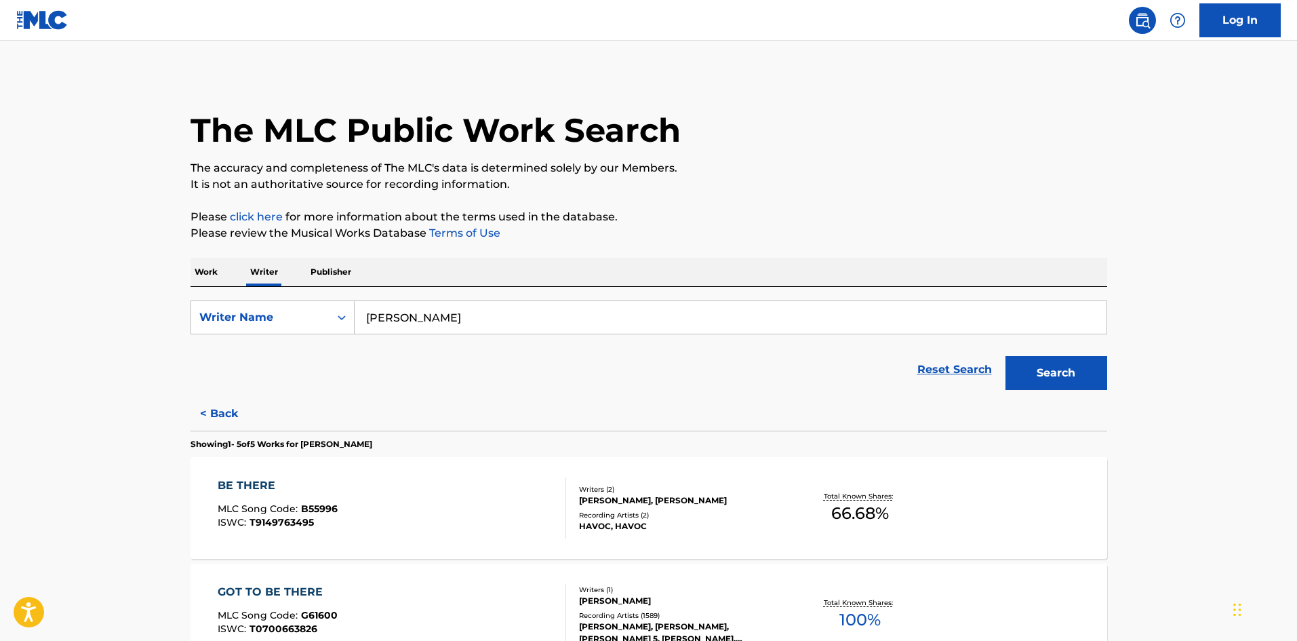
scroll to position [0, 0]
click at [460, 328] on input "[PERSON_NAME]" at bounding box center [731, 318] width 752 height 33
click at [229, 350] on div "Reset Search Search" at bounding box center [649, 371] width 917 height 54
drag, startPoint x: 222, startPoint y: 410, endPoint x: 231, endPoint y: 412, distance: 8.9
click at [222, 412] on button "< Back" at bounding box center [231, 415] width 81 height 34
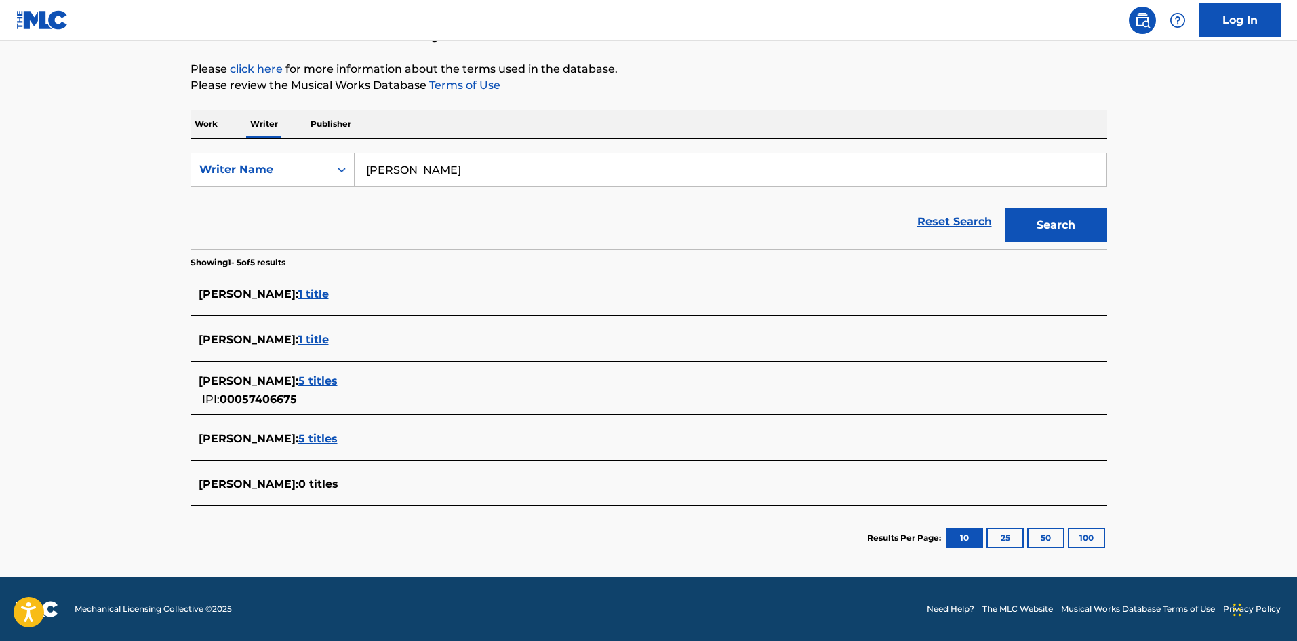
scroll to position [150, 0]
click at [334, 431] on span "5 titles" at bounding box center [317, 437] width 39 height 13
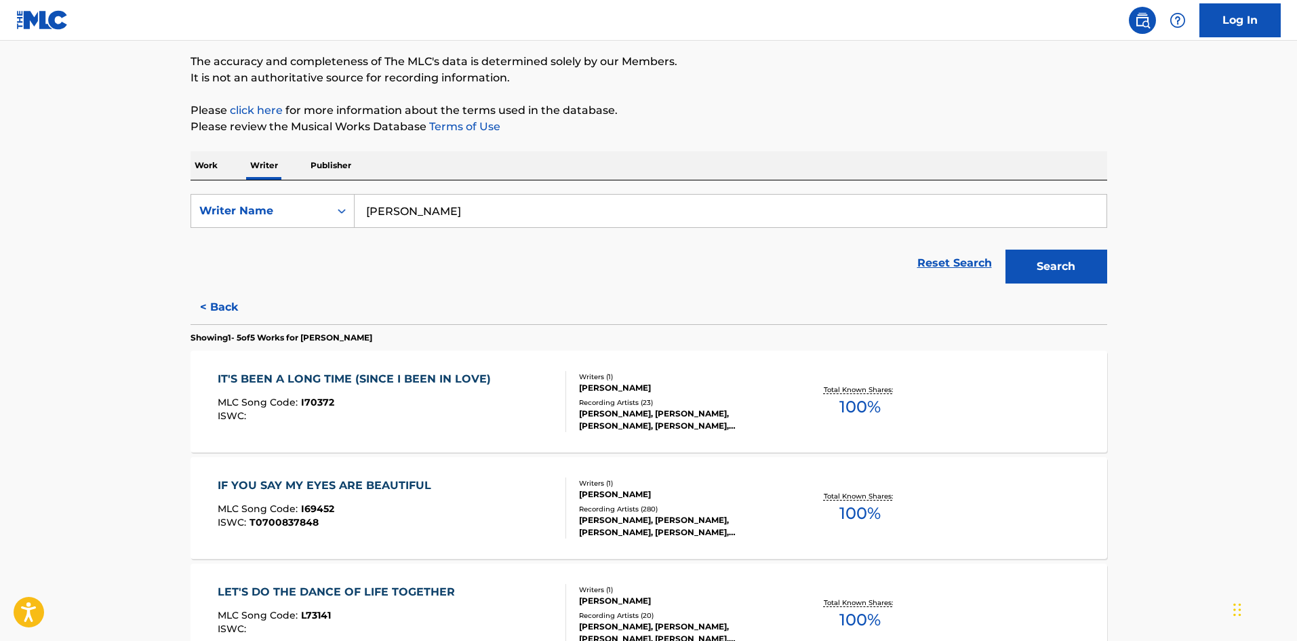
scroll to position [0, 0]
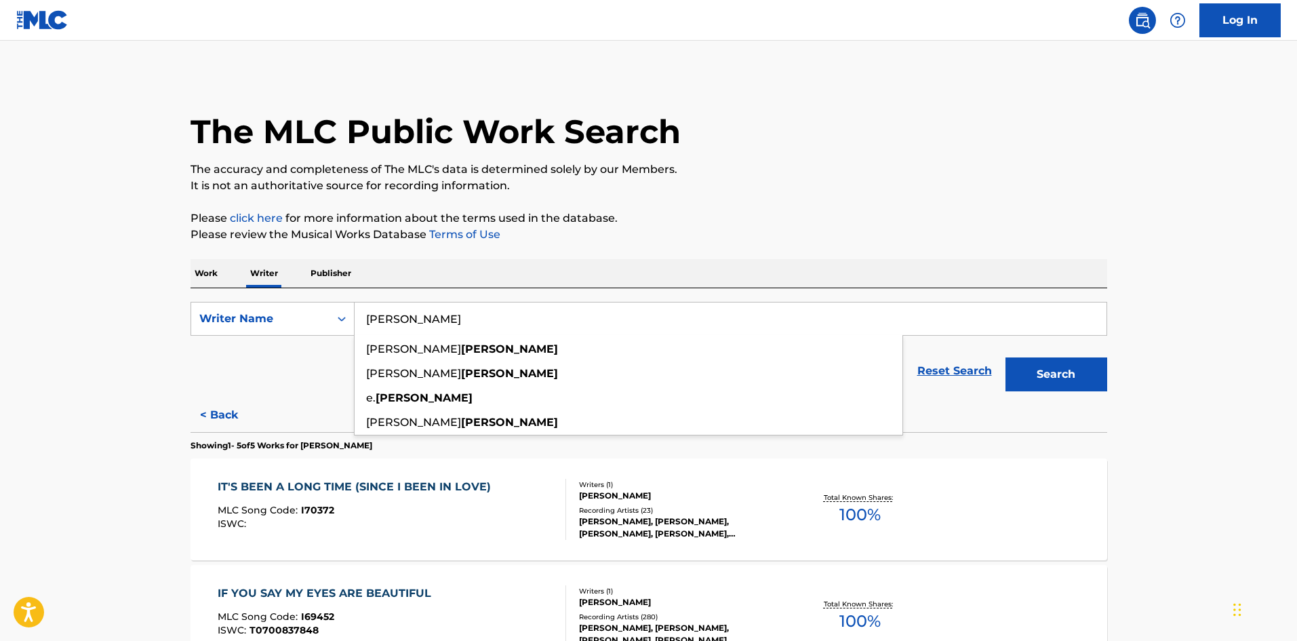
drag, startPoint x: 545, startPoint y: 323, endPoint x: 329, endPoint y: 299, distance: 217.0
click at [292, 307] on div "SearchWithCriteria42e845b0-827a-4f29-9963-d68ff9a378e2 Writer Name willensky el…" at bounding box center [649, 319] width 917 height 34
click at [209, 266] on p "Work" at bounding box center [206, 273] width 31 height 28
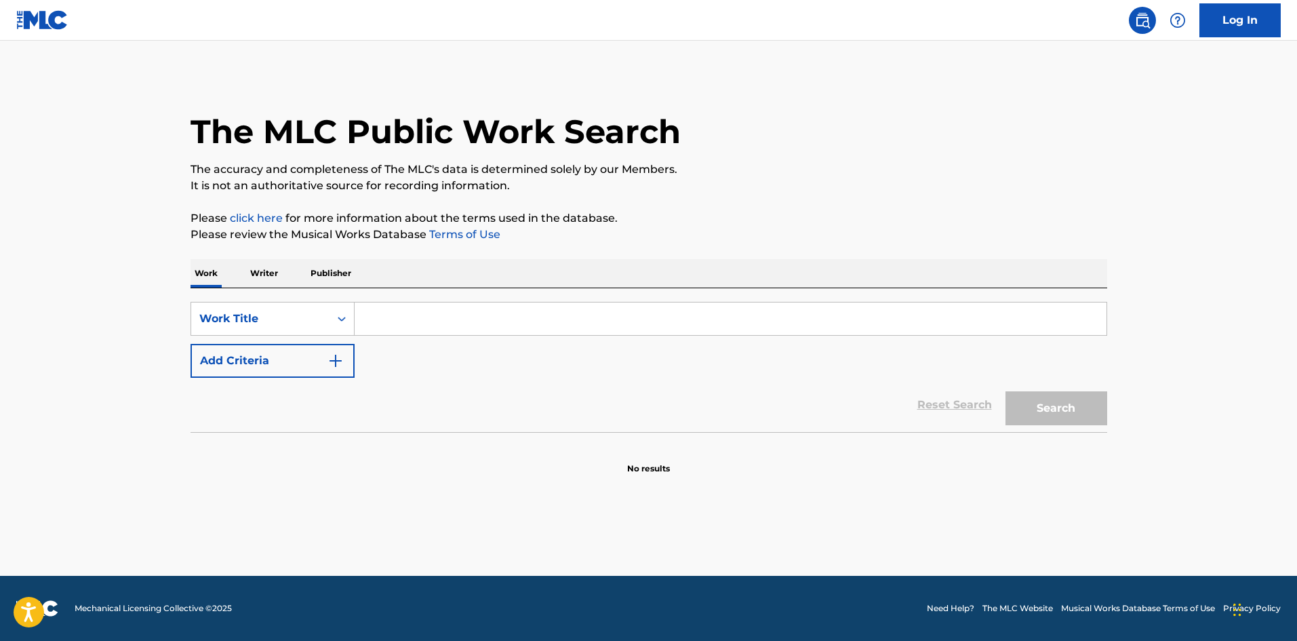
click at [476, 329] on input "Search Form" at bounding box center [731, 318] width 752 height 33
click at [1005, 391] on button "Search" at bounding box center [1056, 408] width 102 height 34
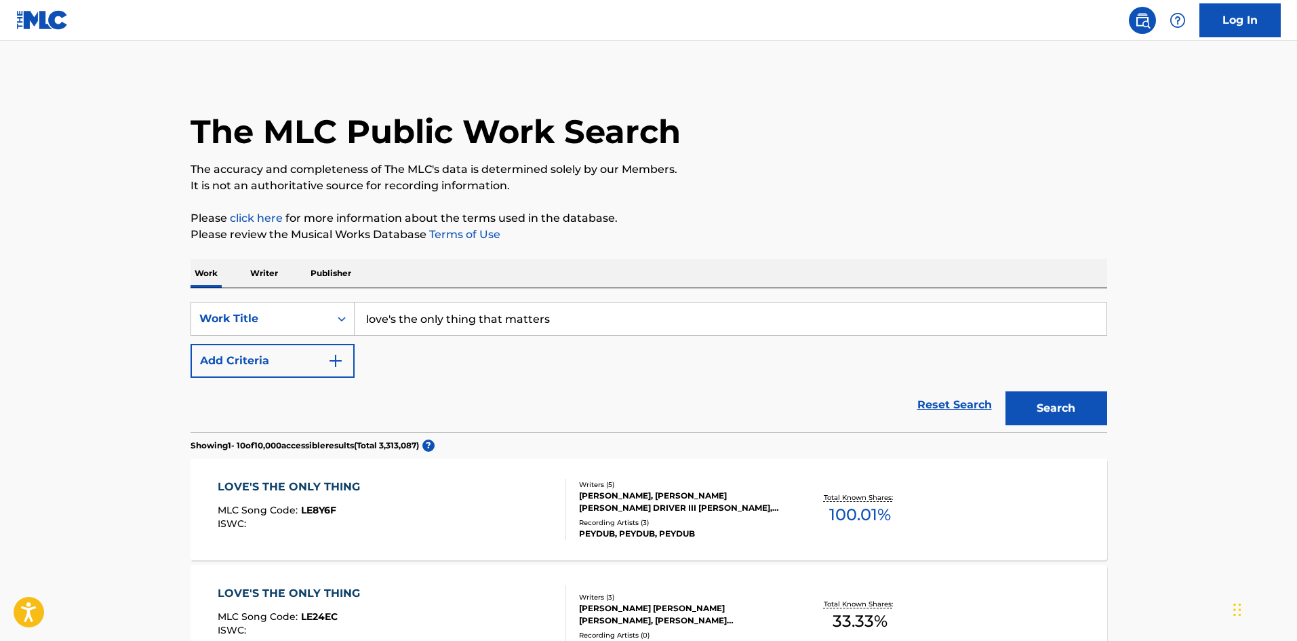
type input "love's the only thing that matters"
click at [1005, 391] on button "Search" at bounding box center [1056, 408] width 102 height 34
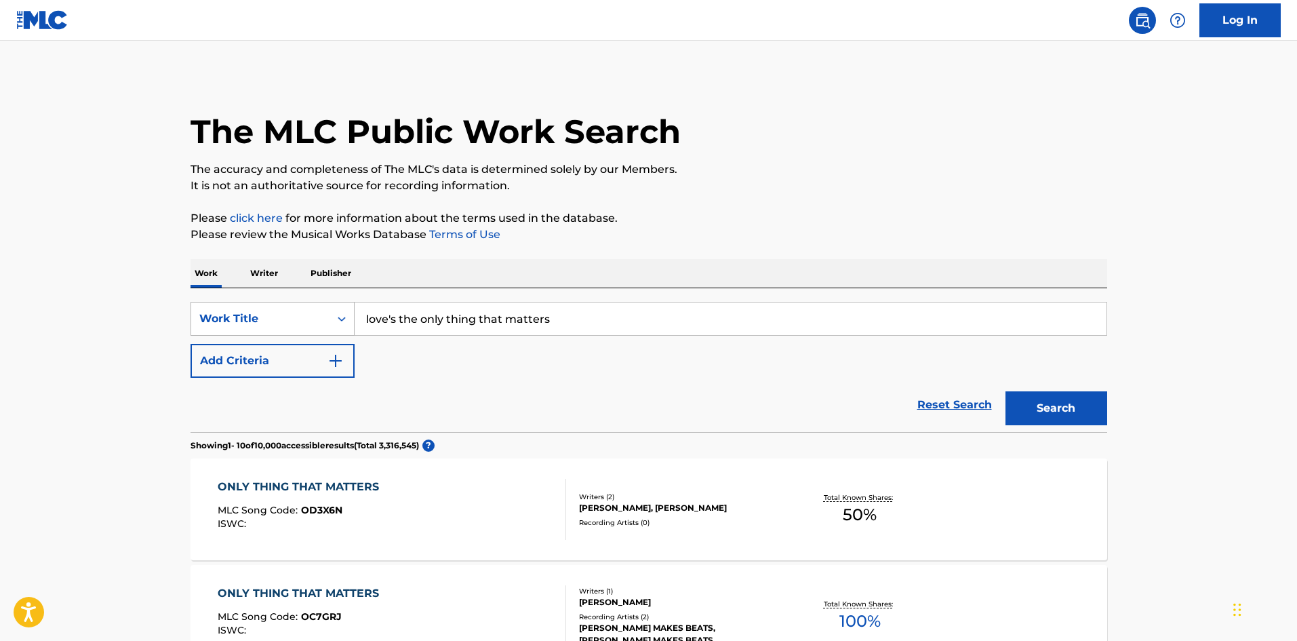
drag, startPoint x: 635, startPoint y: 316, endPoint x: 221, endPoint y: 315, distance: 414.2
click at [201, 320] on div "SearchWithCriteria6f70170d-90d0-487c-95b1-eb84e66d9649 Work Title love's the on…" at bounding box center [649, 319] width 917 height 34
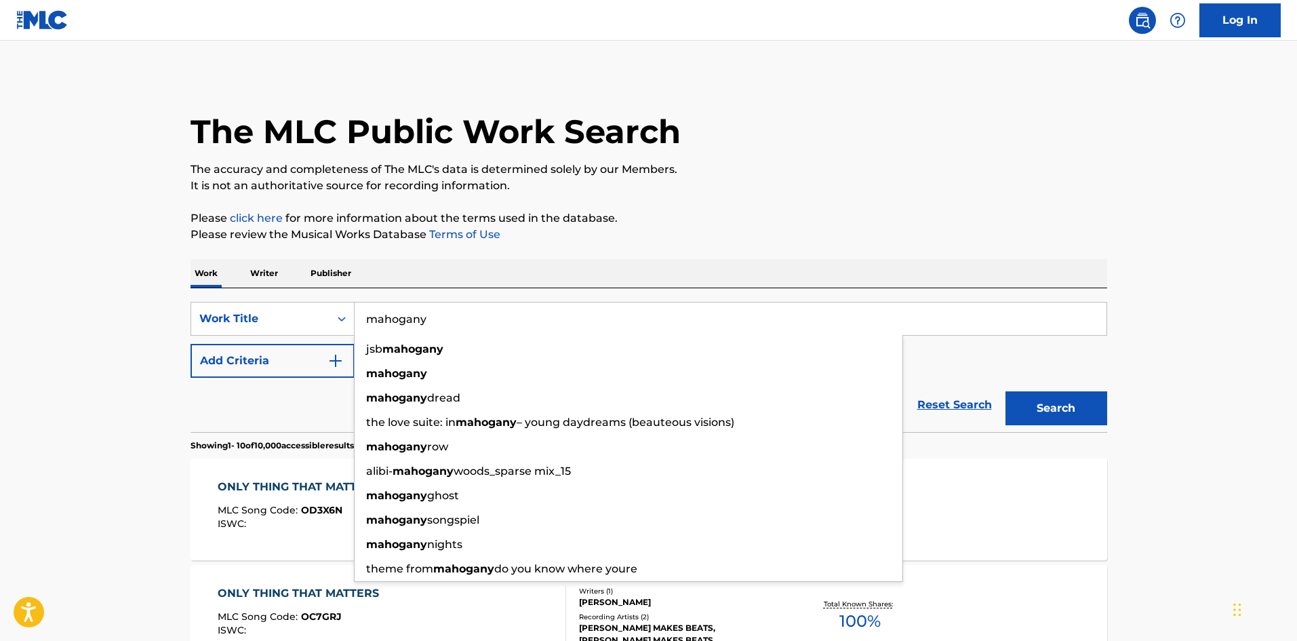
type input "mahogany"
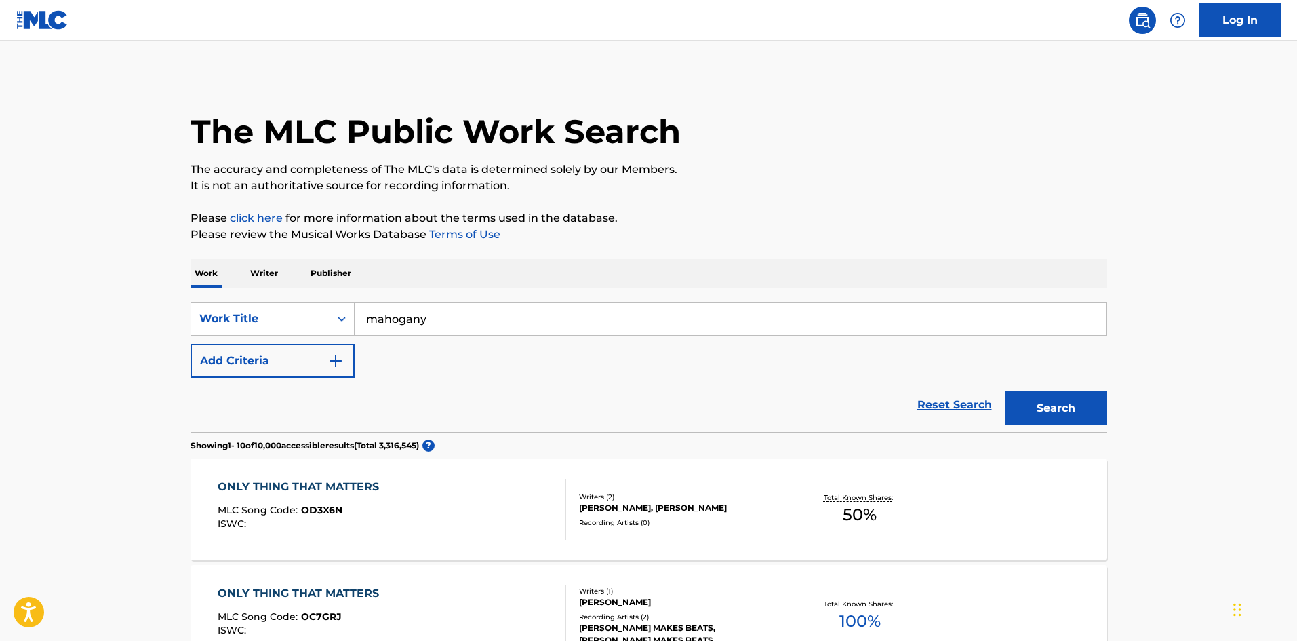
click at [264, 355] on button "Add Criteria" at bounding box center [273, 361] width 164 height 34
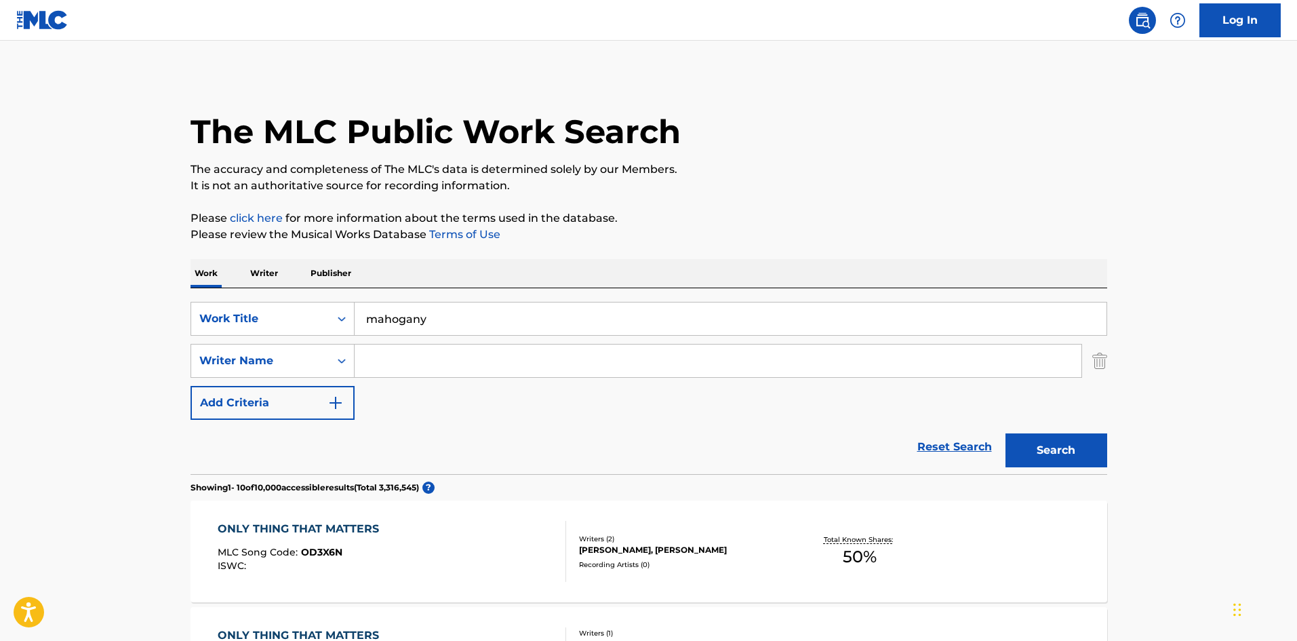
click at [419, 369] on input "Search Form" at bounding box center [718, 360] width 727 height 33
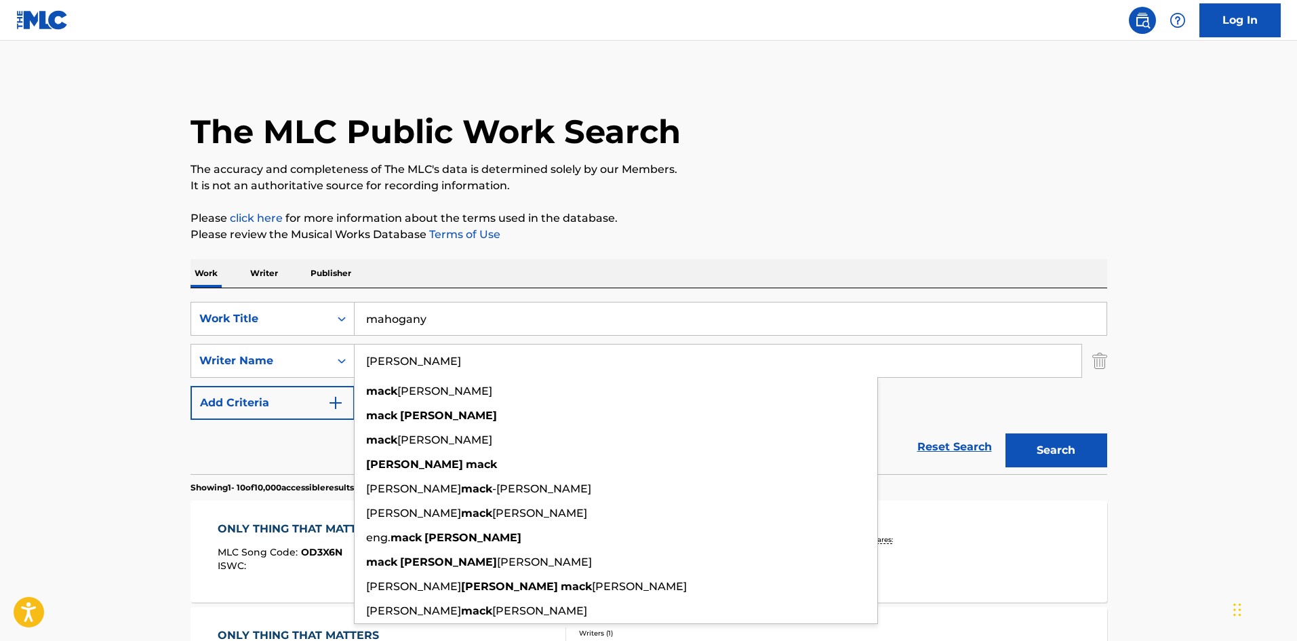
type input "[PERSON_NAME]"
click at [1005, 433] on button "Search" at bounding box center [1056, 450] width 102 height 34
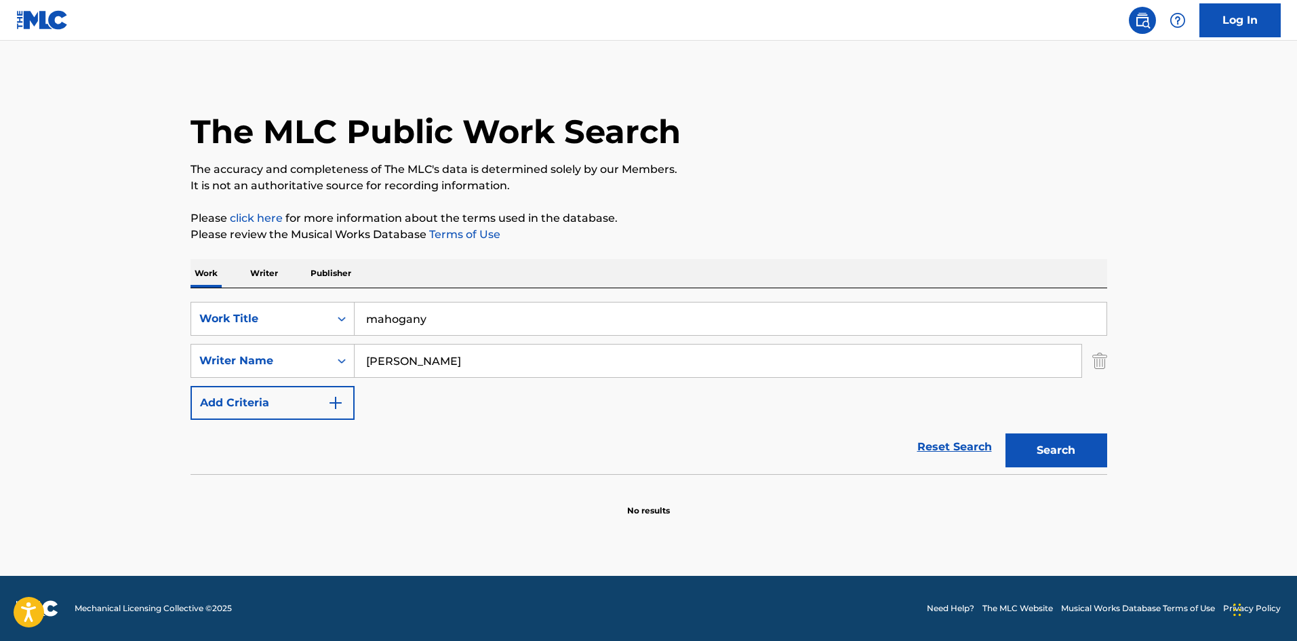
drag, startPoint x: 526, startPoint y: 348, endPoint x: 185, endPoint y: 355, distance: 341.1
click at [185, 355] on div "The MLC Public Work Search The accuracy and completeness of The MLC's data is d…" at bounding box center [648, 296] width 949 height 442
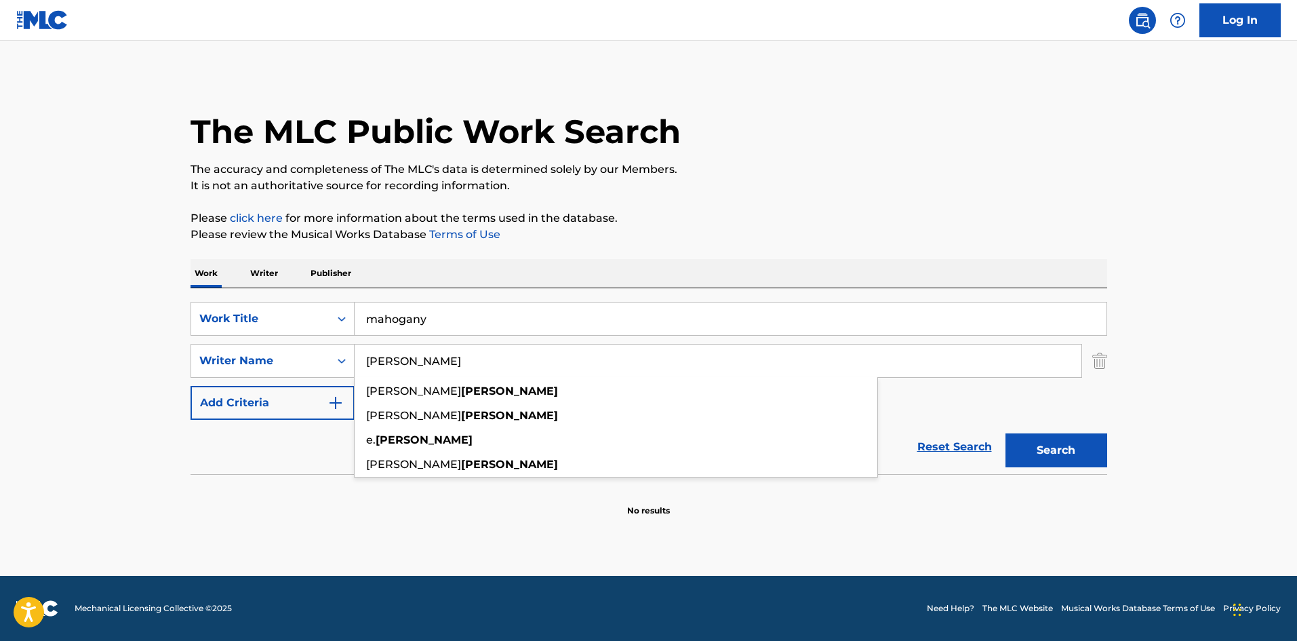
type input "[PERSON_NAME]"
click at [1005, 433] on button "Search" at bounding box center [1056, 450] width 102 height 34
drag, startPoint x: 268, startPoint y: 492, endPoint x: 277, endPoint y: 476, distance: 18.3
click at [269, 492] on section "No results" at bounding box center [649, 498] width 917 height 35
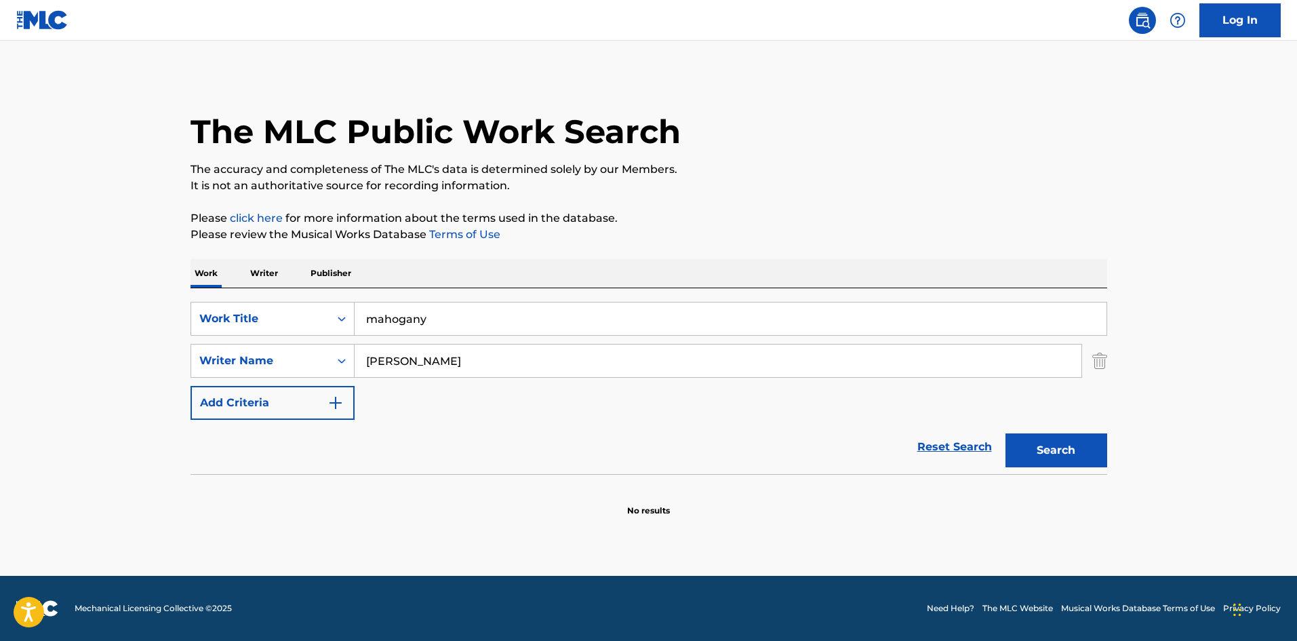
click at [212, 263] on p "Work" at bounding box center [206, 273] width 31 height 28
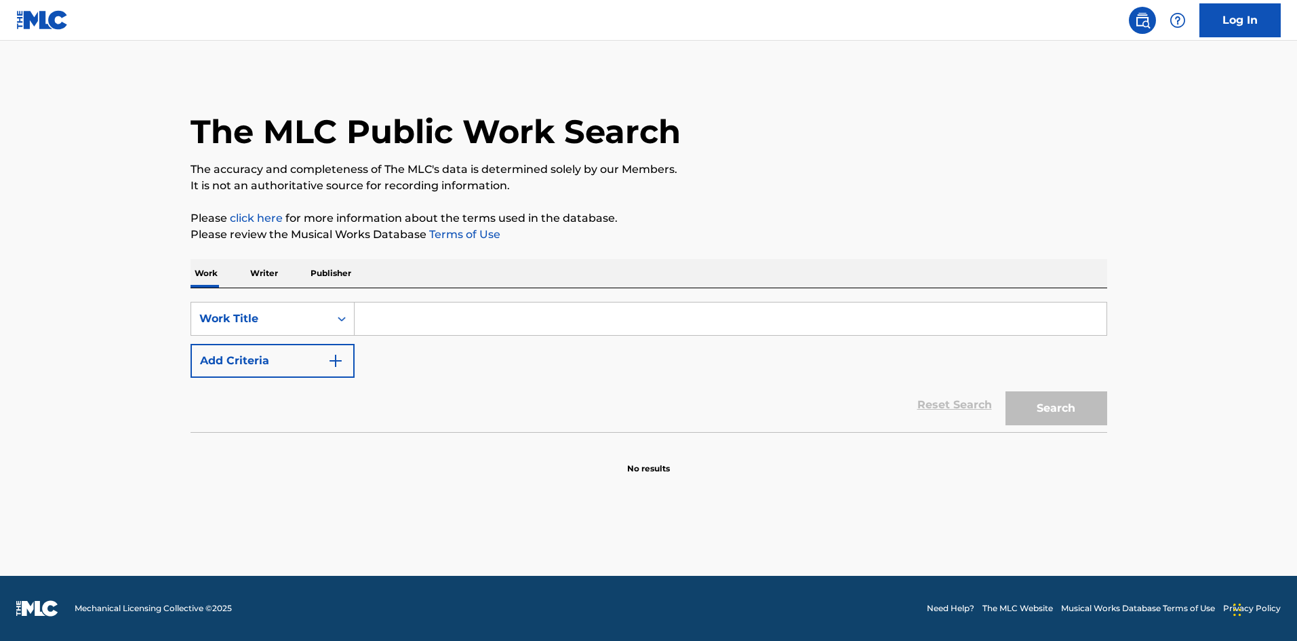
click at [411, 319] on input "Search Form" at bounding box center [731, 318] width 752 height 33
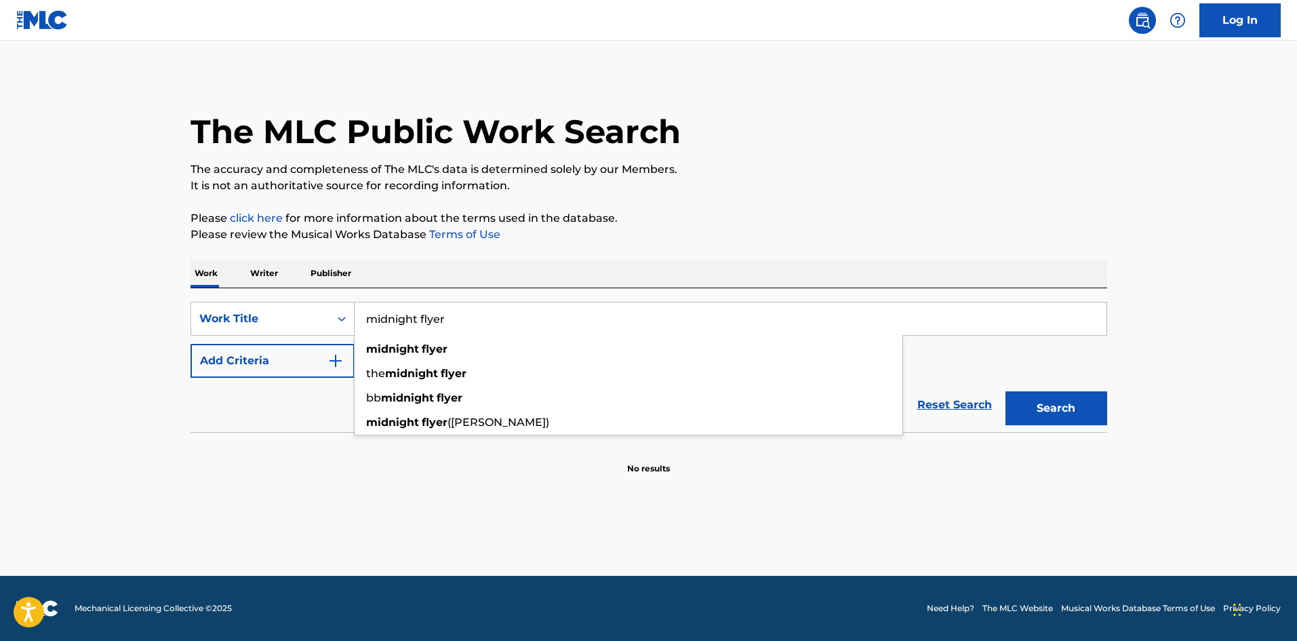
type input "midnight flyer"
click at [1005, 391] on button "Search" at bounding box center [1056, 408] width 102 height 34
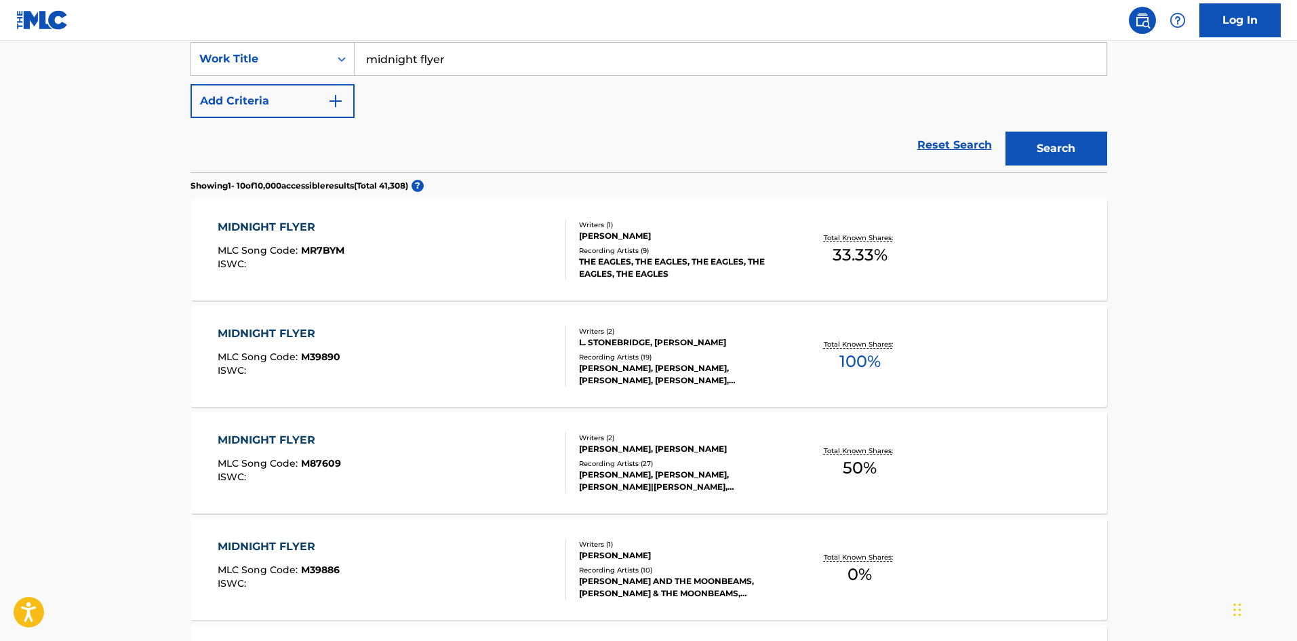
scroll to position [203, 0]
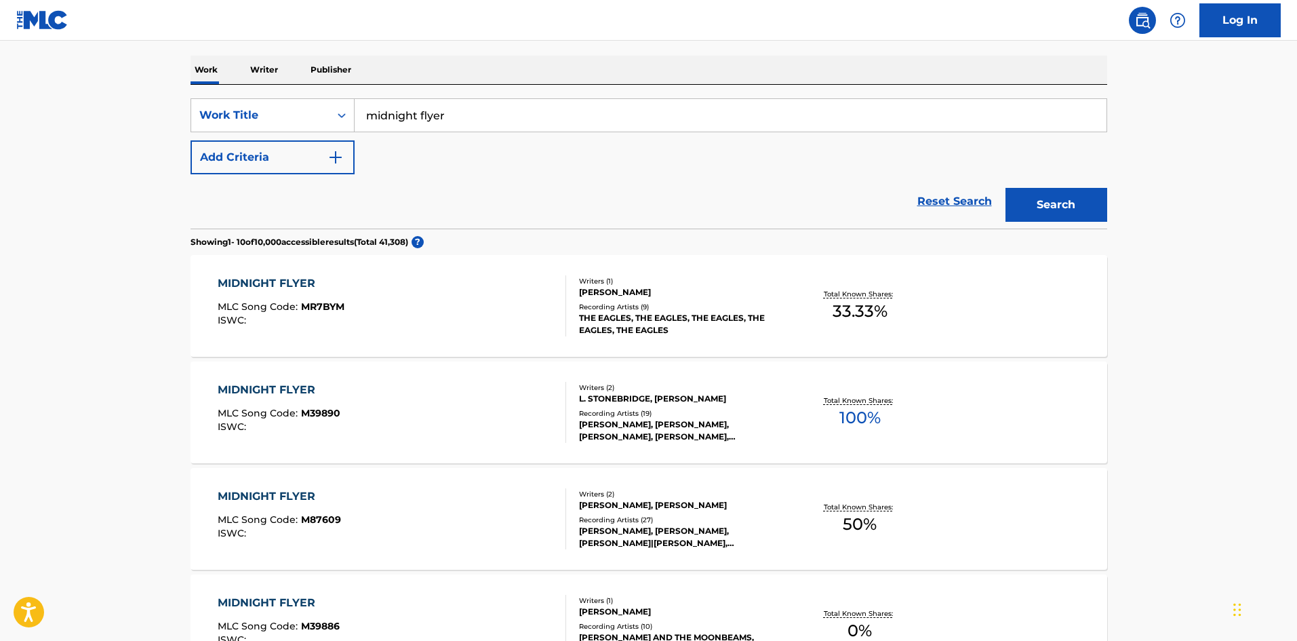
click at [298, 153] on button "Add Criteria" at bounding box center [273, 157] width 164 height 34
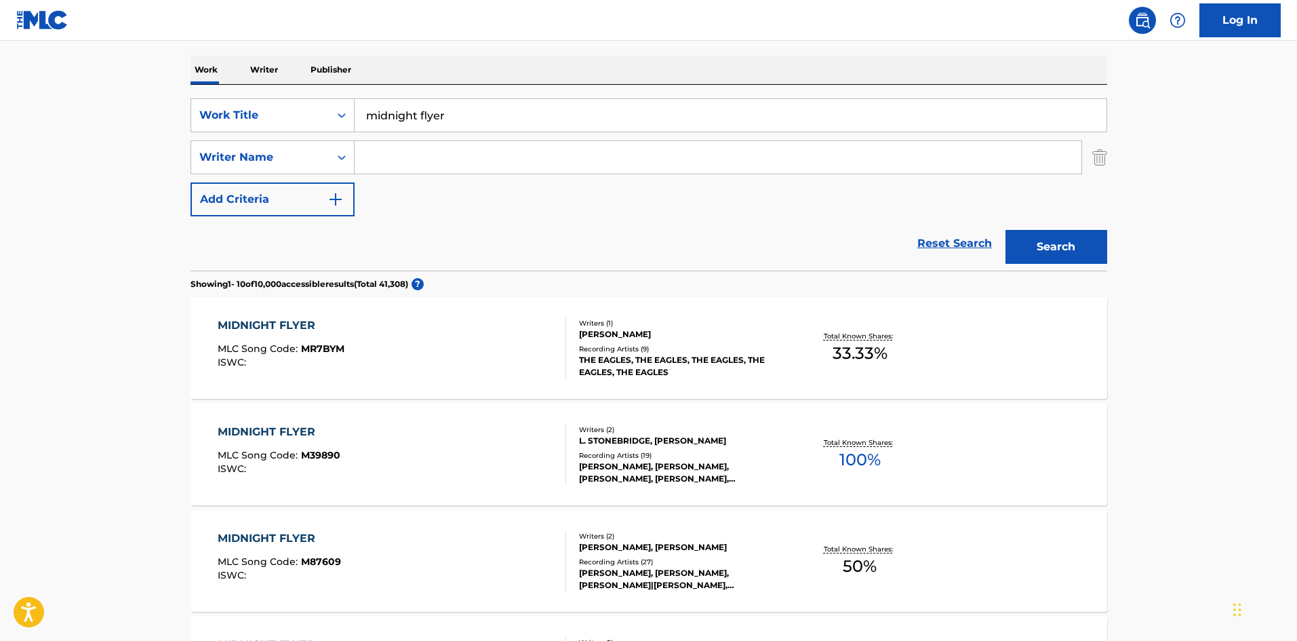
click at [439, 167] on input "Search Form" at bounding box center [718, 157] width 727 height 33
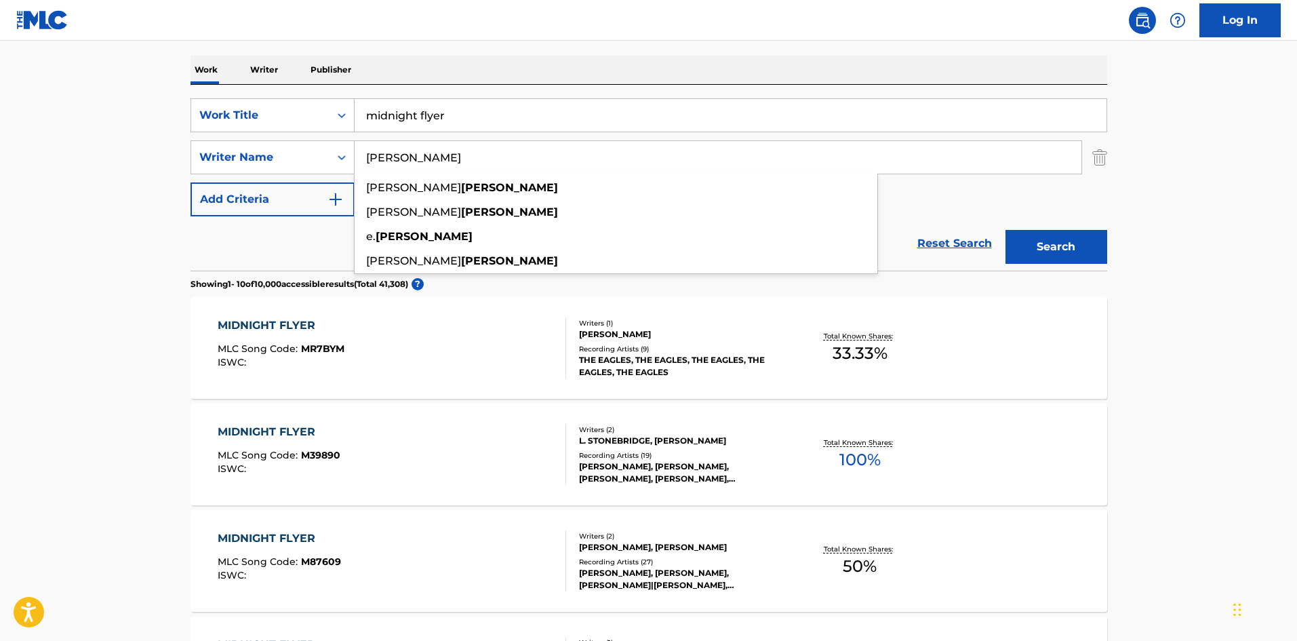
type input "[PERSON_NAME]"
click at [1005, 230] on button "Search" at bounding box center [1056, 247] width 102 height 34
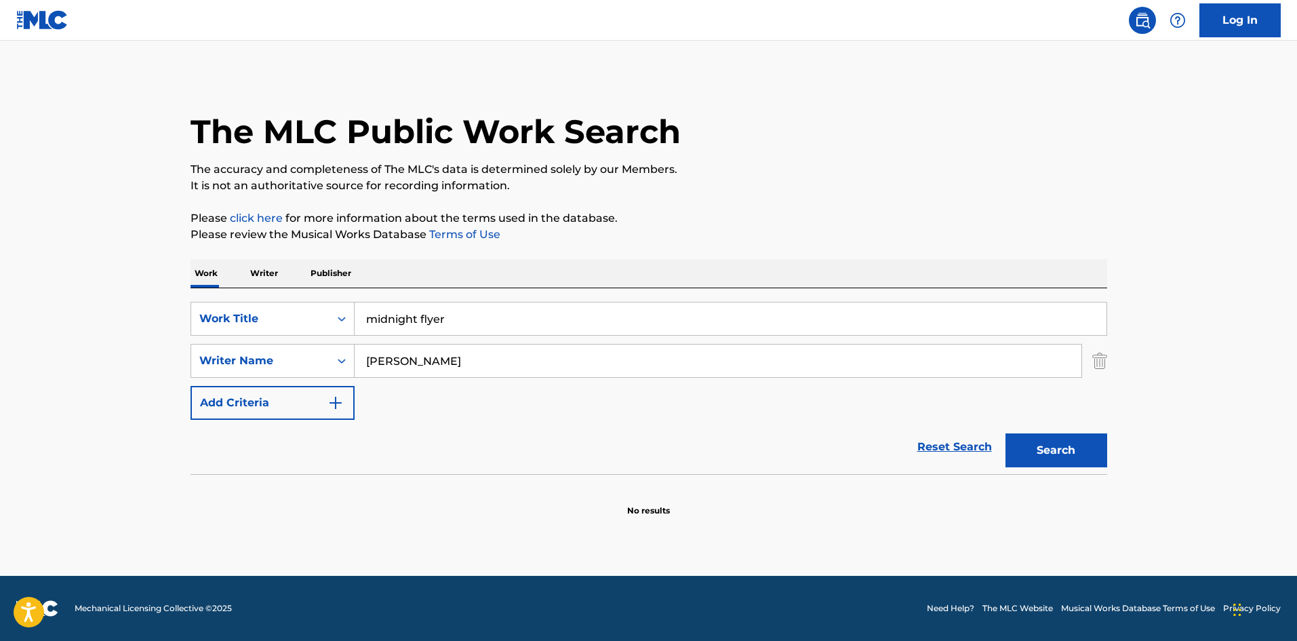
scroll to position [0, 0]
drag, startPoint x: 546, startPoint y: 367, endPoint x: 293, endPoint y: 340, distance: 254.4
click at [292, 339] on div "SearchWithCriteriadafb230b-64ae-4e76-9191-9fb0a24c18ee Work Title midnight flye…" at bounding box center [649, 361] width 917 height 118
type input "phil smalec"
click at [1005, 433] on button "Search" at bounding box center [1056, 450] width 102 height 34
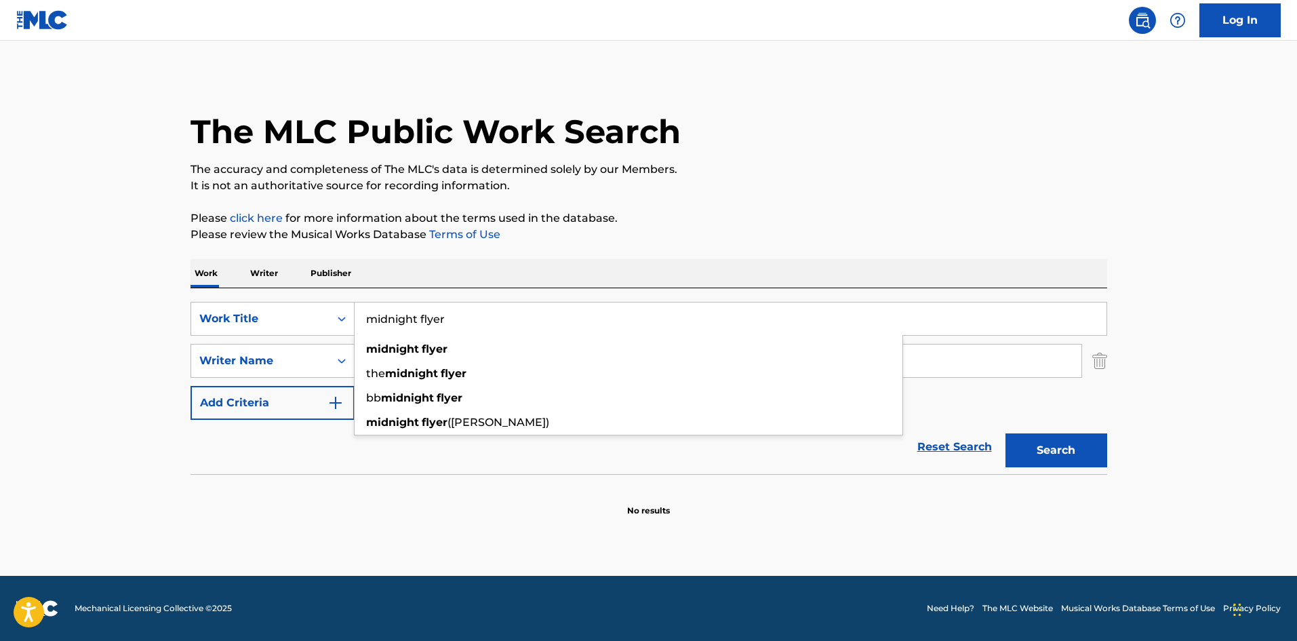
drag, startPoint x: 471, startPoint y: 323, endPoint x: 357, endPoint y: 317, distance: 114.7
click at [358, 317] on input "midnight flyer" at bounding box center [731, 318] width 752 height 33
click at [271, 262] on p "Writer" at bounding box center [264, 273] width 36 height 28
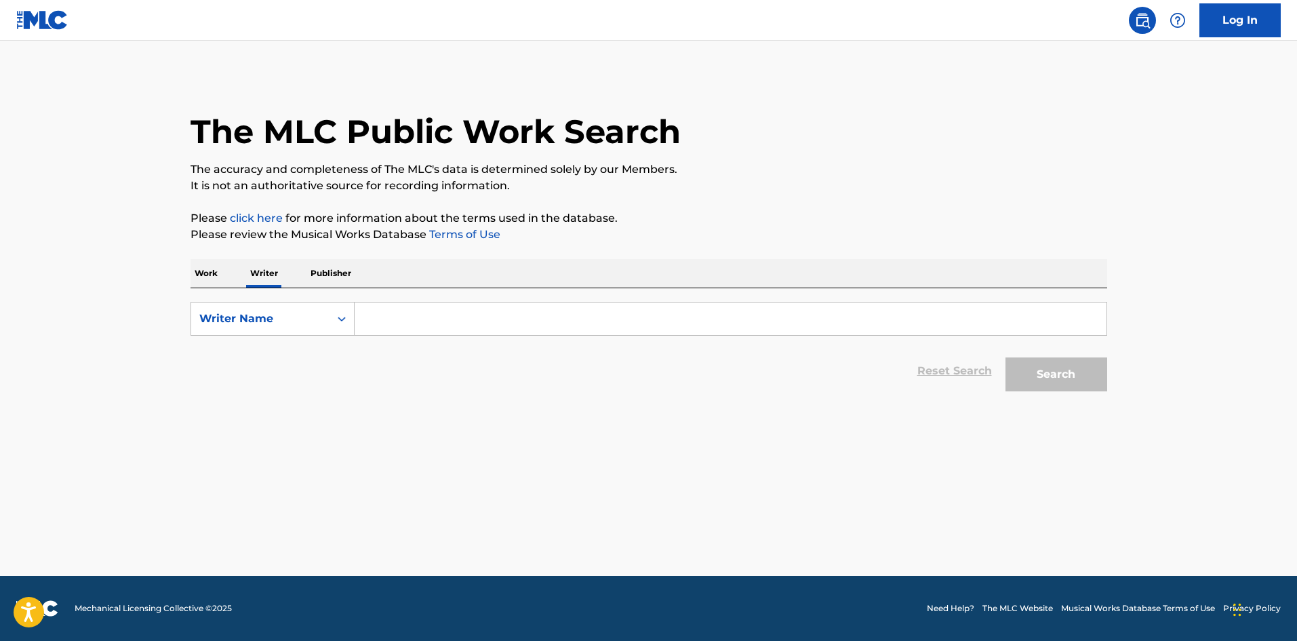
click at [475, 309] on input "Search Form" at bounding box center [731, 318] width 752 height 33
click at [1005, 357] on button "Search" at bounding box center [1056, 374] width 102 height 34
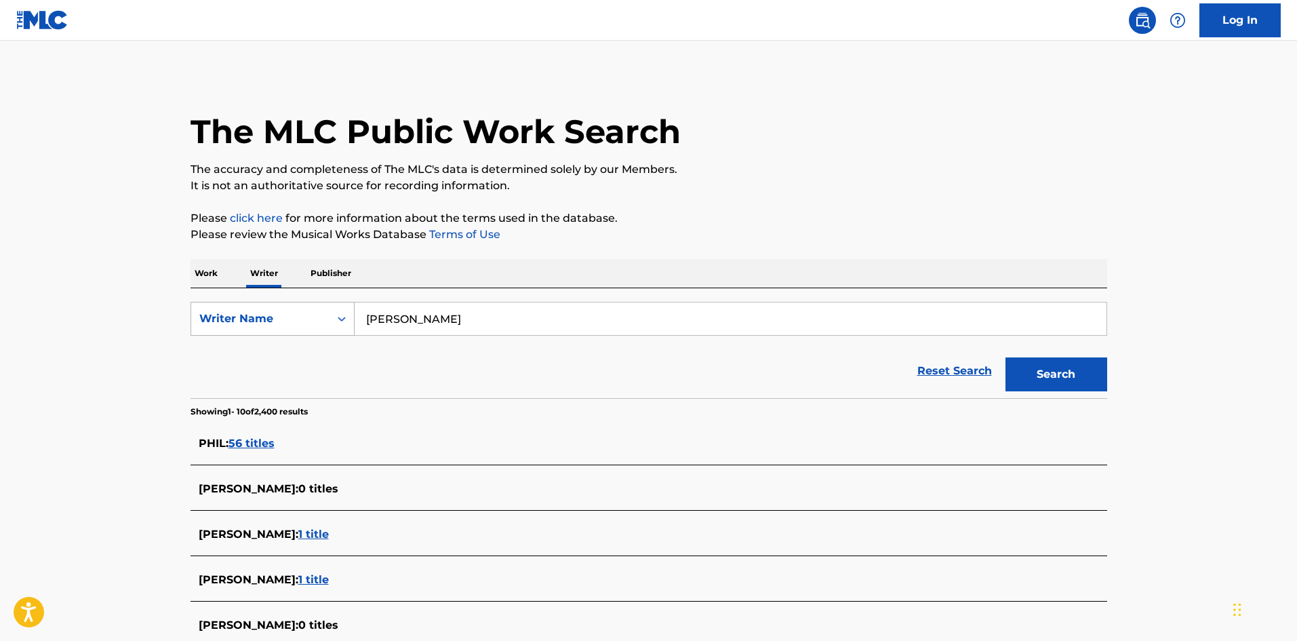
drag, startPoint x: 395, startPoint y: 319, endPoint x: 336, endPoint y: 321, distance: 59.0
click at [336, 321] on div "SearchWithCriteria5d871e0d-6d4c-4909-890a-7972d681d86e Writer Name phil smalec" at bounding box center [649, 319] width 917 height 34
click at [466, 329] on input "smalec" at bounding box center [731, 318] width 752 height 33
type input "smalec phil"
click at [1005, 357] on button "Search" at bounding box center [1056, 374] width 102 height 34
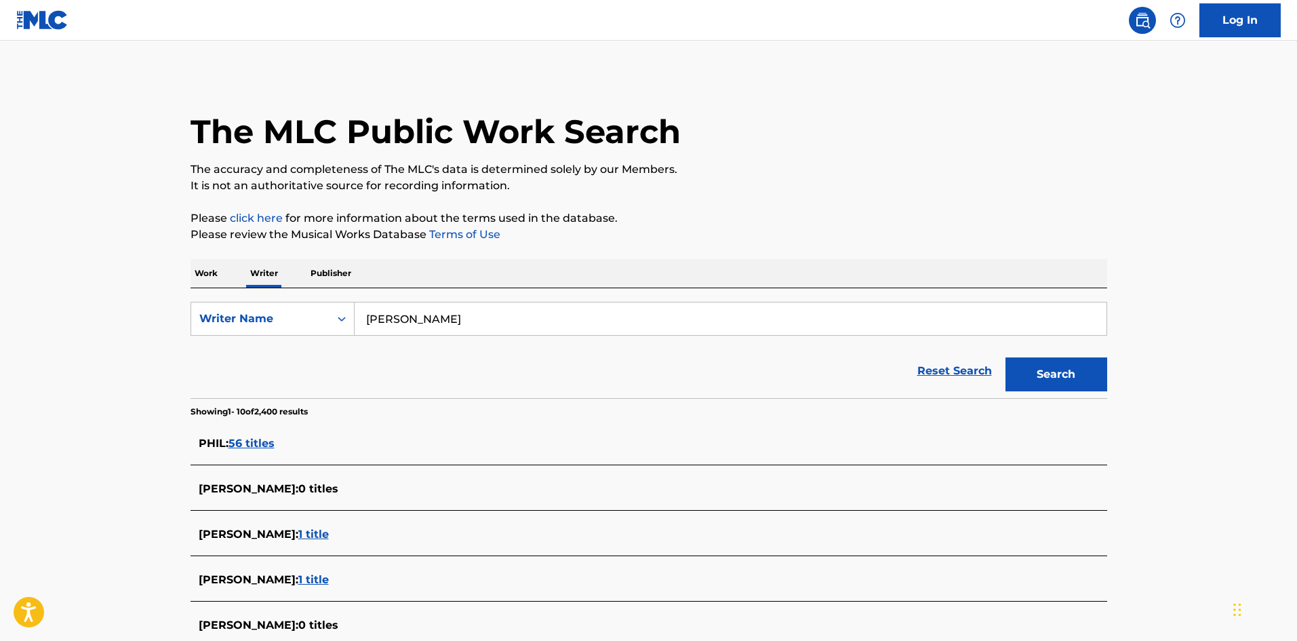
click at [214, 272] on p "Work" at bounding box center [206, 273] width 31 height 28
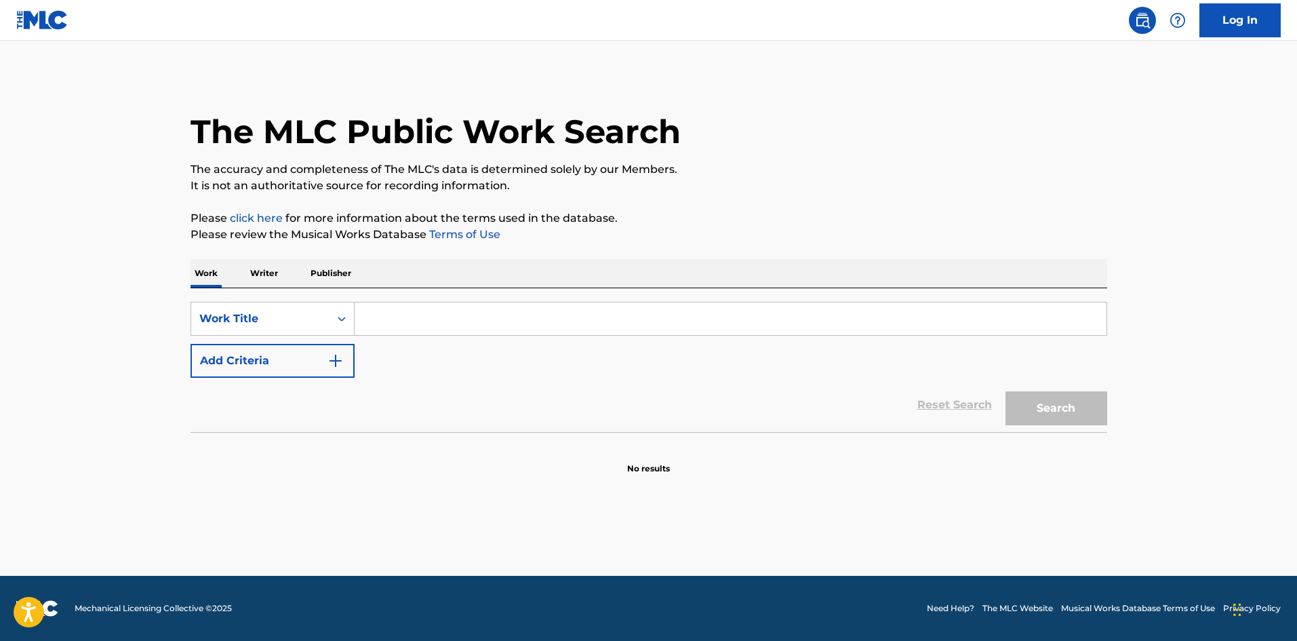
click at [466, 318] on input "Search Form" at bounding box center [731, 318] width 752 height 33
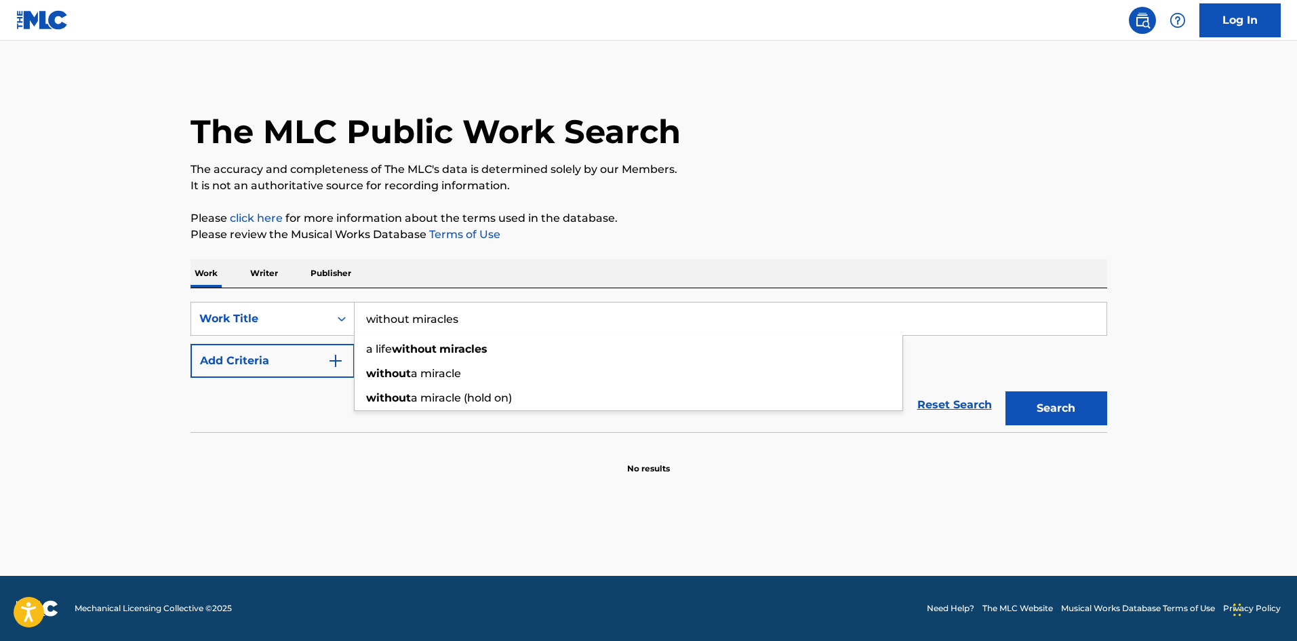
type input "without miracles"
click at [1005, 391] on button "Search" at bounding box center [1056, 408] width 102 height 34
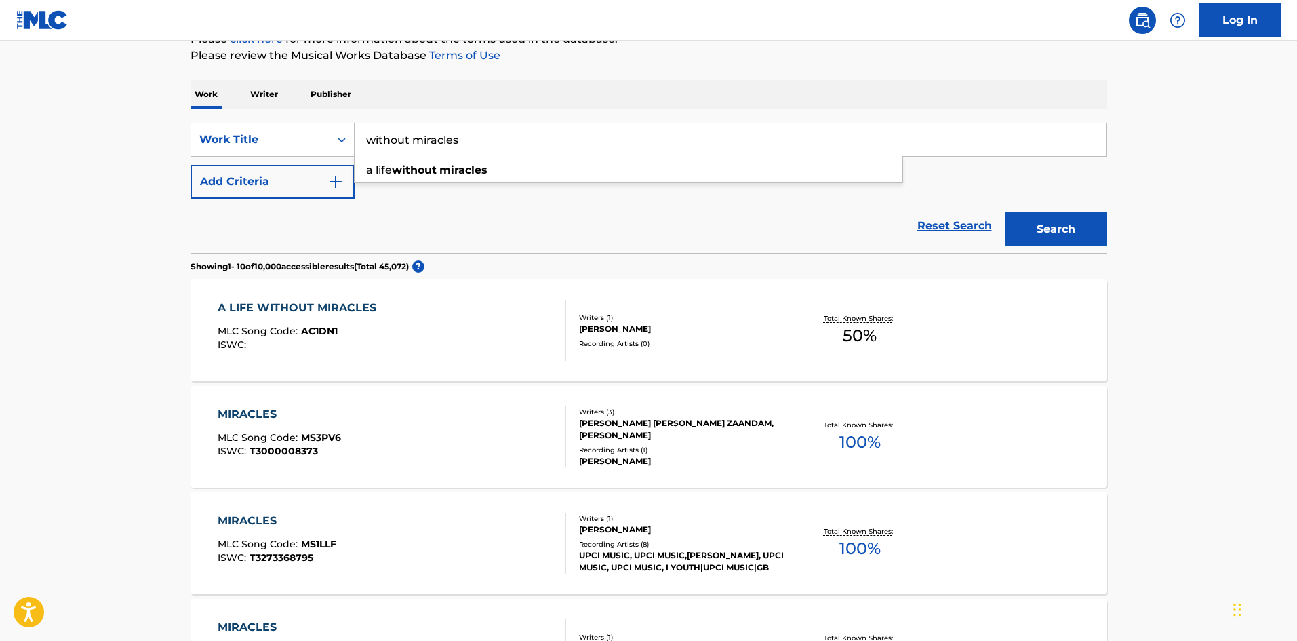
scroll to position [203, 0]
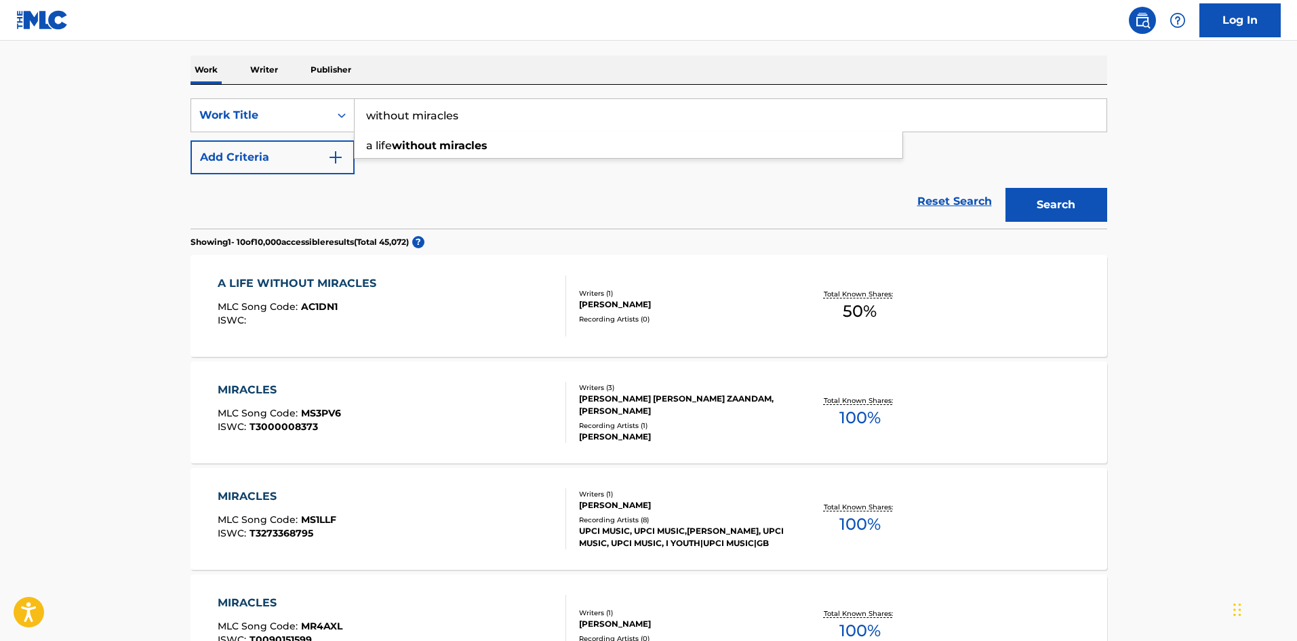
click at [435, 171] on div "SearchWithCriteriadafb230b-64ae-4e76-9191-9fb0a24c18ee Work Title without mirac…" at bounding box center [649, 136] width 917 height 76
click at [285, 160] on button "Add Criteria" at bounding box center [273, 157] width 164 height 34
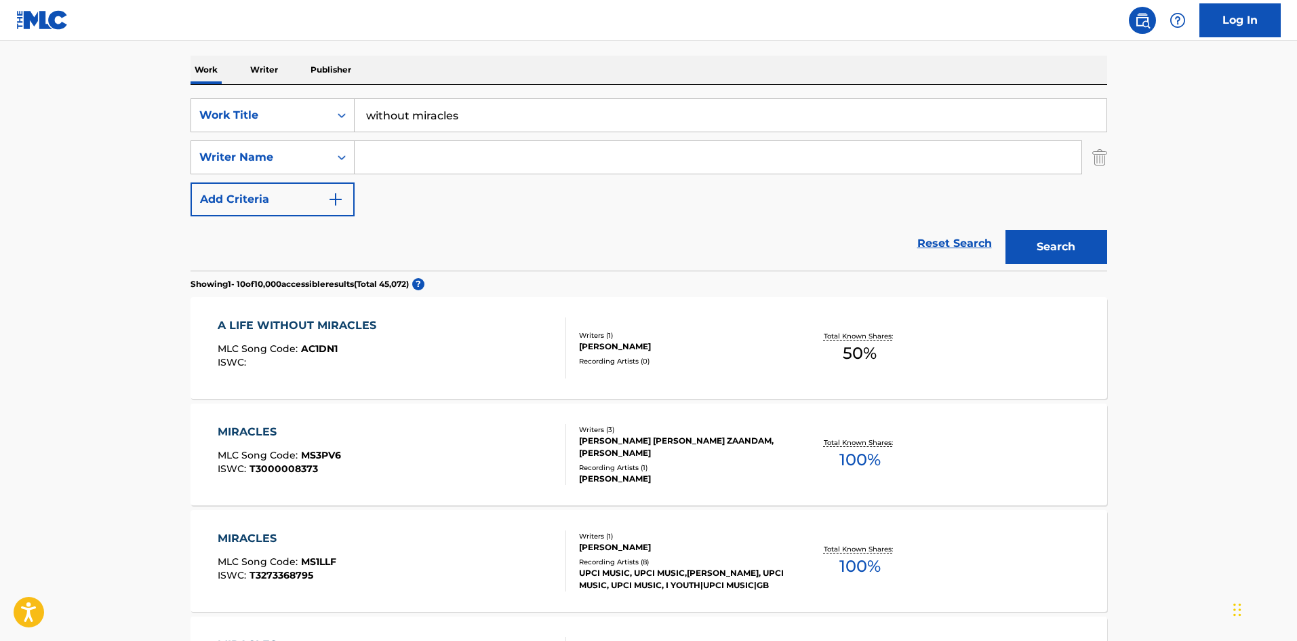
click at [426, 170] on input "Search Form" at bounding box center [718, 157] width 727 height 33
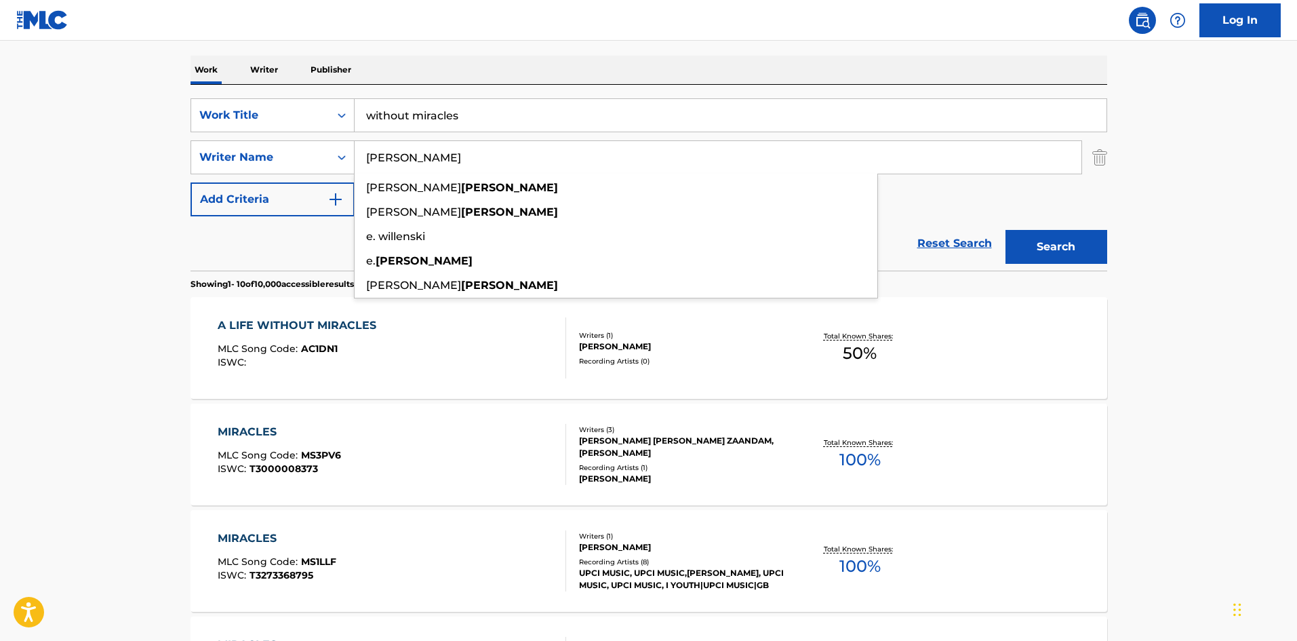
type input "[PERSON_NAME]"
click at [1005, 230] on button "Search" at bounding box center [1056, 247] width 102 height 34
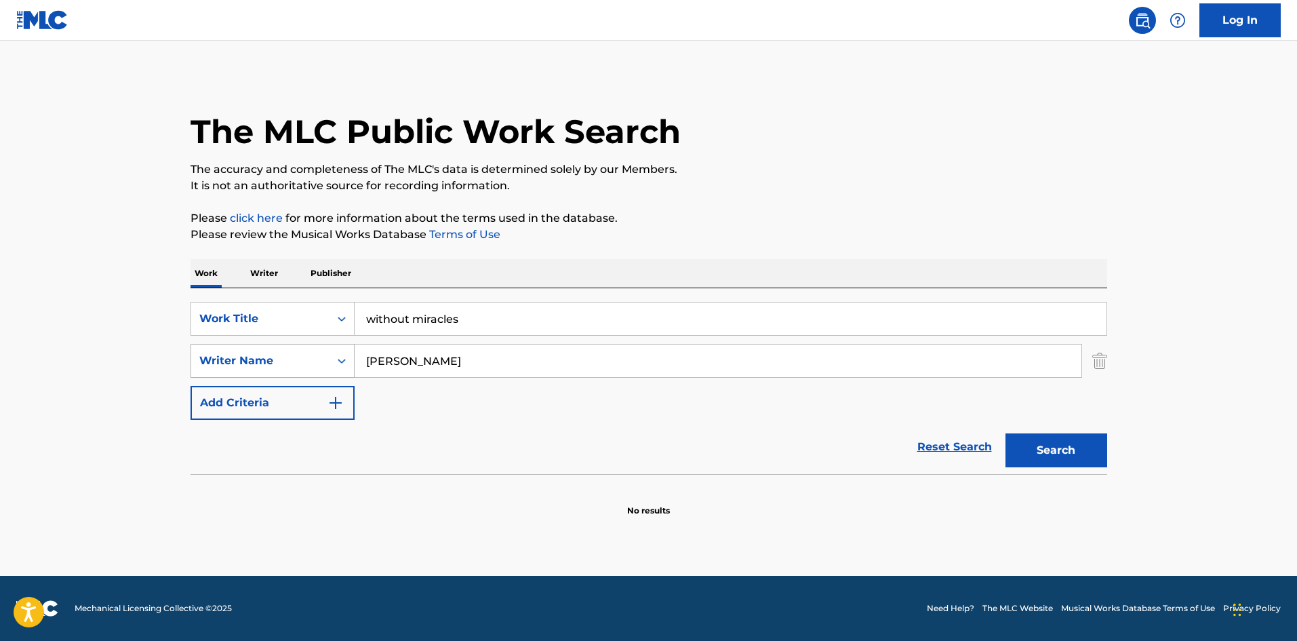
drag, startPoint x: 469, startPoint y: 356, endPoint x: 301, endPoint y: 357, distance: 168.1
click at [301, 357] on div "SearchWithCriteria6eb89b14-bad7-47a5-ad13-102027cd8e53 Writer Name willensky" at bounding box center [649, 361] width 917 height 34
drag, startPoint x: 311, startPoint y: 302, endPoint x: 193, endPoint y: 290, distance: 118.6
click at [207, 292] on div "SearchWithCriteriadafb230b-64ae-4e76-9191-9fb0a24c18ee Work Title without mirac…" at bounding box center [649, 381] width 917 height 186
type input "my life is a miracle"
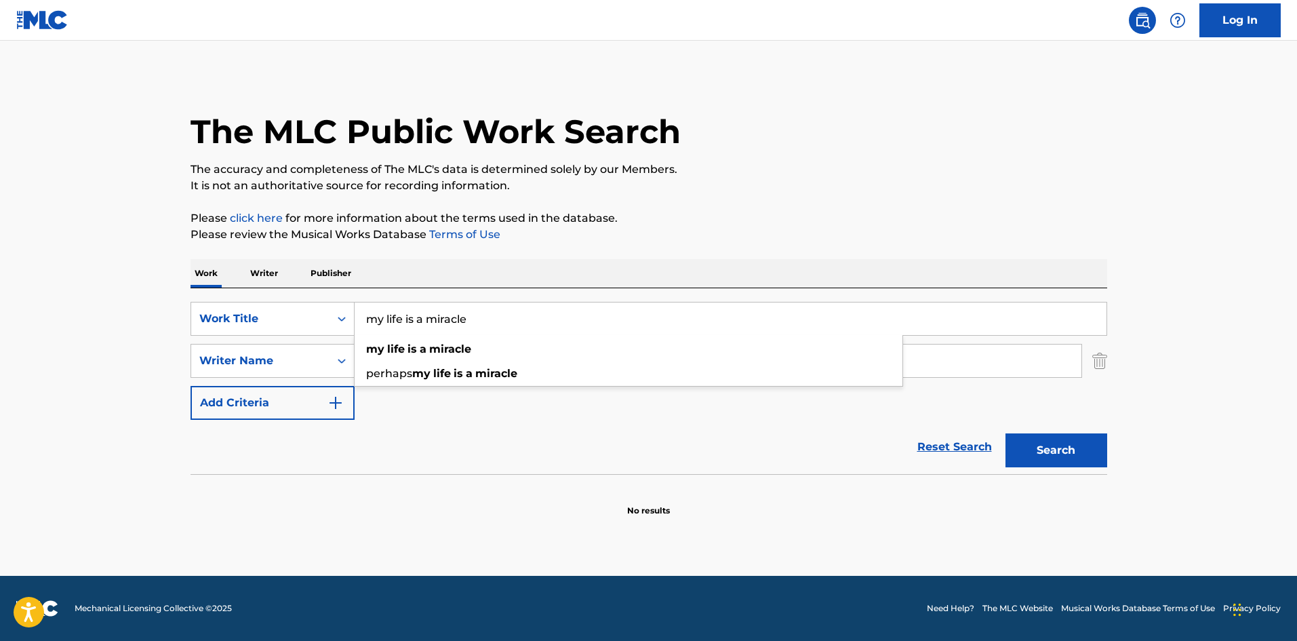
click at [1005, 433] on button "Search" at bounding box center [1056, 450] width 102 height 34
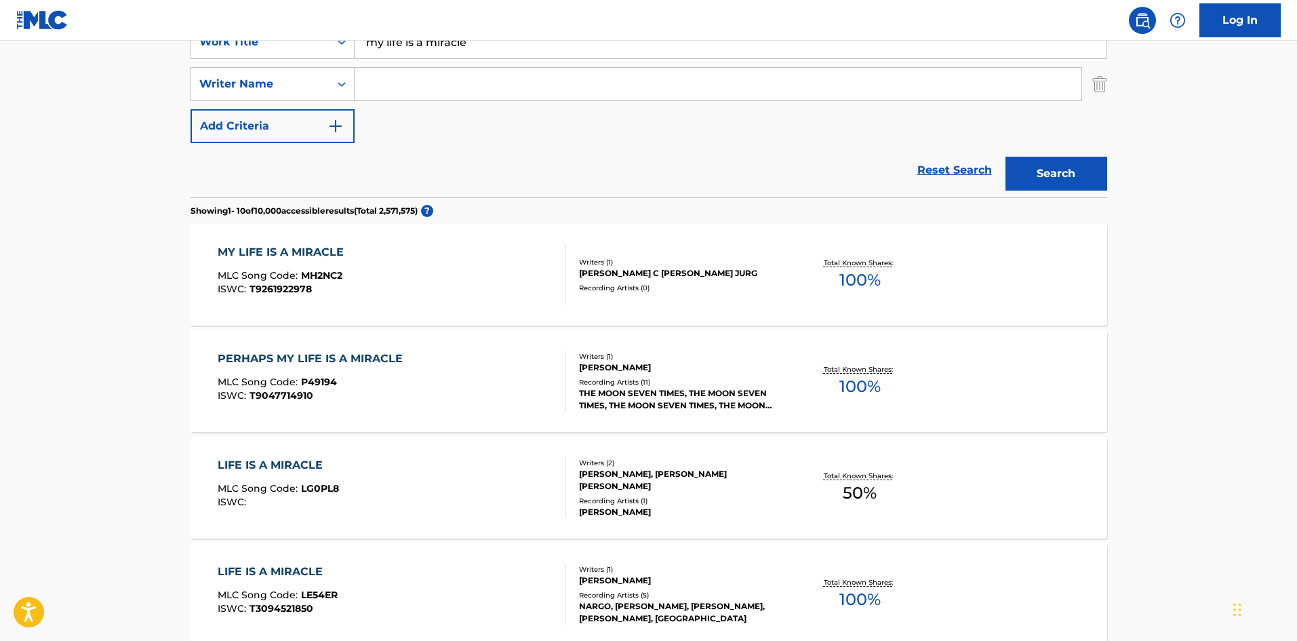
scroll to position [271, 0]
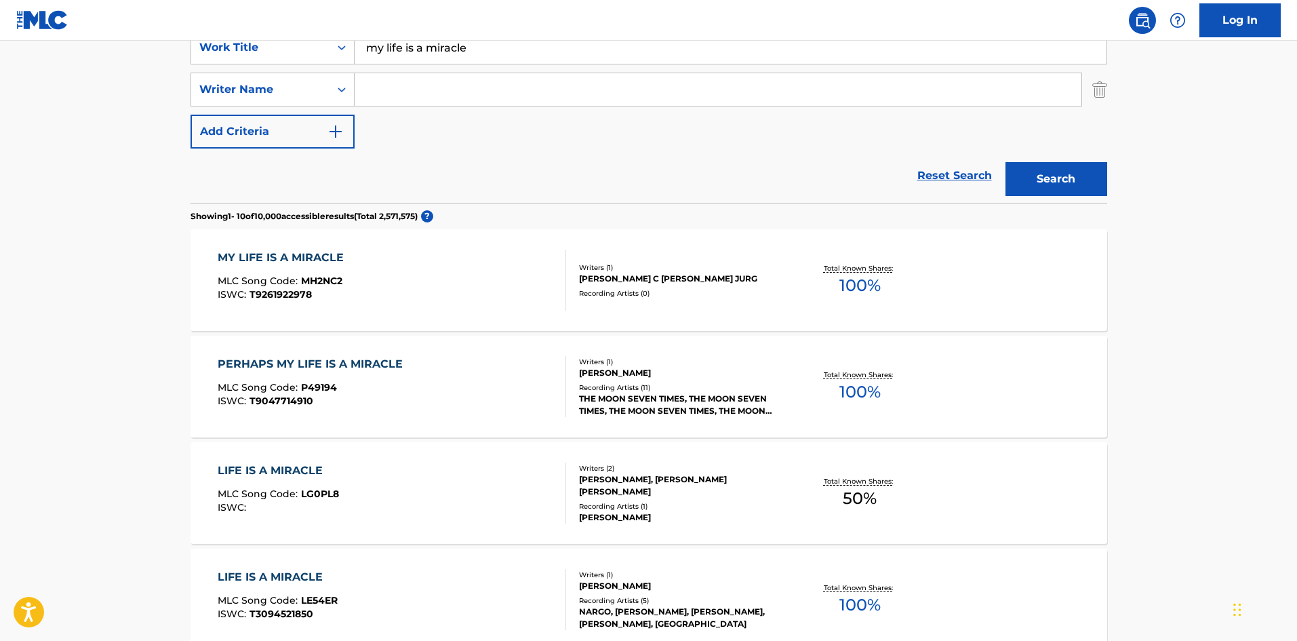
click at [468, 286] on div "MY LIFE IS A MIRACLE MLC Song Code : MH2NC2 ISWC : T9261922978" at bounding box center [392, 279] width 348 height 61
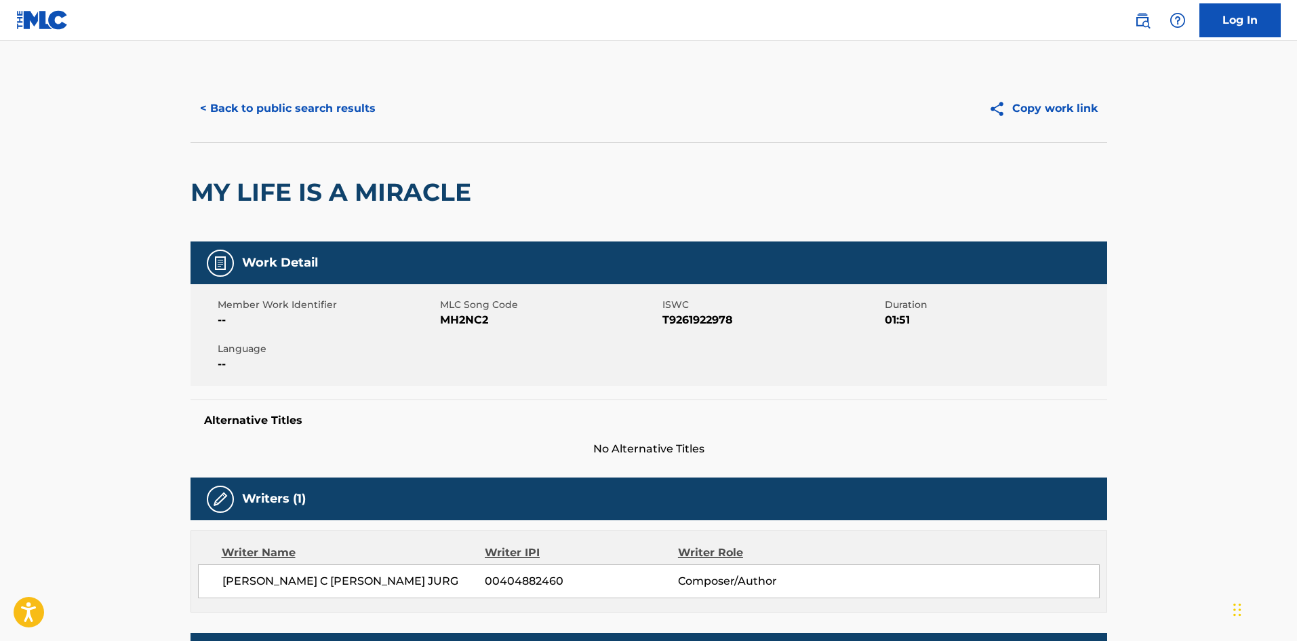
click at [241, 119] on button "< Back to public search results" at bounding box center [288, 109] width 195 height 34
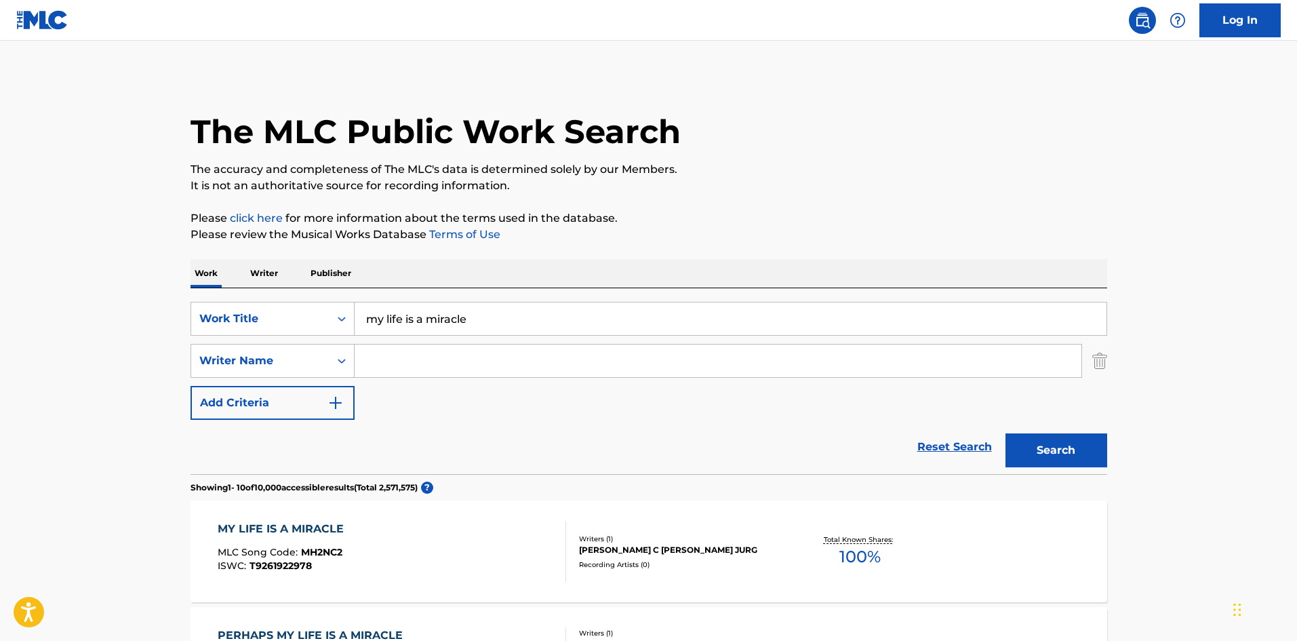
drag, startPoint x: 378, startPoint y: 306, endPoint x: 233, endPoint y: 284, distance: 146.1
click at [230, 288] on div "SearchWithCriteriadafb230b-64ae-4e76-9191-9fb0a24c18ee Work Title my life is a …" at bounding box center [649, 381] width 917 height 186
type input "shady jade"
click at [1005, 433] on button "Search" at bounding box center [1056, 450] width 102 height 34
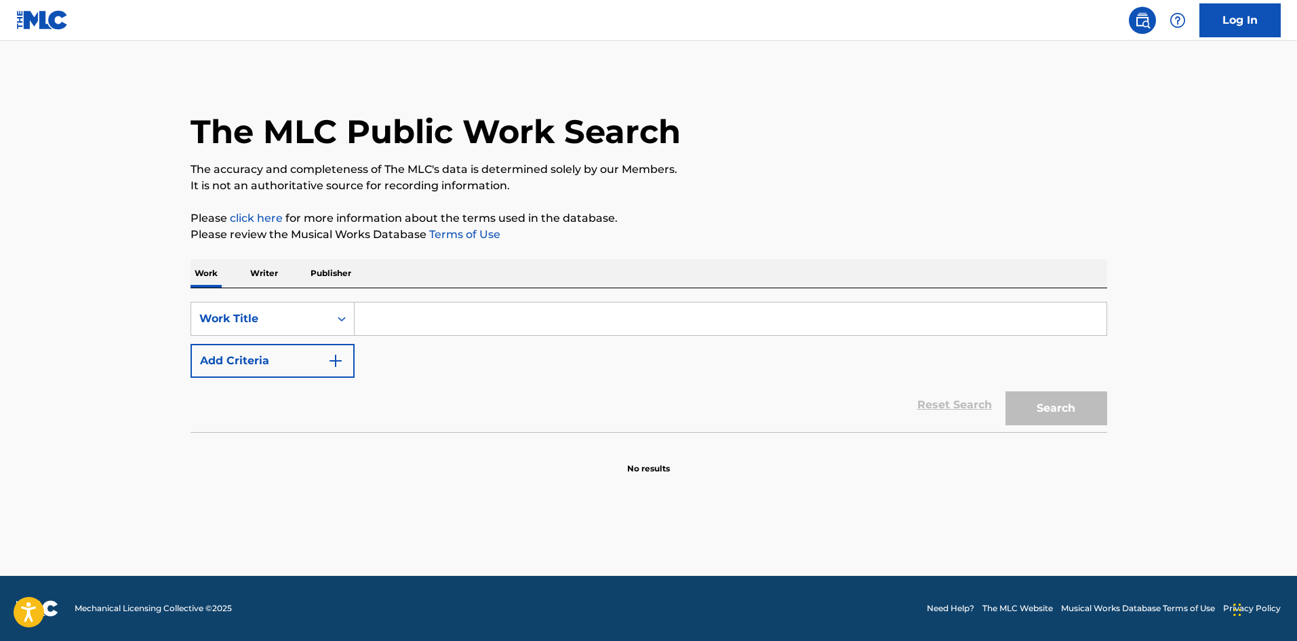
click at [447, 308] on input "Search Form" at bounding box center [731, 318] width 752 height 33
paste input "sweet declaration of love"
type input "sweet declaration of love"
click at [1024, 407] on button "Search" at bounding box center [1056, 408] width 102 height 34
click at [443, 317] on input "Search Form" at bounding box center [731, 318] width 752 height 33
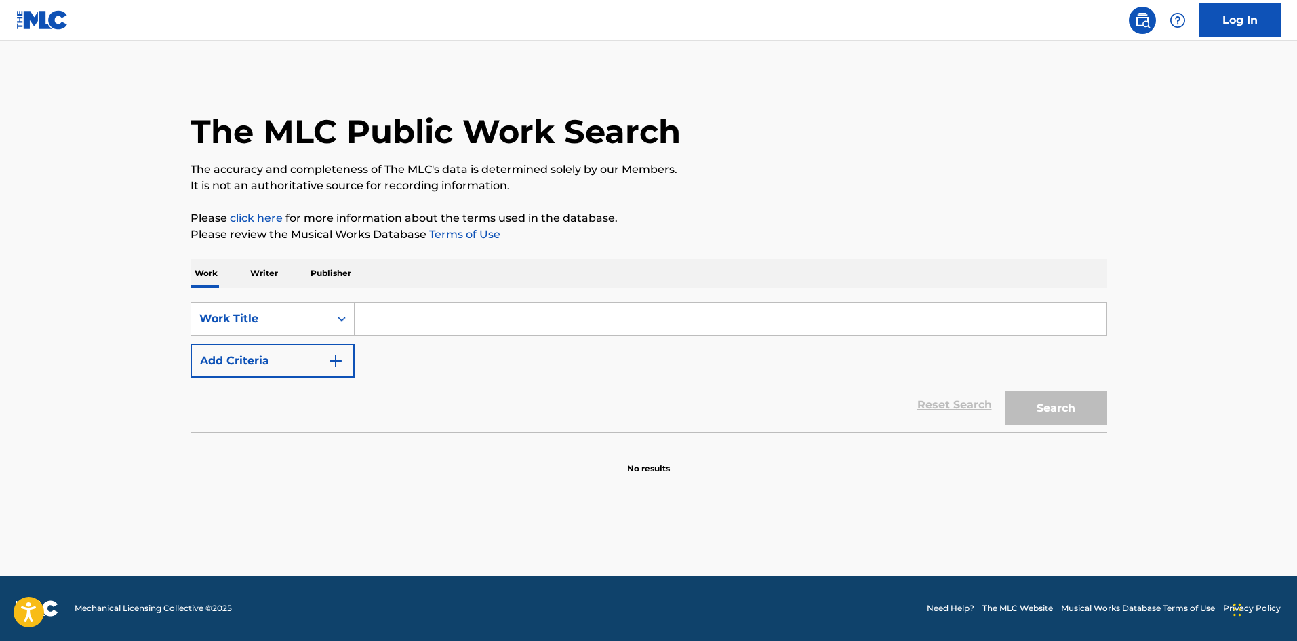
paste input "she say "want"!"
type input "she say "want"!"
click at [1049, 407] on button "Search" at bounding box center [1056, 408] width 102 height 34
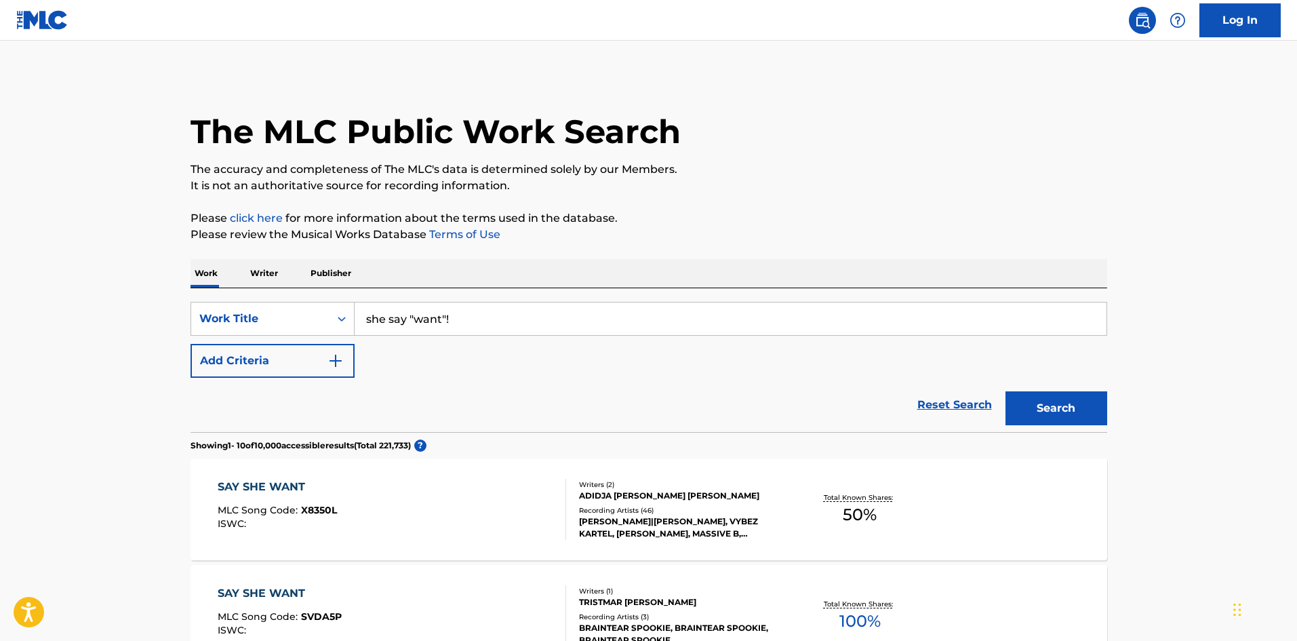
drag, startPoint x: 468, startPoint y: 318, endPoint x: 358, endPoint y: 309, distance: 110.9
click at [358, 309] on input "she say "want"!" at bounding box center [731, 318] width 752 height 33
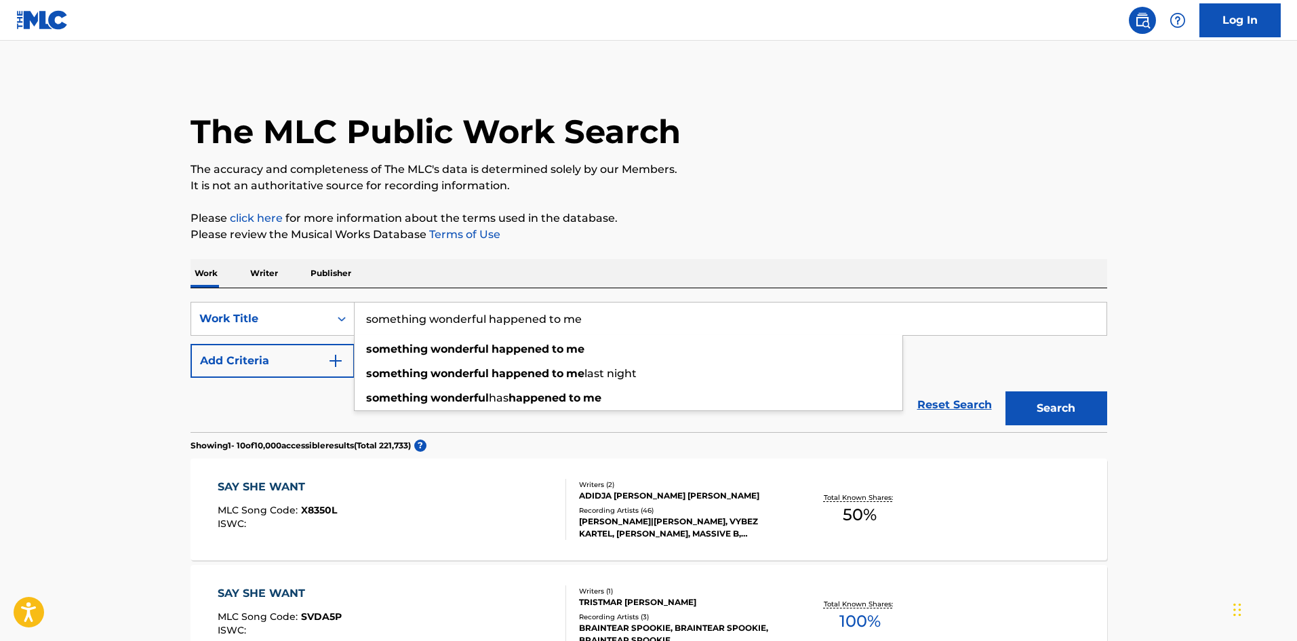
type input "something wonderful happened to me"
click at [1005, 391] on button "Search" at bounding box center [1056, 408] width 102 height 34
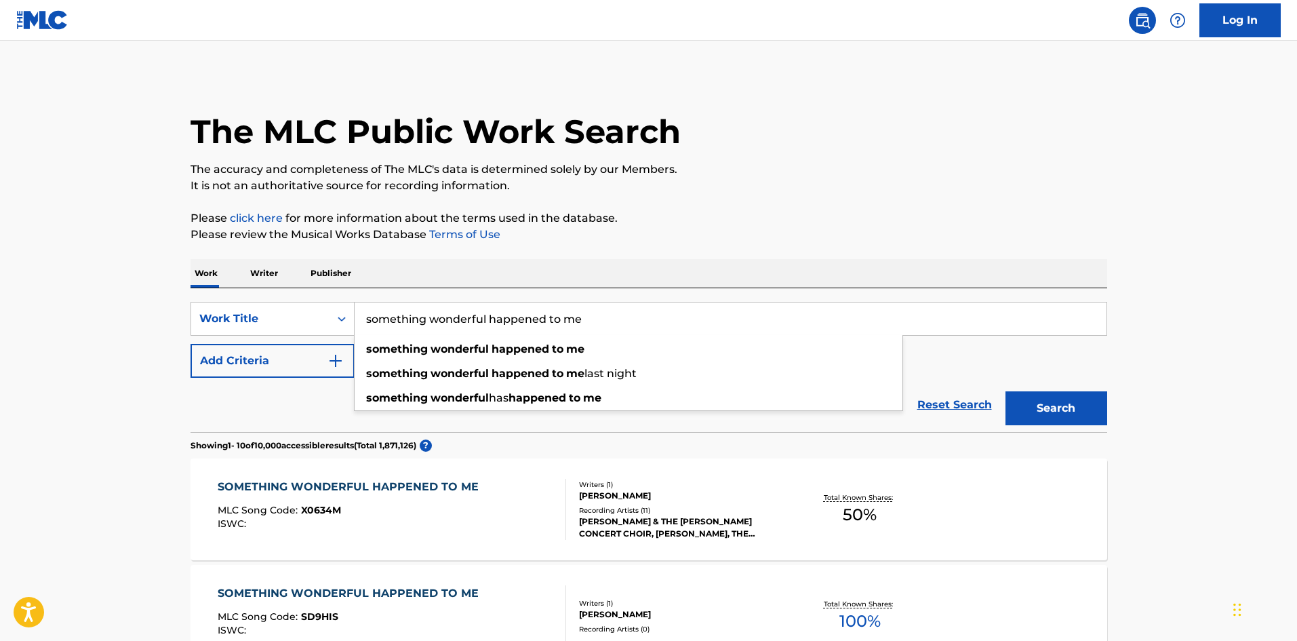
drag, startPoint x: 553, startPoint y: 323, endPoint x: 325, endPoint y: 296, distance: 229.5
click at [323, 296] on div "SearchWithCriteriaed4d737e-9711-4c1c-a1d4-9a2cb7f1d506 Work Title something won…" at bounding box center [649, 360] width 917 height 144
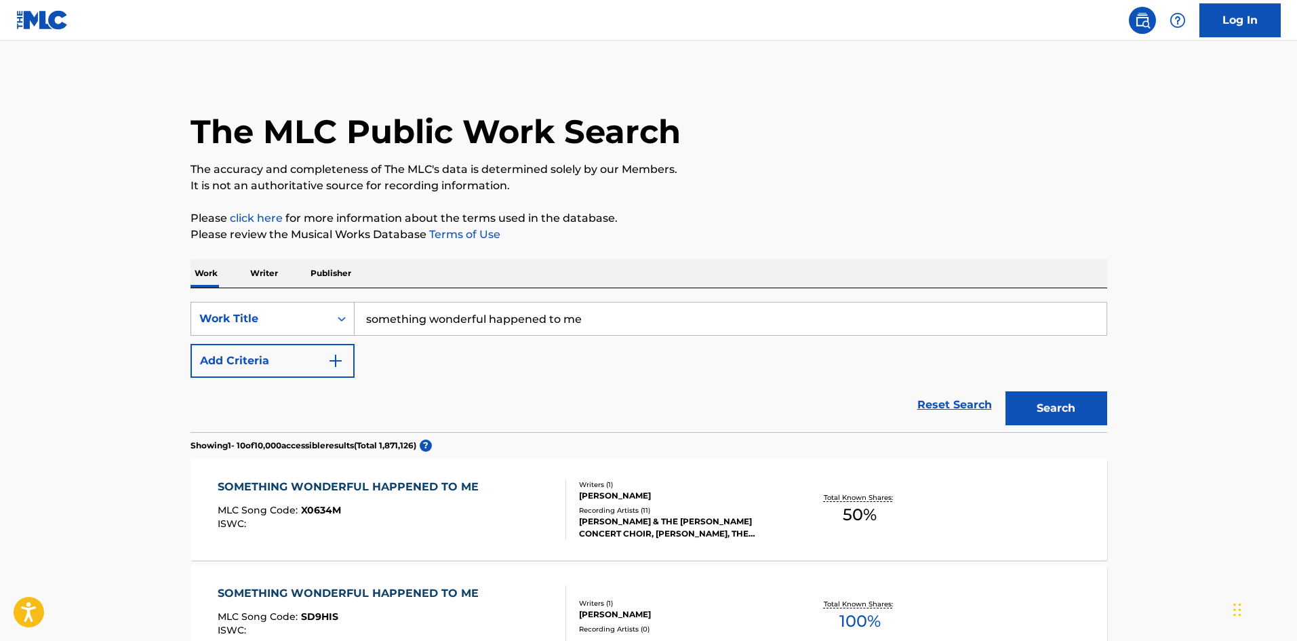
drag, startPoint x: 659, startPoint y: 306, endPoint x: 275, endPoint y: 314, distance: 383.8
click at [275, 314] on div "SearchWithCriteriaed4d737e-9711-4c1c-a1d4-9a2cb7f1d506 Work Title something won…" at bounding box center [649, 319] width 917 height 34
type input "such little hands"
click at [1005, 391] on button "Search" at bounding box center [1056, 408] width 102 height 34
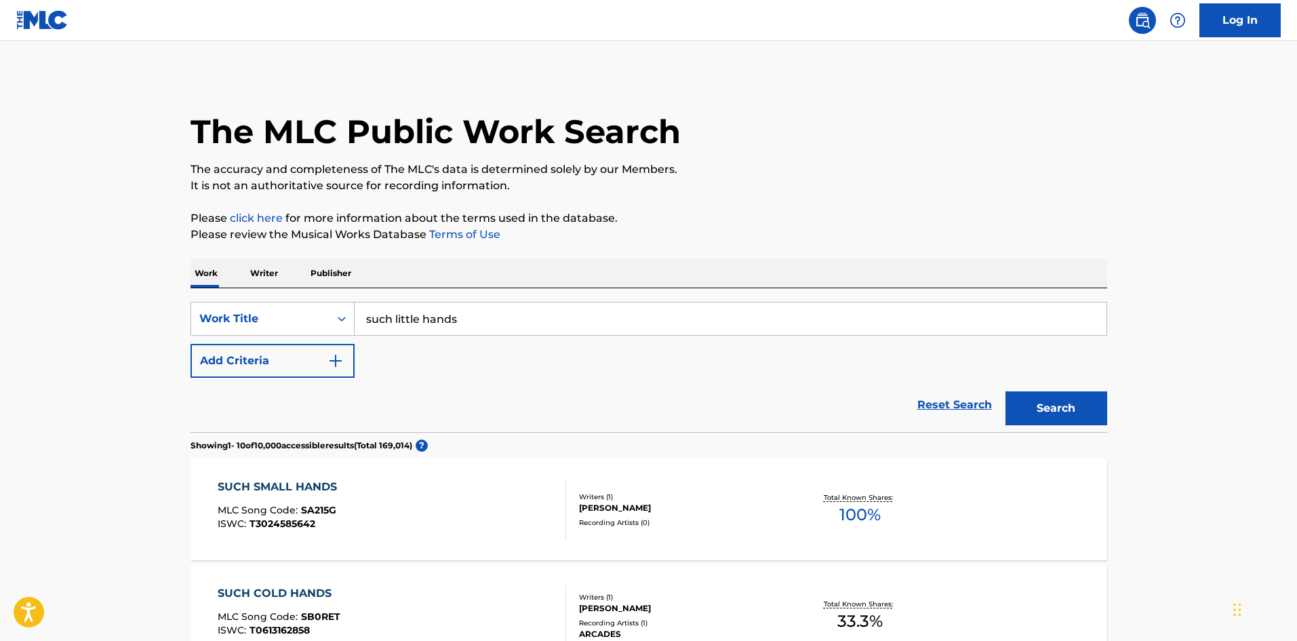
click at [275, 274] on p "Writer" at bounding box center [264, 273] width 36 height 28
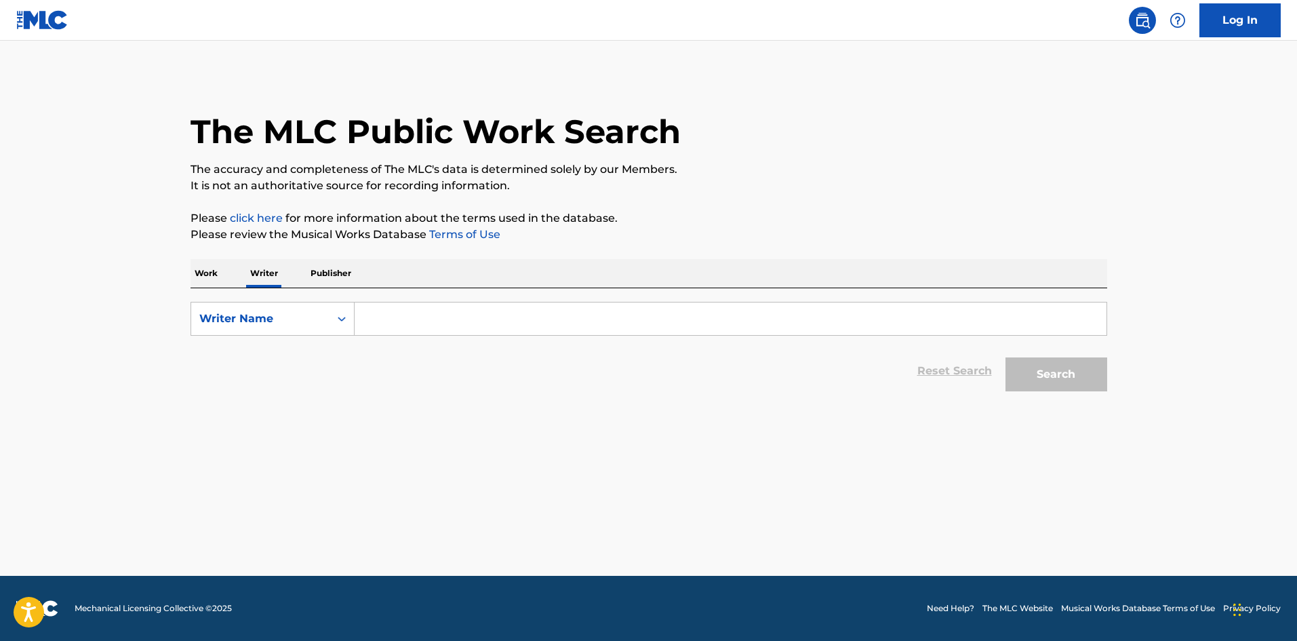
click at [539, 304] on input "Search Form" at bounding box center [731, 318] width 752 height 33
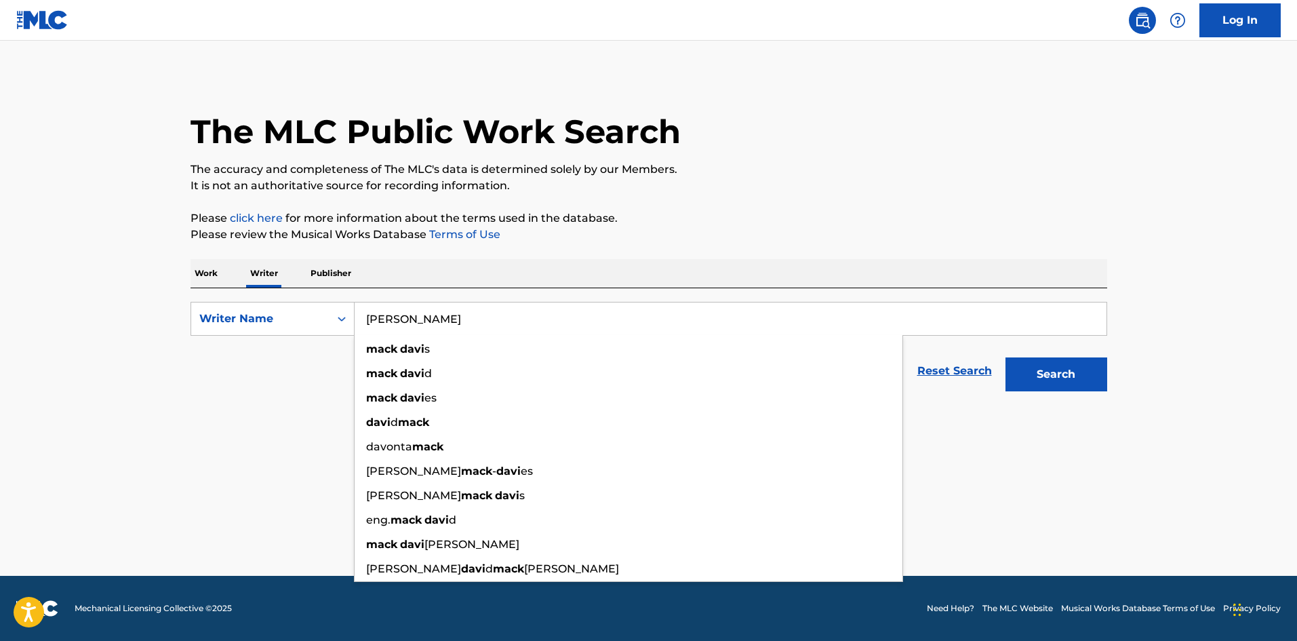
type input "[PERSON_NAME]"
click at [1005, 357] on button "Search" at bounding box center [1056, 374] width 102 height 34
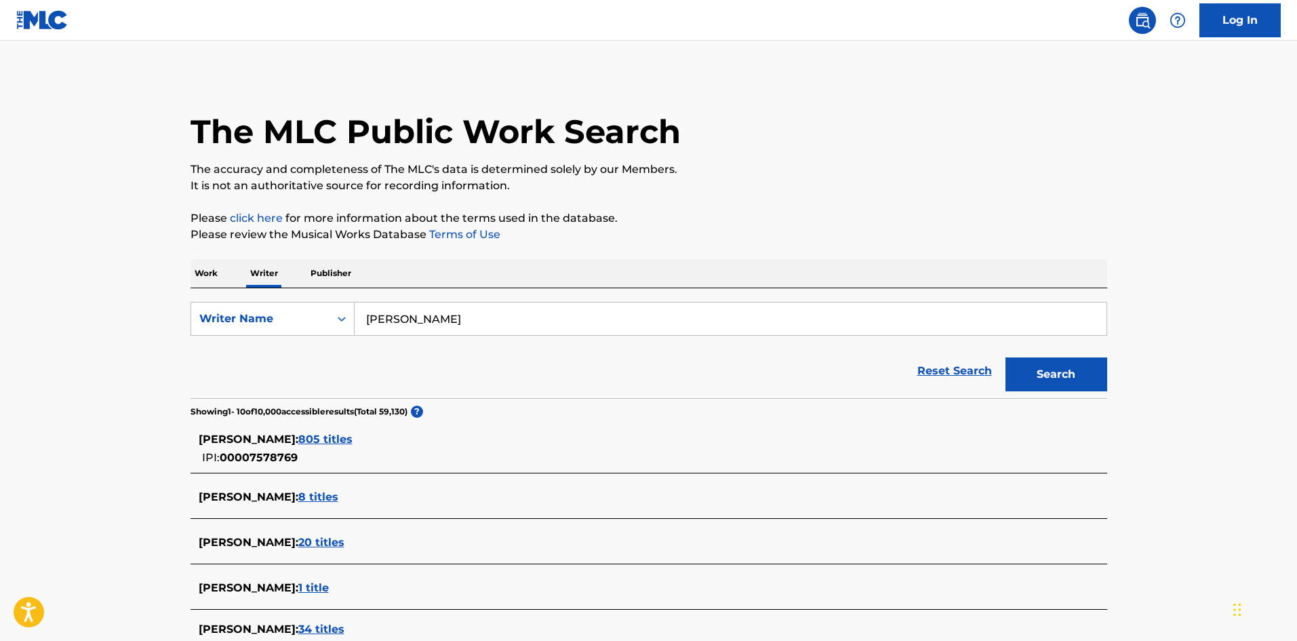
click at [312, 437] on span "805 titles" at bounding box center [325, 439] width 54 height 13
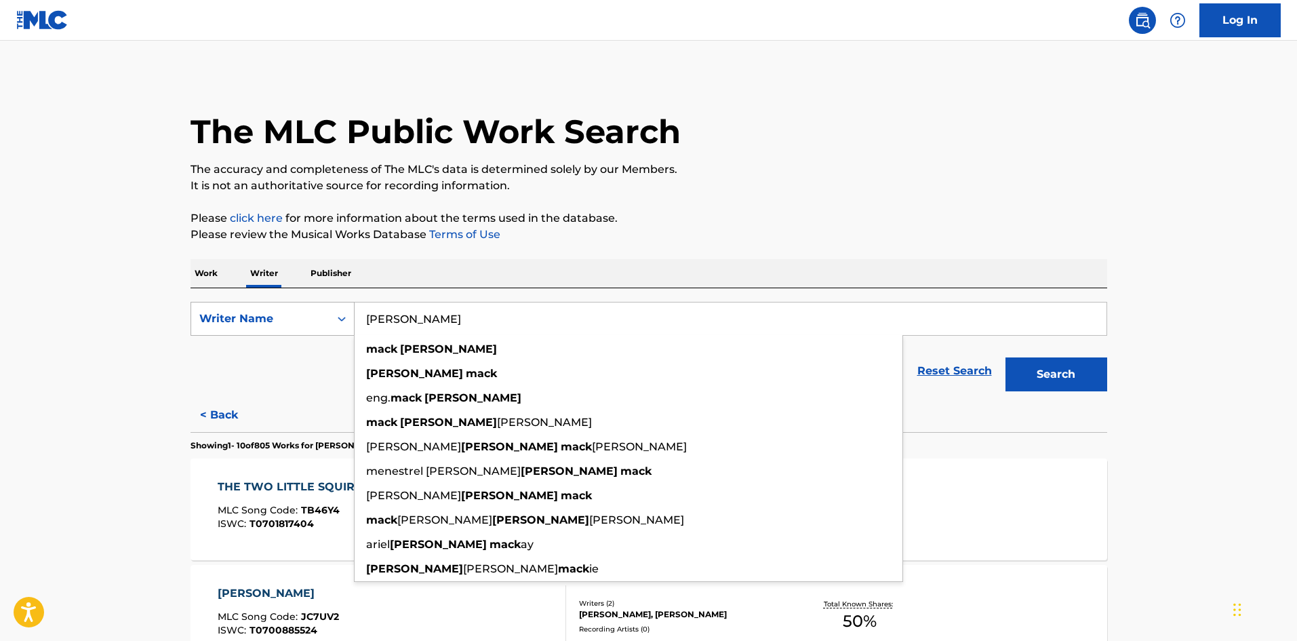
drag, startPoint x: 486, startPoint y: 321, endPoint x: 214, endPoint y: 315, distance: 272.6
click at [214, 319] on div "SearchWithCriteria2e587c2f-18ff-485e-967f-1a0d72cd3854 Writer Name [PERSON_NAME…" at bounding box center [649, 319] width 917 height 34
click at [197, 273] on p "Work" at bounding box center [206, 273] width 31 height 28
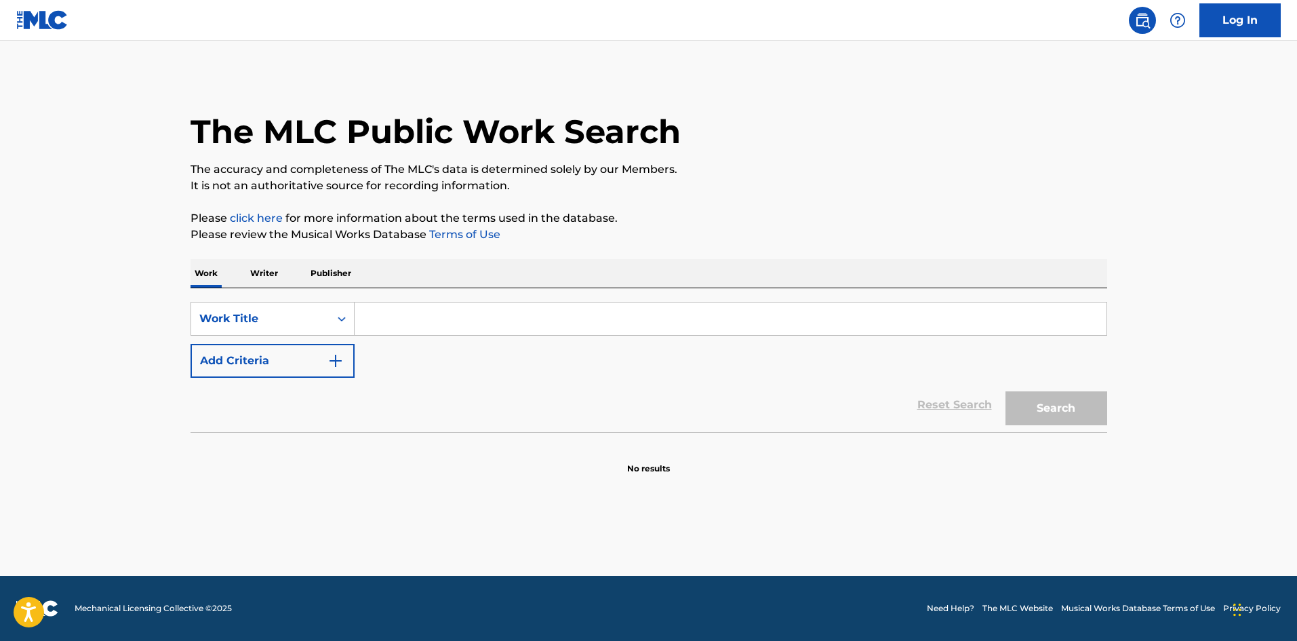
click at [515, 328] on input "Search Form" at bounding box center [731, 318] width 752 height 33
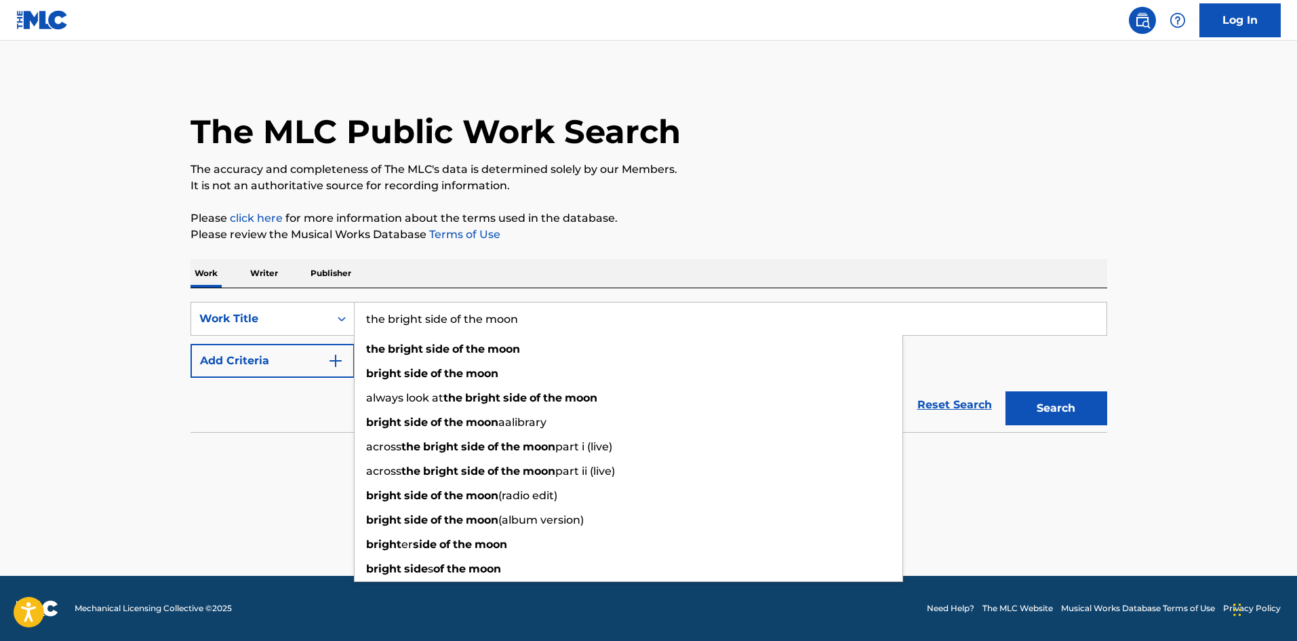
type input "the bright side of the moon"
click at [1005, 391] on button "Search" at bounding box center [1056, 408] width 102 height 34
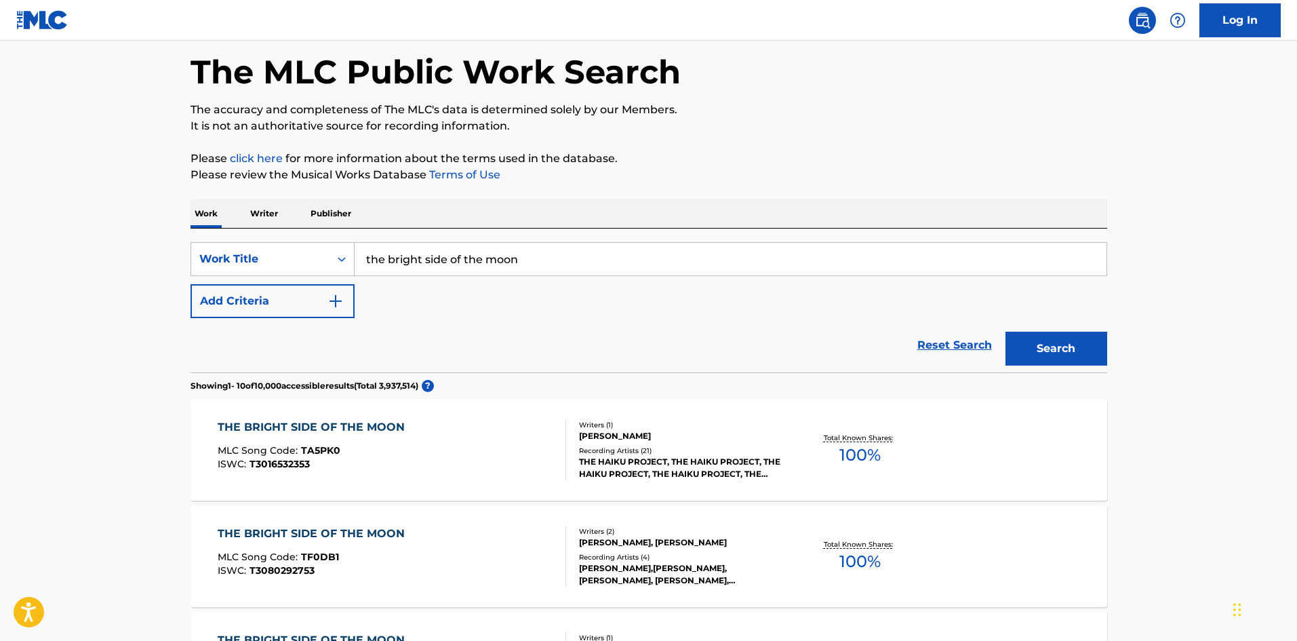
scroll to position [136, 0]
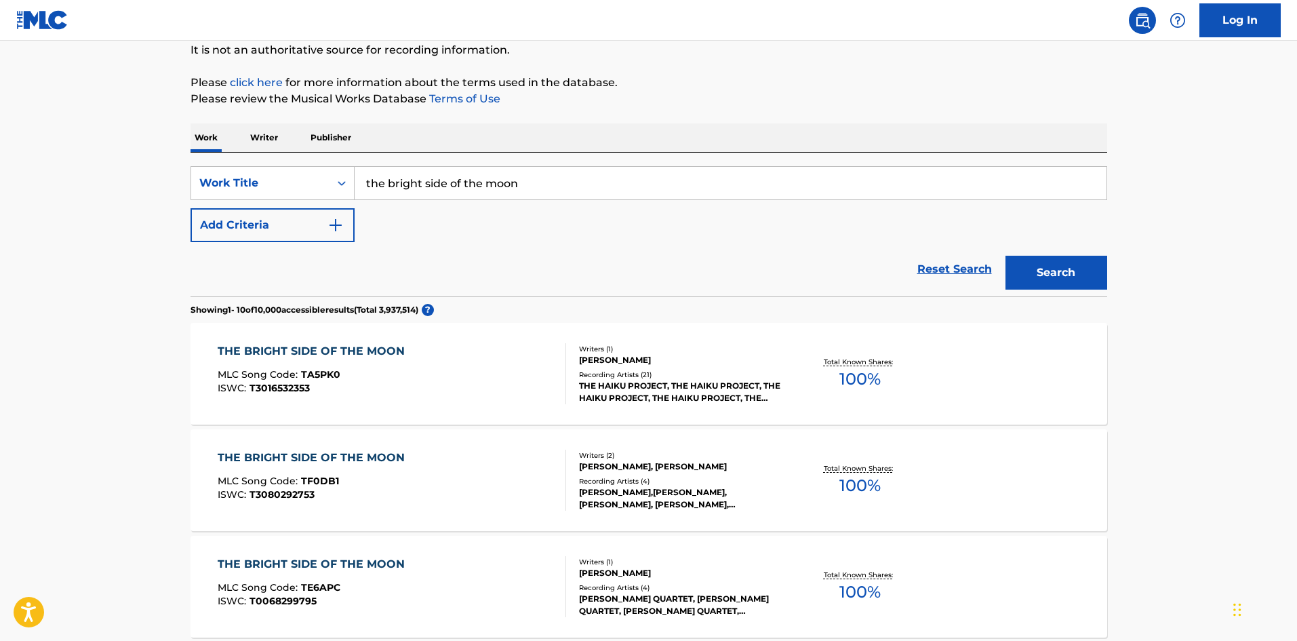
click at [306, 228] on button "Add Criteria" at bounding box center [273, 225] width 164 height 34
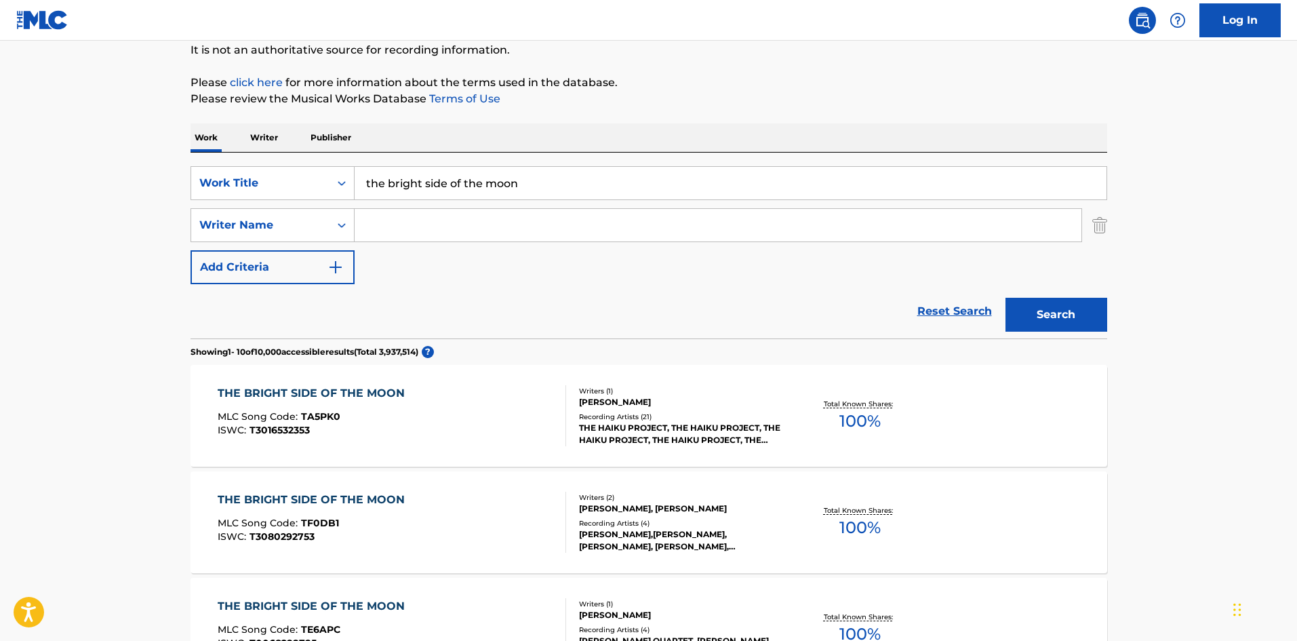
click at [491, 226] on input "Search Form" at bounding box center [718, 225] width 727 height 33
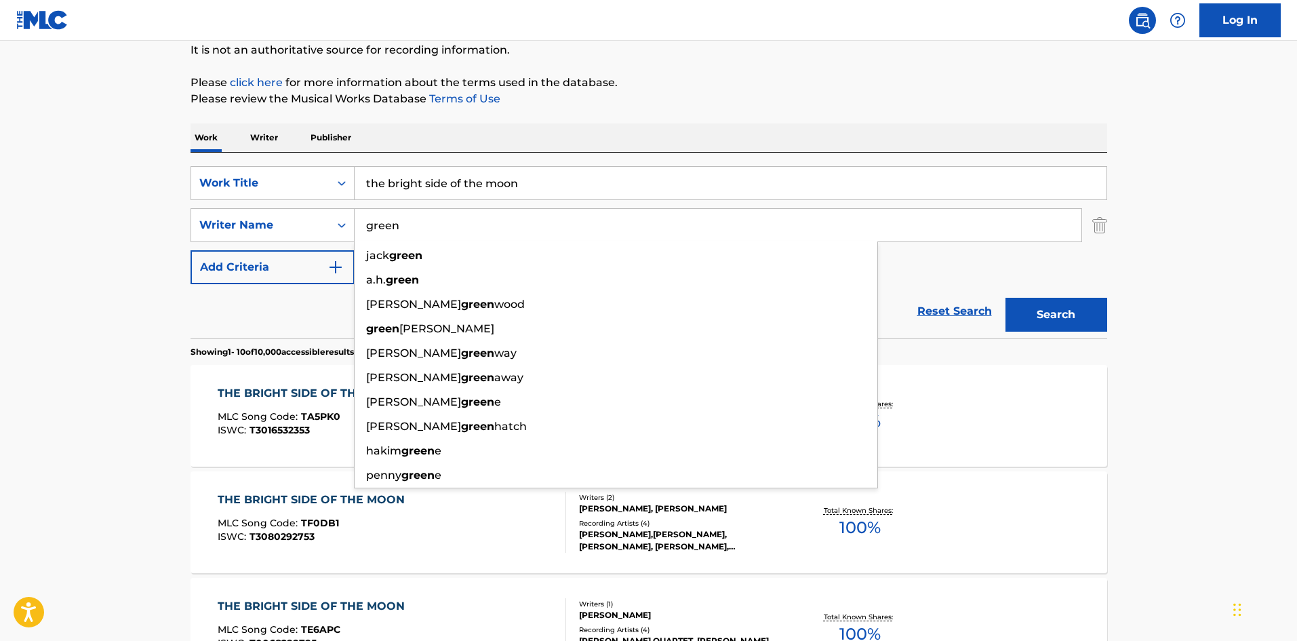
type input "green"
click at [1005, 298] on button "Search" at bounding box center [1056, 315] width 102 height 34
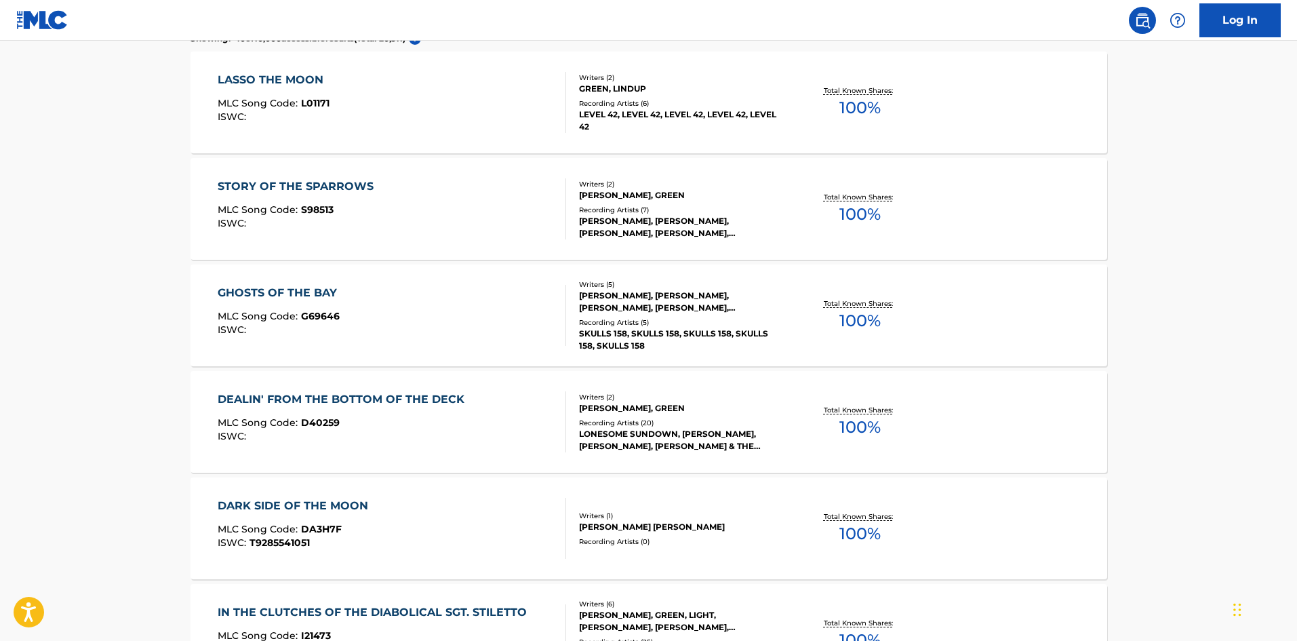
scroll to position [203, 0]
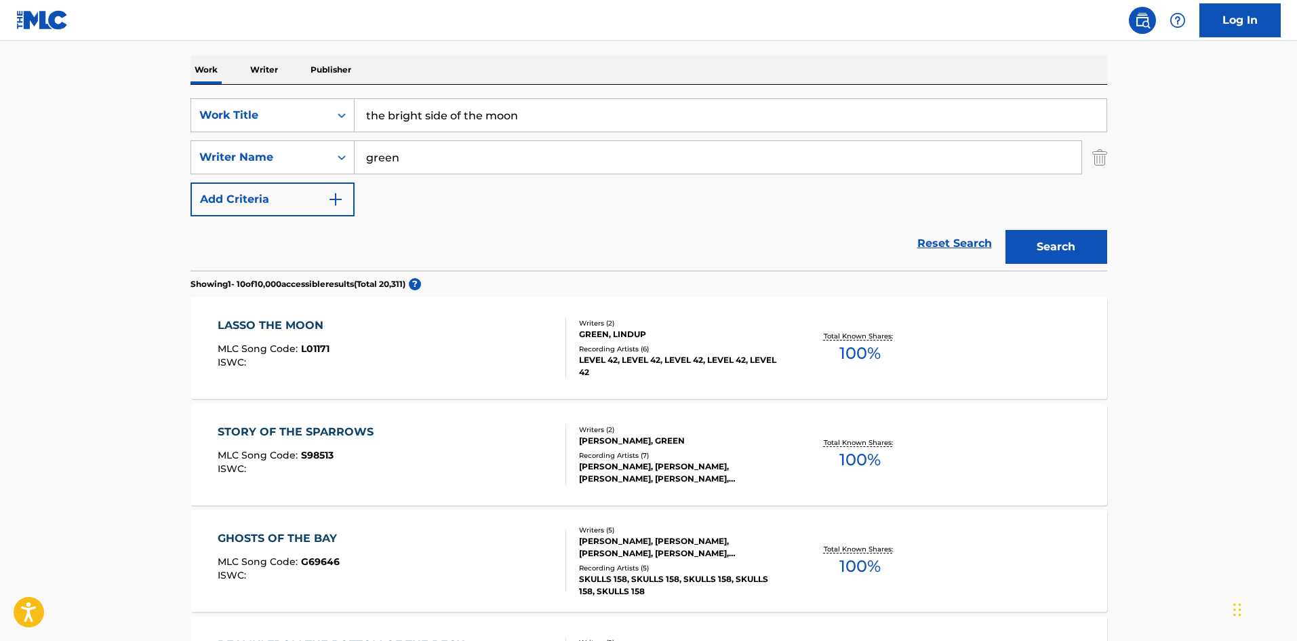
drag, startPoint x: 409, startPoint y: 167, endPoint x: 233, endPoint y: 191, distance: 177.9
click at [235, 191] on div "SearchWithCriteriaed4d737e-9711-4c1c-a1d4-9a2cb7f1d506 Work Title the bright si…" at bounding box center [649, 157] width 917 height 118
click at [1005, 230] on button "Search" at bounding box center [1056, 247] width 102 height 34
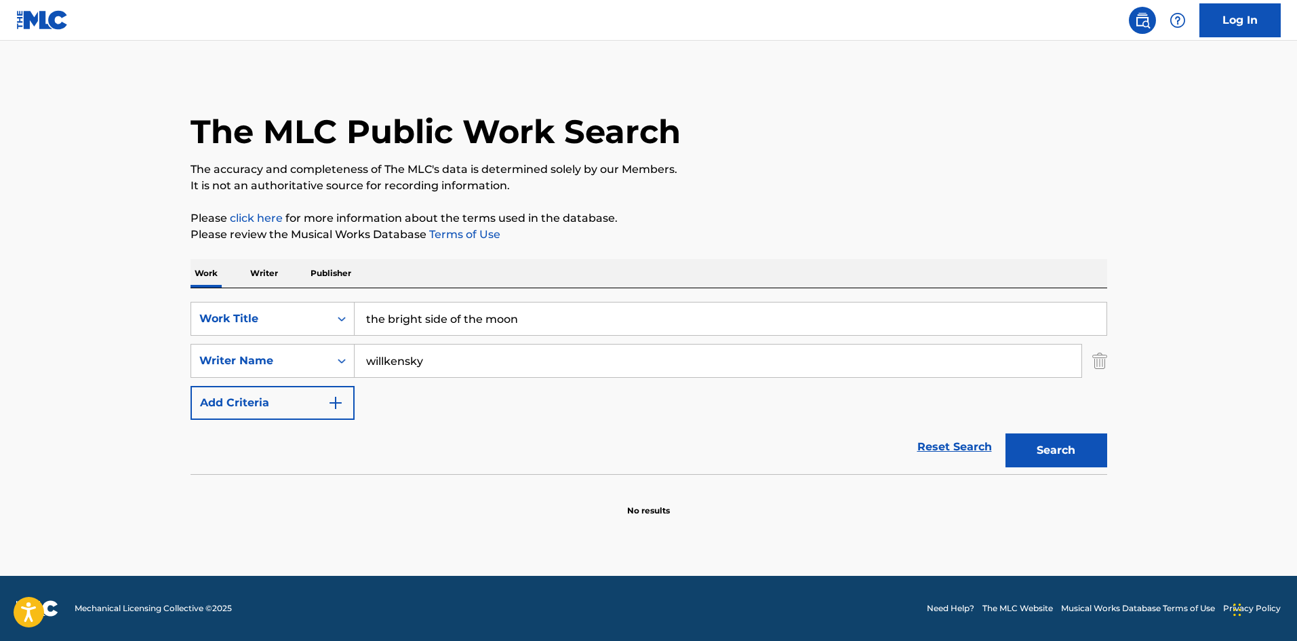
click at [386, 359] on input "willkensky" at bounding box center [718, 360] width 727 height 33
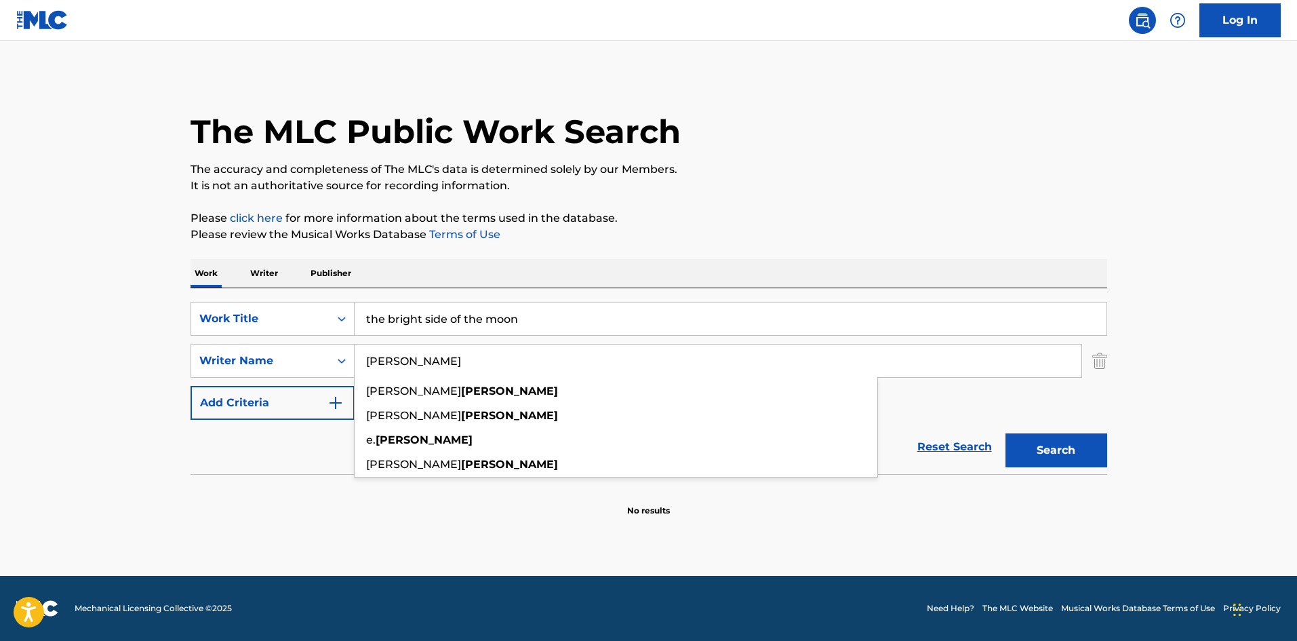
type input "[PERSON_NAME]"
click at [1005, 433] on button "Search" at bounding box center [1056, 450] width 102 height 34
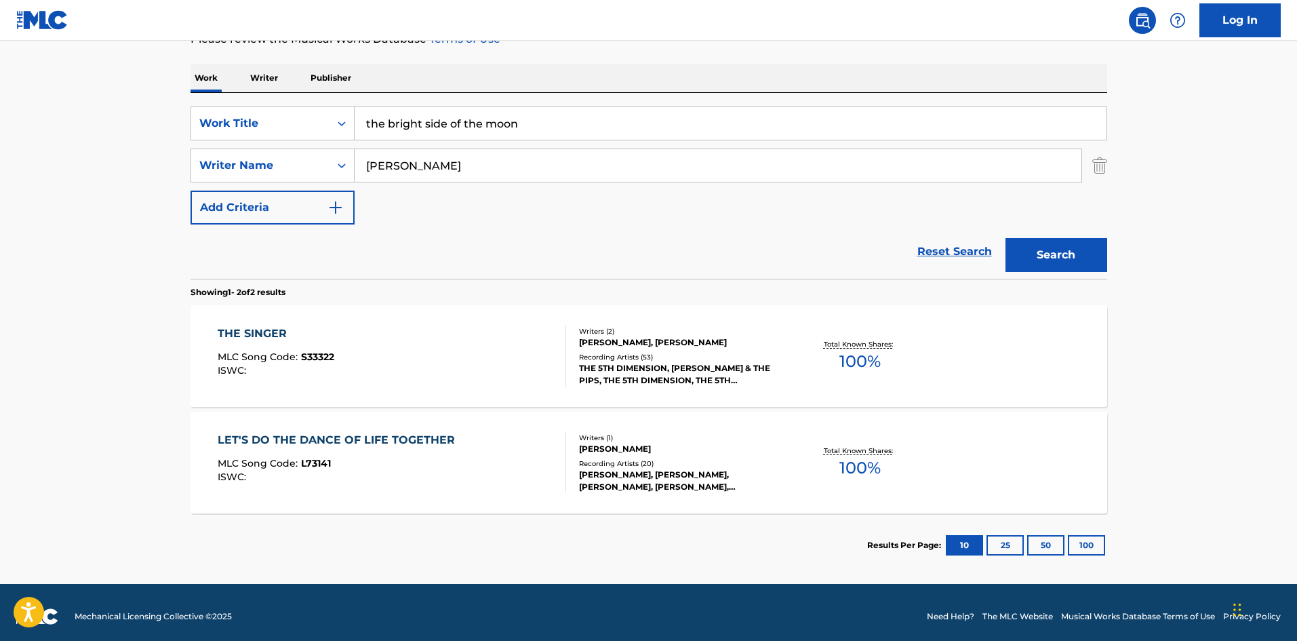
scroll to position [203, 0]
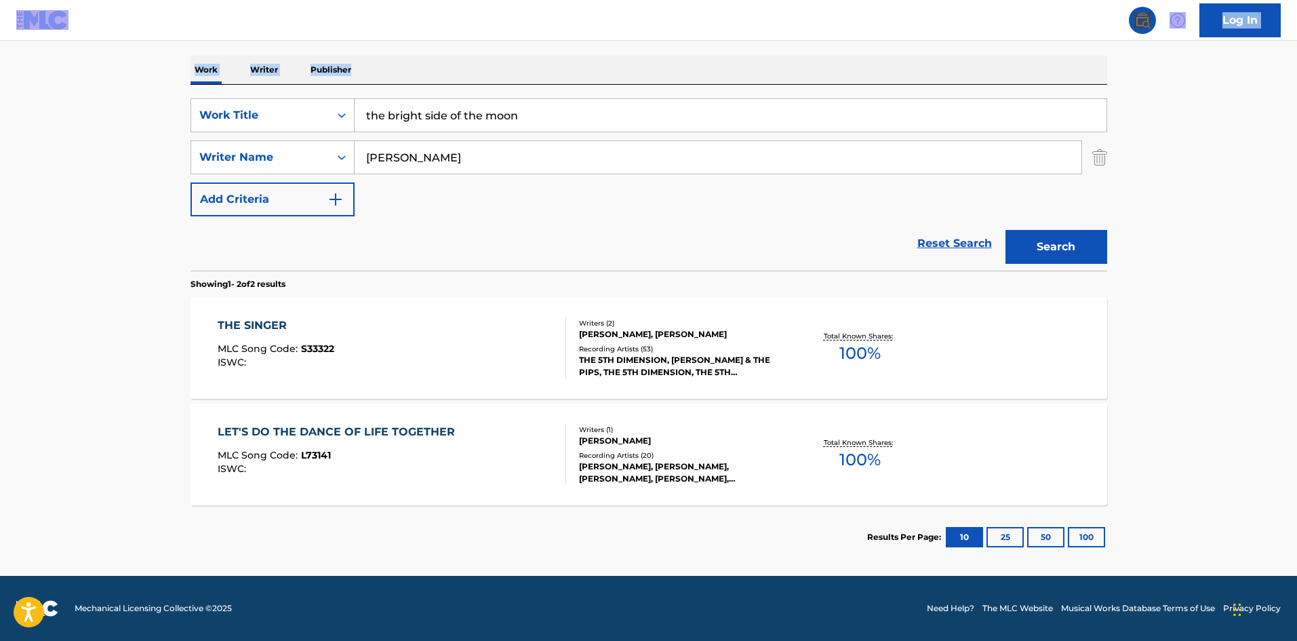
drag, startPoint x: 465, startPoint y: 59, endPoint x: 503, endPoint y: 85, distance: 46.3
click at [474, 77] on div "Log In The MLC Public Work Search The accuracy and completeness of The MLC's da…" at bounding box center [648, 219] width 1297 height 844
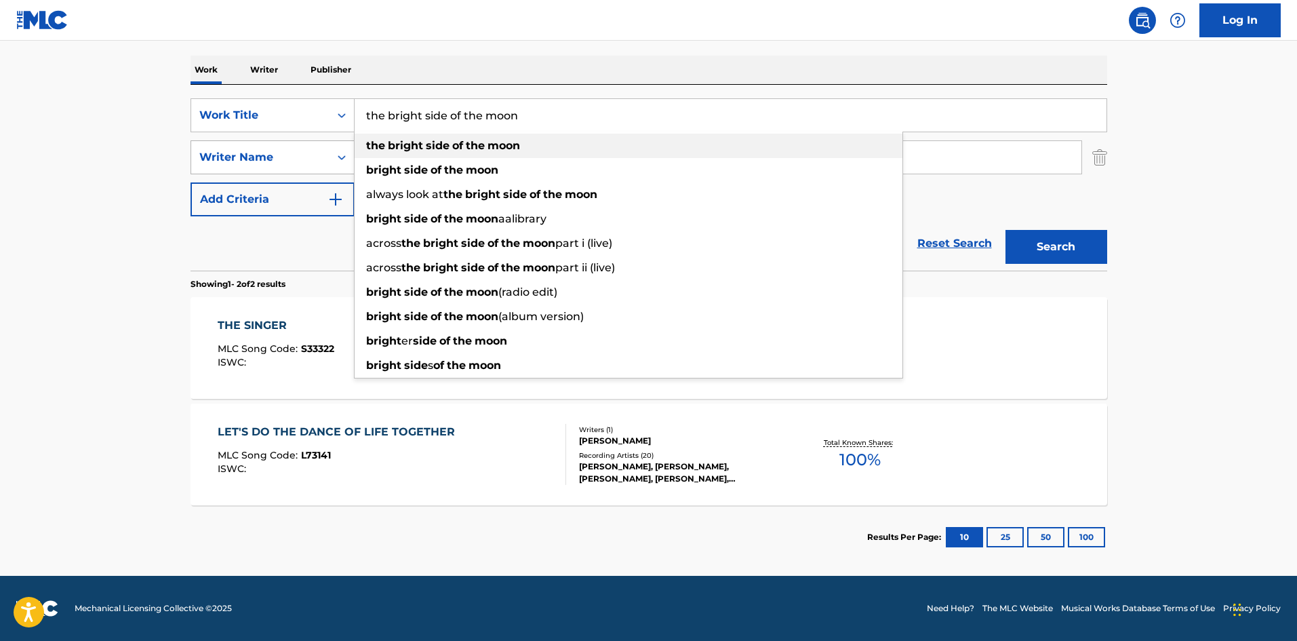
drag, startPoint x: 531, startPoint y: 127, endPoint x: 322, endPoint y: 144, distance: 209.4
click at [323, 144] on div "SearchWithCriteriaed4d737e-9711-4c1c-a1d4-9a2cb7f1d506 Work Title the bright si…" at bounding box center [649, 157] width 917 height 118
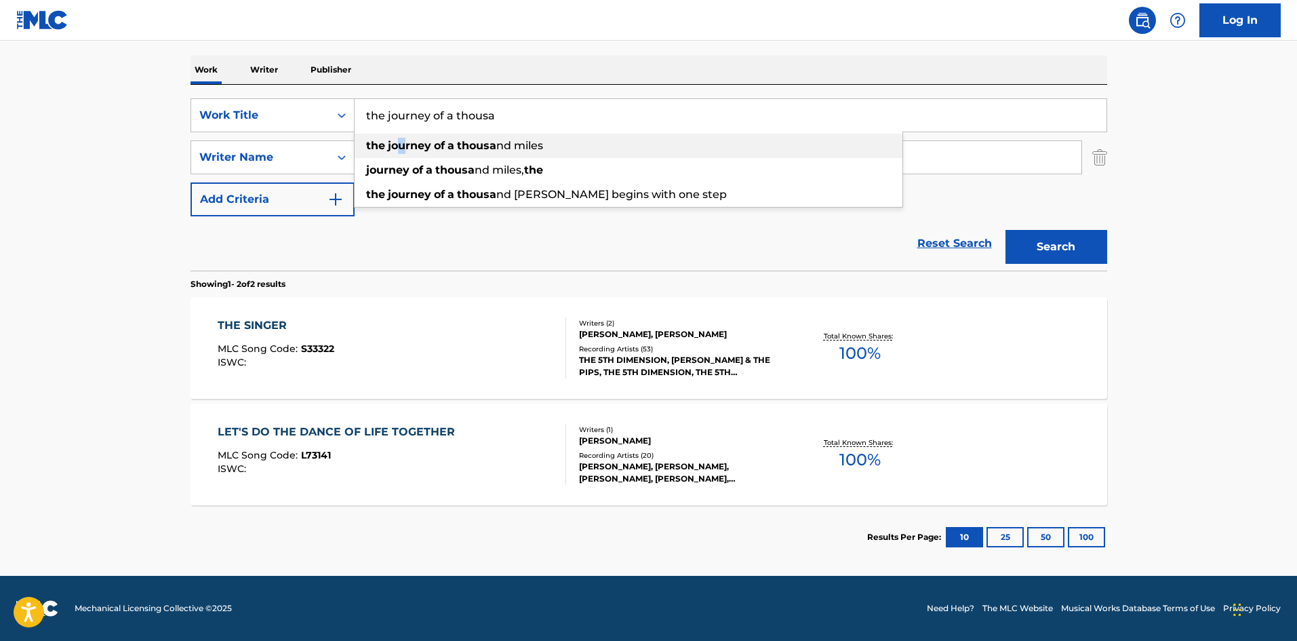
click at [403, 145] on strong "journey" at bounding box center [409, 145] width 43 height 13
type input "the journey of a thousand miles"
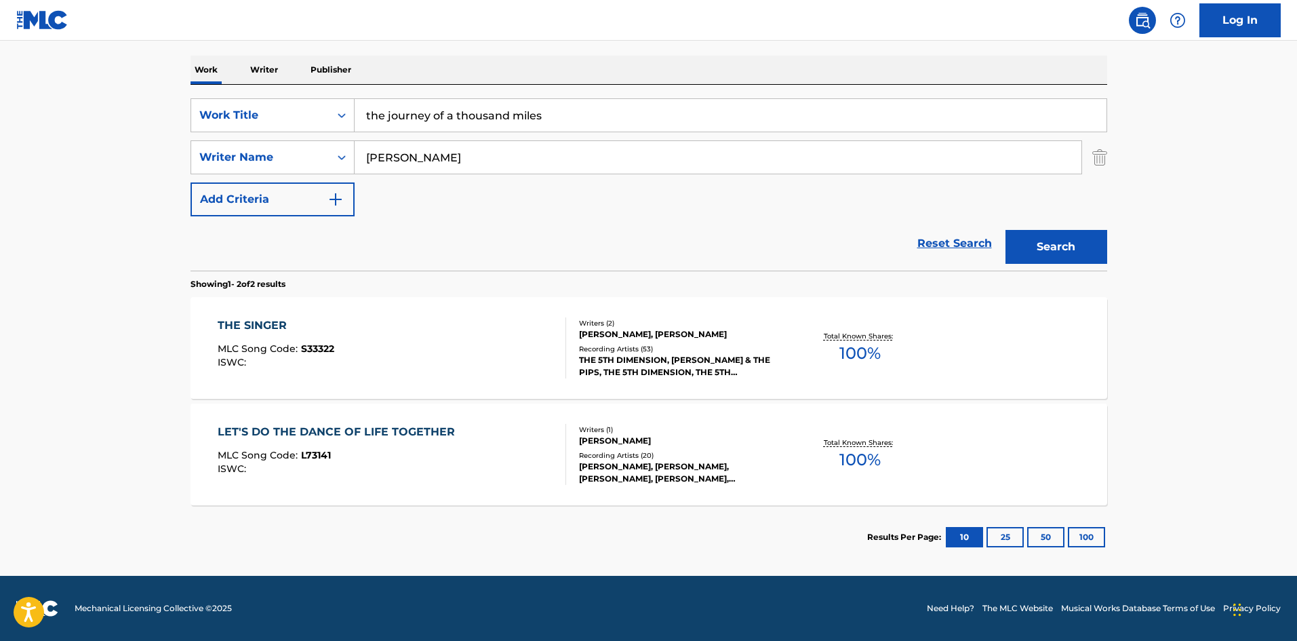
click at [1050, 250] on button "Search" at bounding box center [1056, 247] width 102 height 34
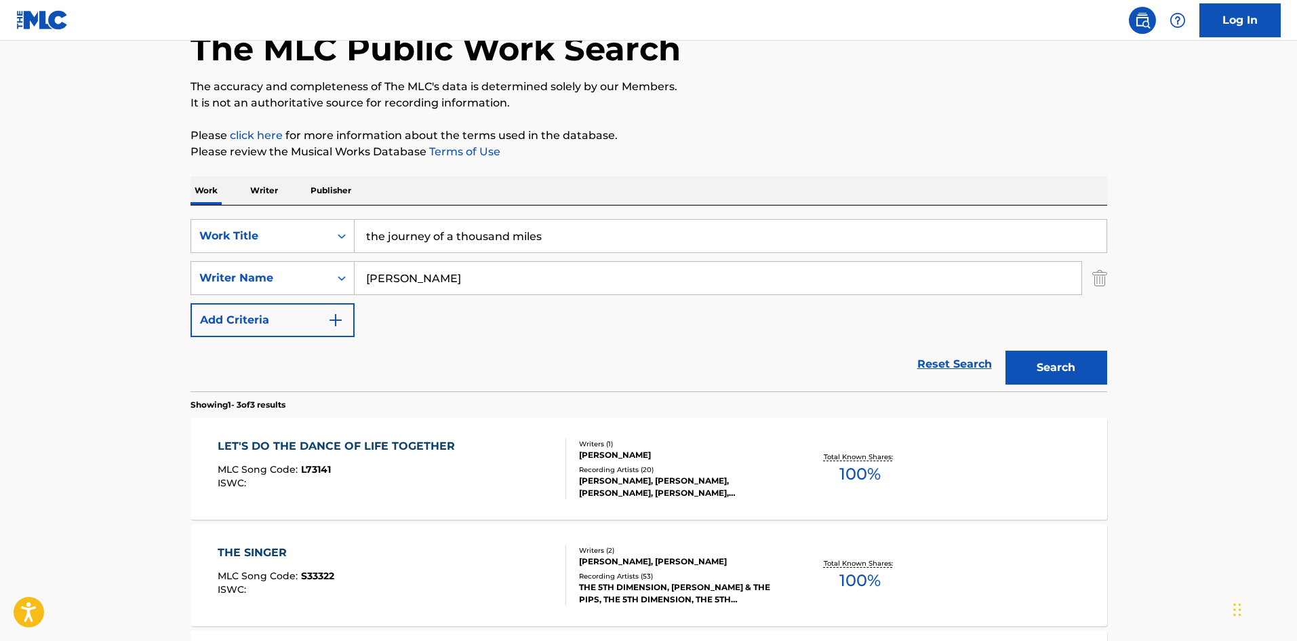
scroll to position [39, 0]
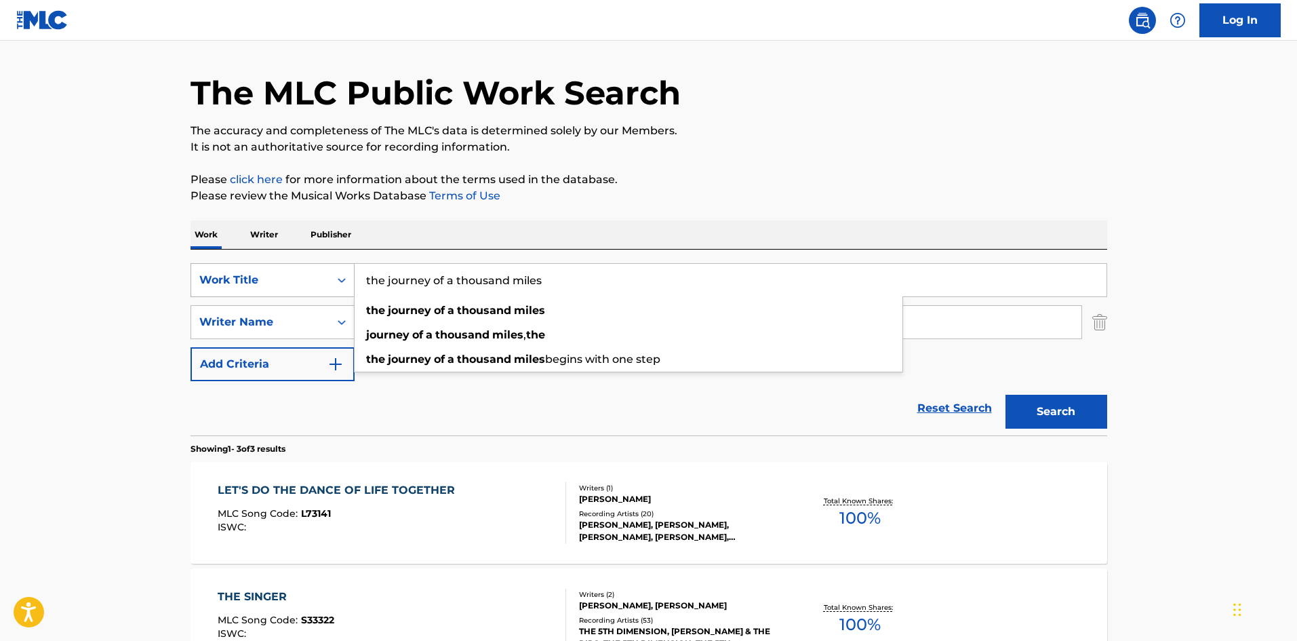
drag, startPoint x: 576, startPoint y: 277, endPoint x: 294, endPoint y: 287, distance: 282.9
click at [294, 287] on div "SearchWithCriteriaed4d737e-9711-4c1c-a1d4-9a2cb7f1d506 Work Title the journey o…" at bounding box center [649, 280] width 917 height 34
click at [835, 116] on div "The MLC Public Work Search" at bounding box center [649, 85] width 917 height 99
